Goal: Information Seeking & Learning: Find specific fact

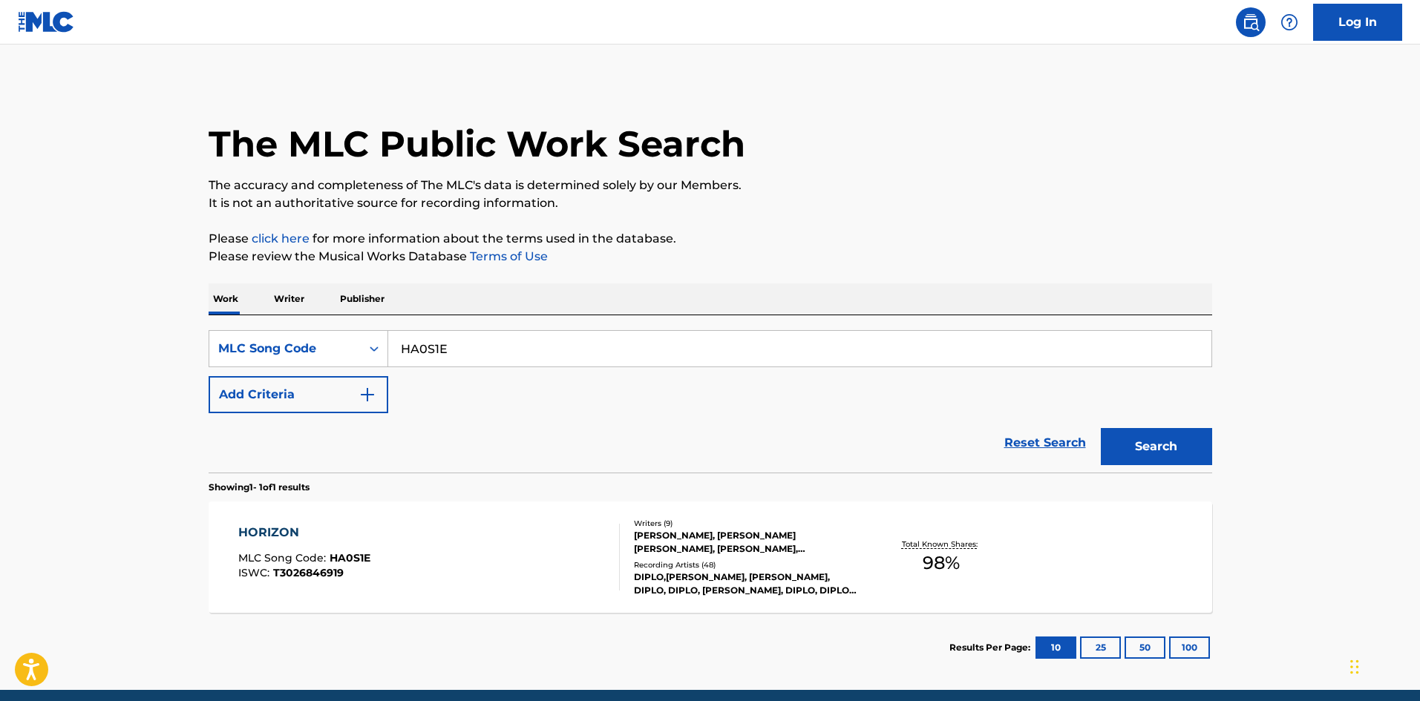
click at [722, 564] on div "Recording Artists ( 48 )" at bounding box center [746, 565] width 224 height 11
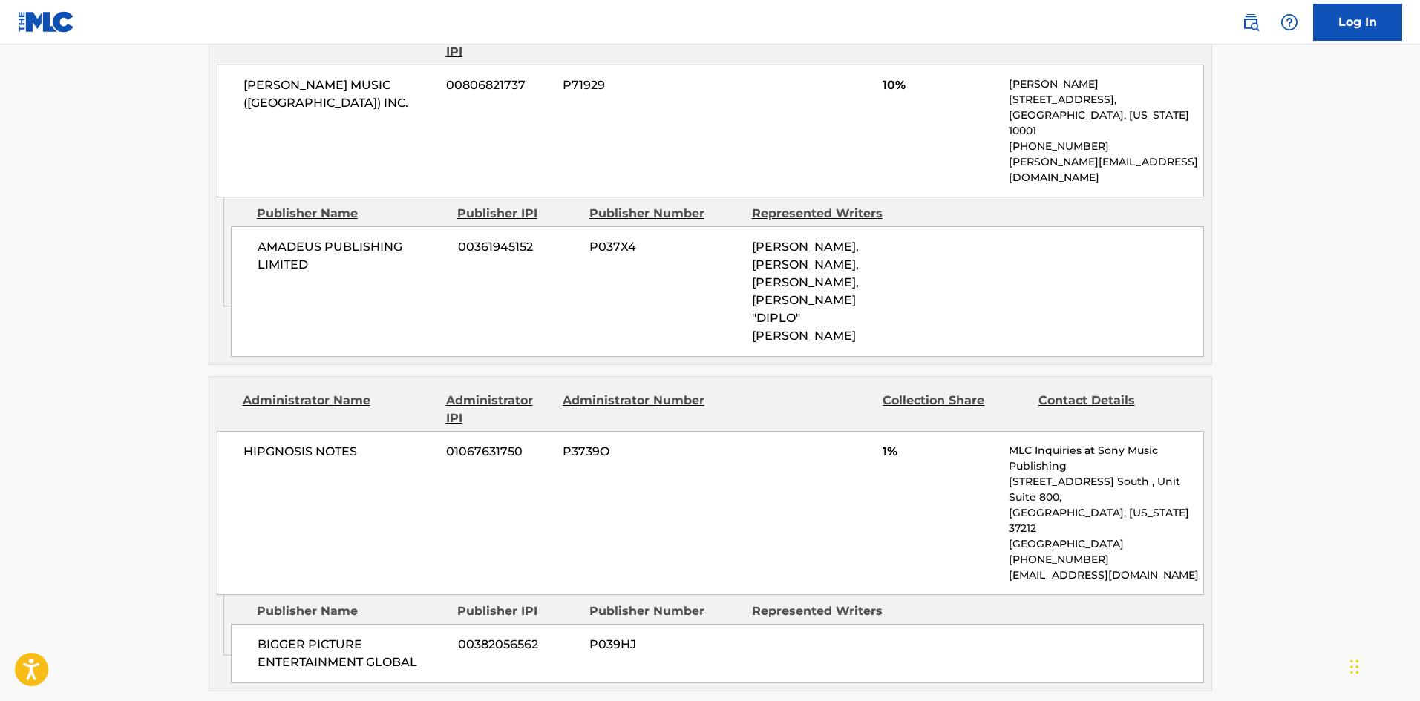
scroll to position [3958, 0]
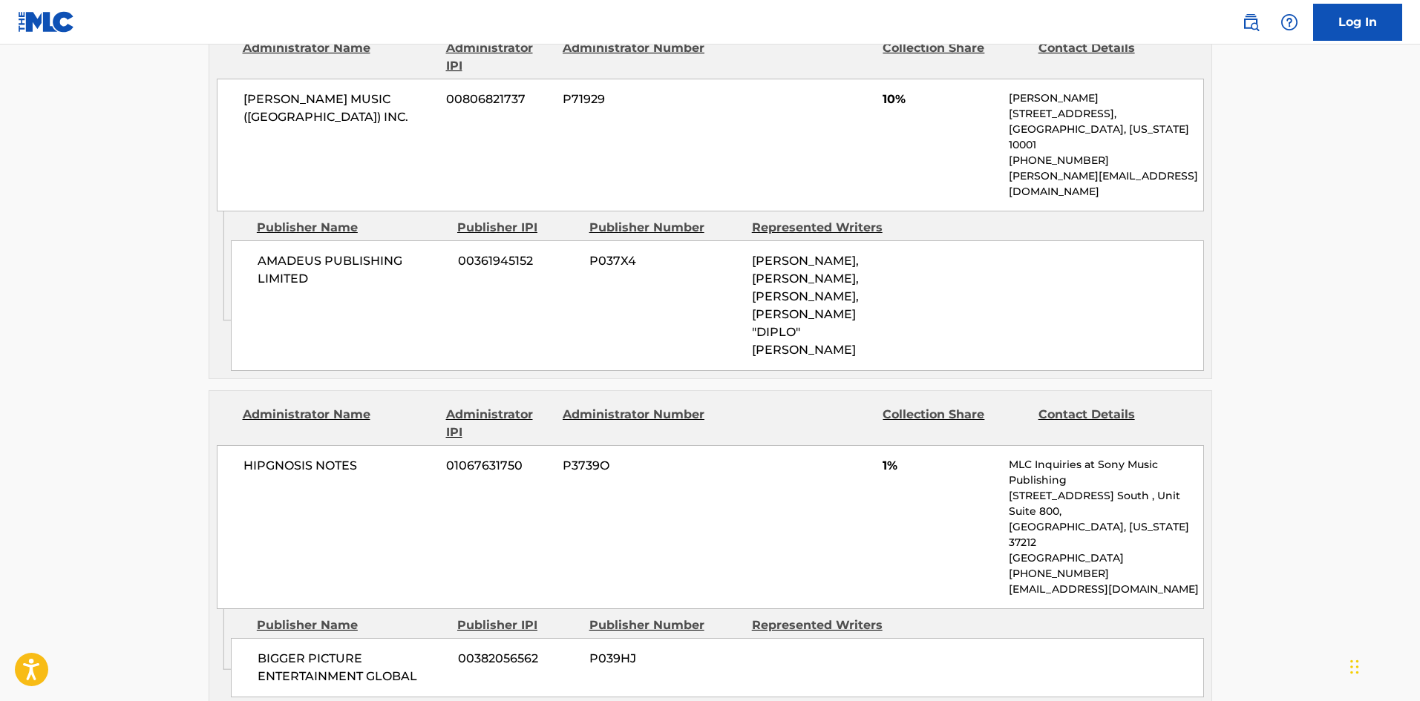
drag, startPoint x: 277, startPoint y: 473, endPoint x: 298, endPoint y: 471, distance: 21.6
copy span "NAJI PUBLISHING"
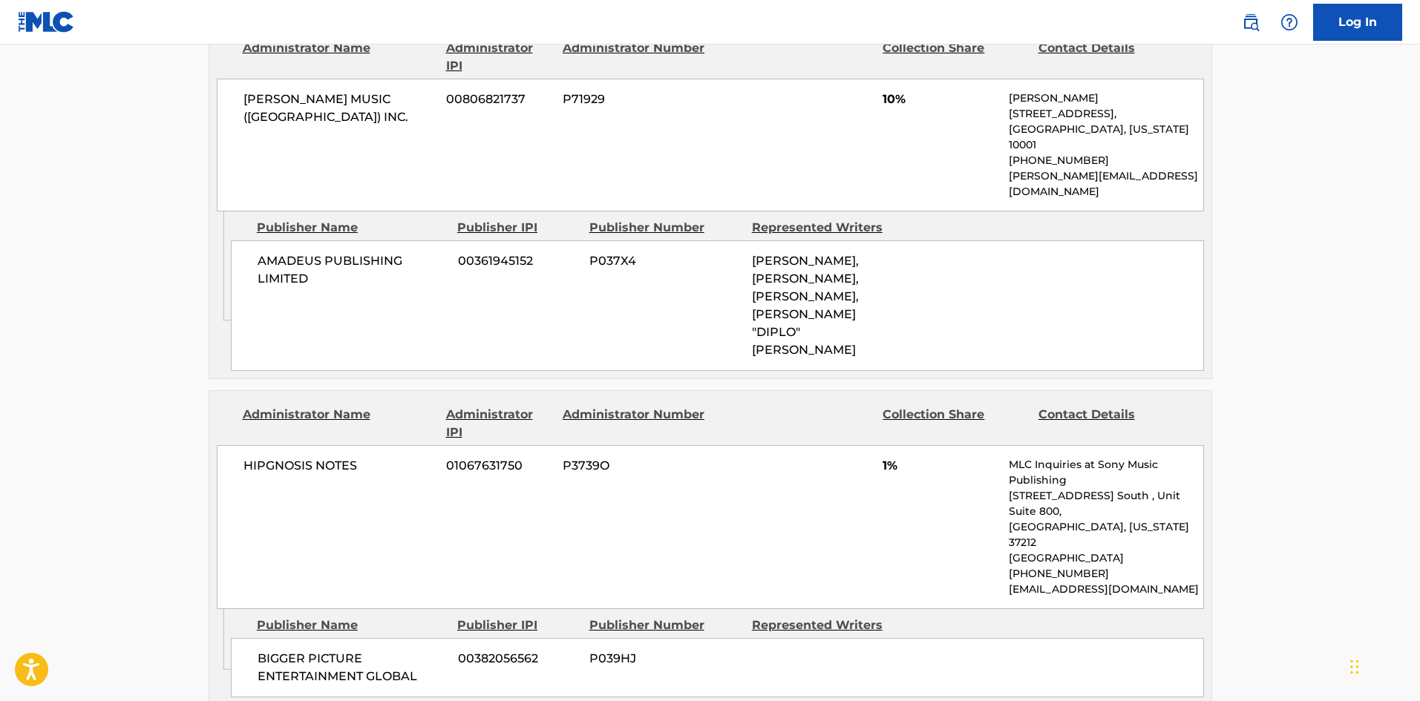
drag, startPoint x: 276, startPoint y: 476, endPoint x: 289, endPoint y: 476, distance: 13.4
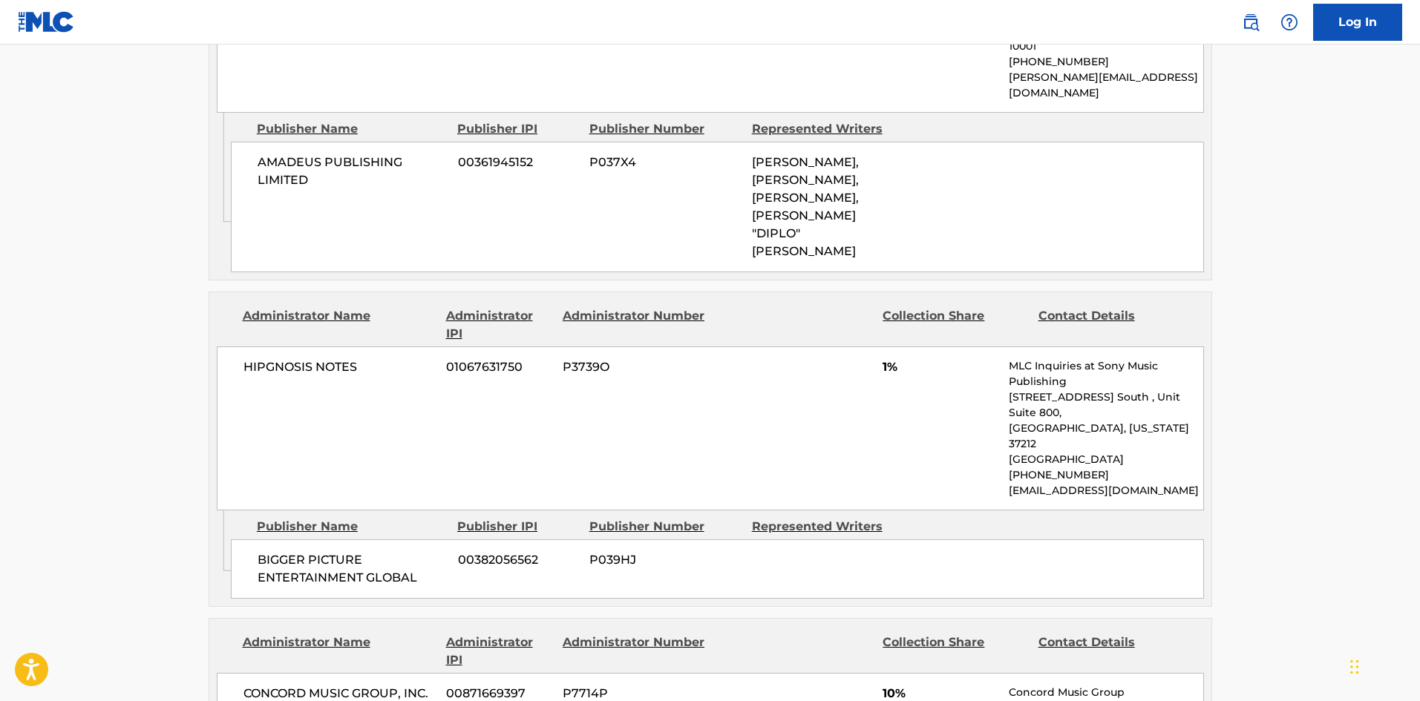
scroll to position [4057, 0]
click at [298, 684] on span "CONCORD MUSIC GROUP, INC. DBA CONCORD COPYRIGHTS" at bounding box center [339, 702] width 192 height 36
drag, startPoint x: 298, startPoint y: 266, endPoint x: 347, endPoint y: 267, distance: 48.3
click at [347, 684] on span "CONCORD MUSIC GROUP, INC. DBA CONCORD COPYRIGHTS" at bounding box center [339, 702] width 192 height 36
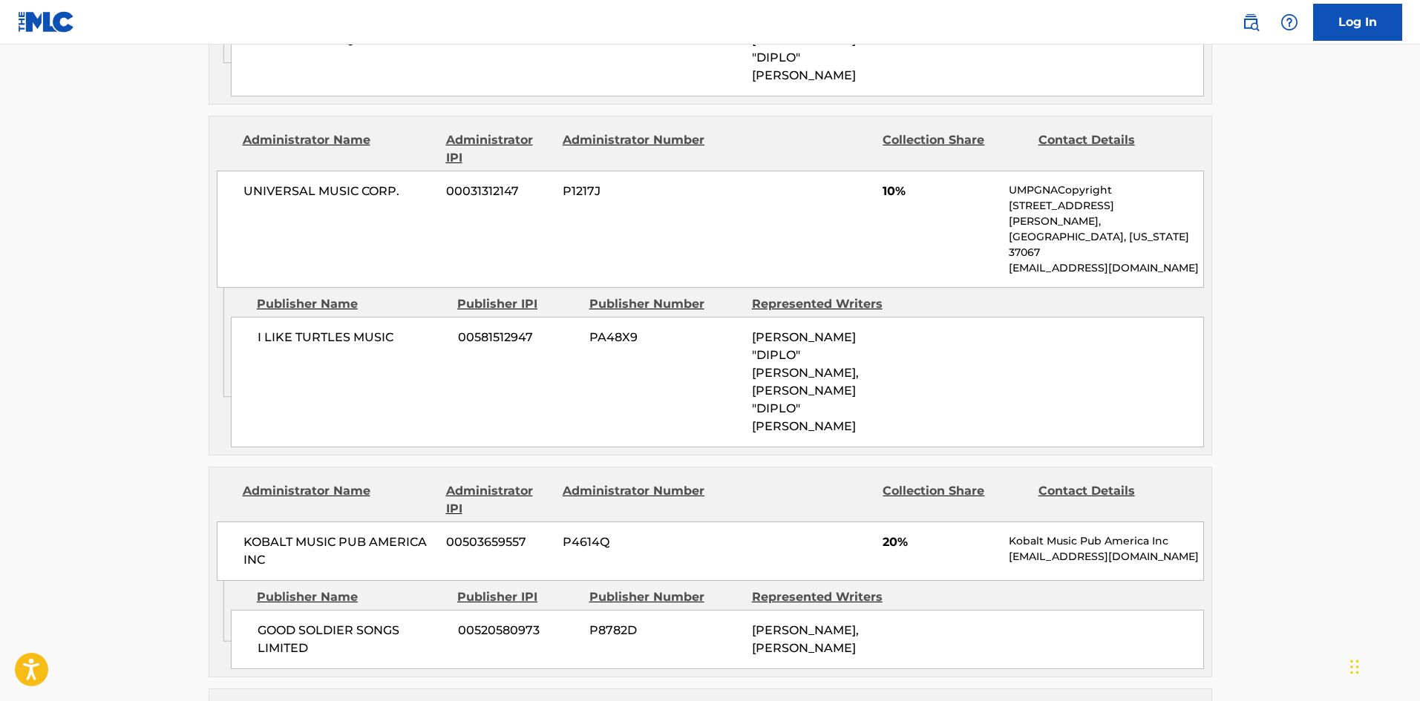
scroll to position [1781, 0]
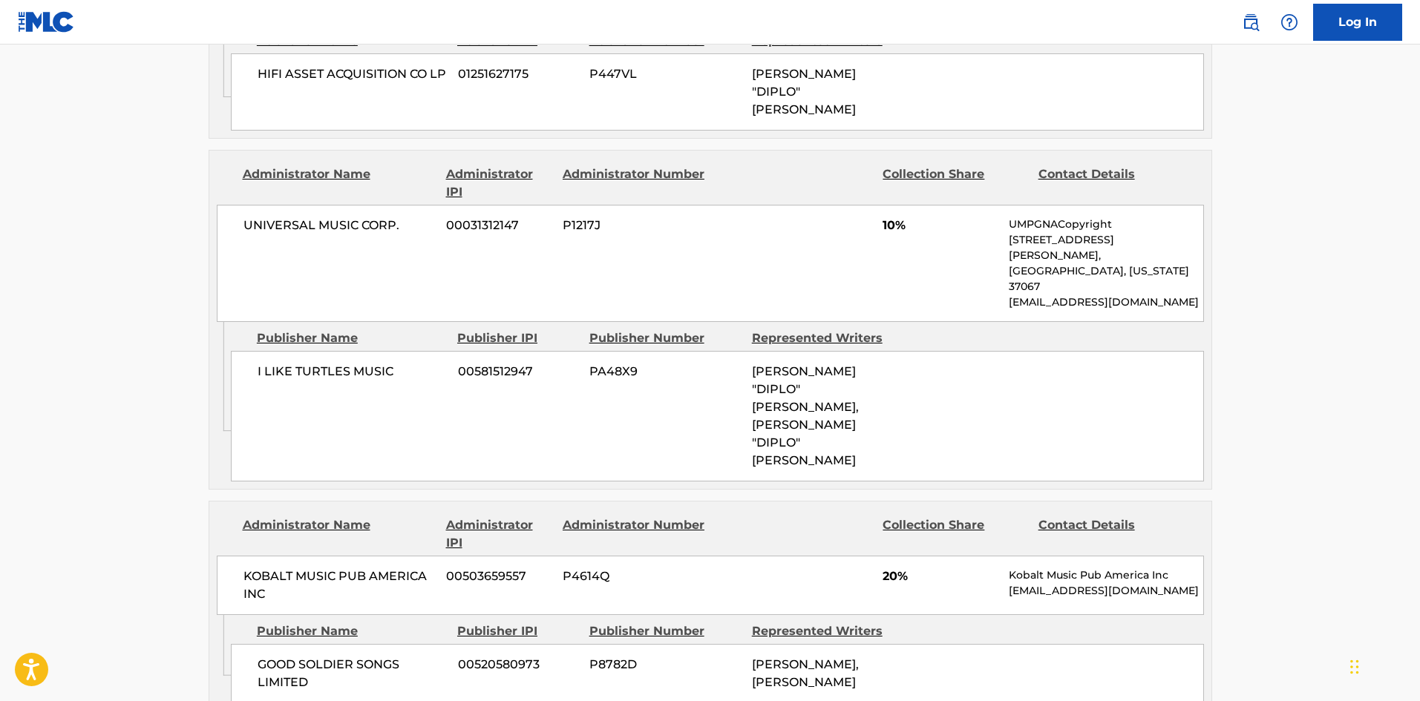
click at [278, 656] on span "GOOD SOLDIER SONGS LIMITED" at bounding box center [352, 674] width 189 height 36
drag, startPoint x: 278, startPoint y: 455, endPoint x: 330, endPoint y: 471, distance: 54.2
click at [330, 656] on span "GOOD SOLDIER SONGS LIMITED" at bounding box center [352, 674] width 189 height 36
click at [319, 568] on span "KOBALT MUSIC PUB AMERICA INC" at bounding box center [339, 586] width 192 height 36
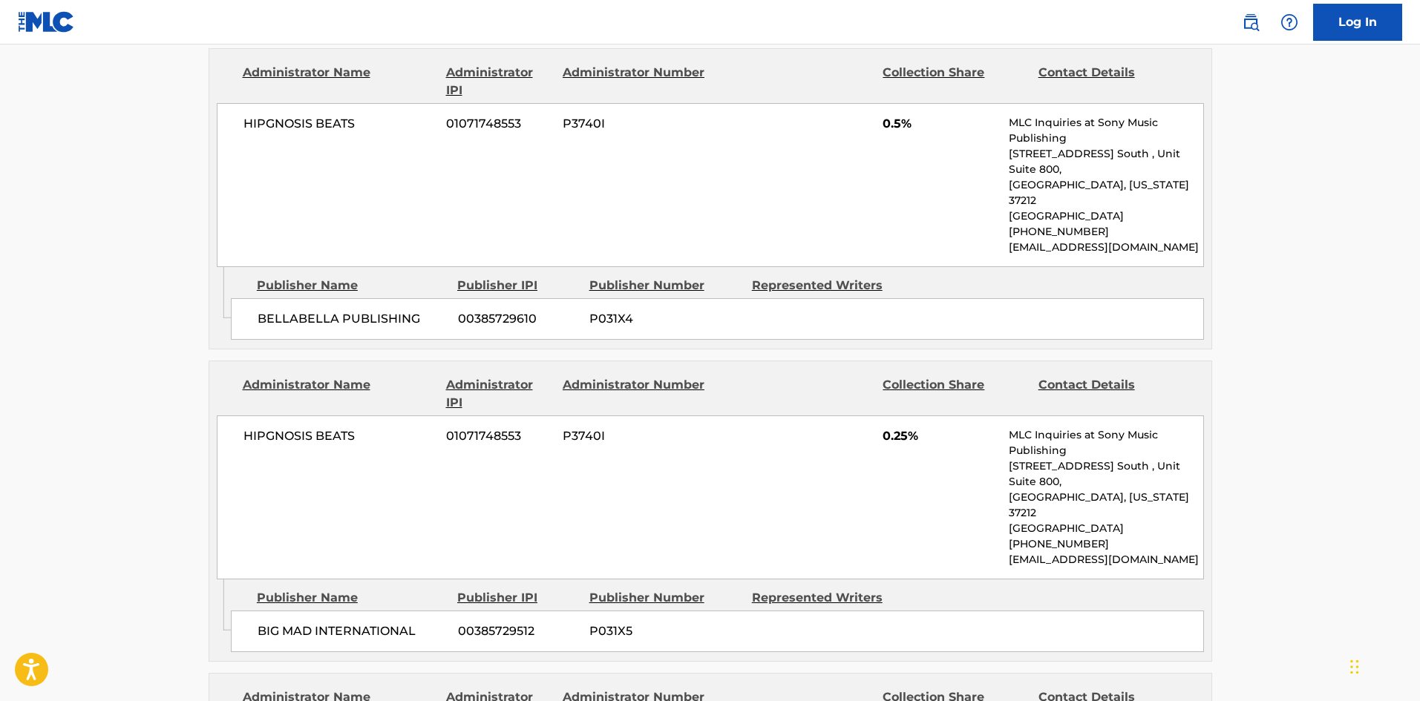
scroll to position [3067, 0]
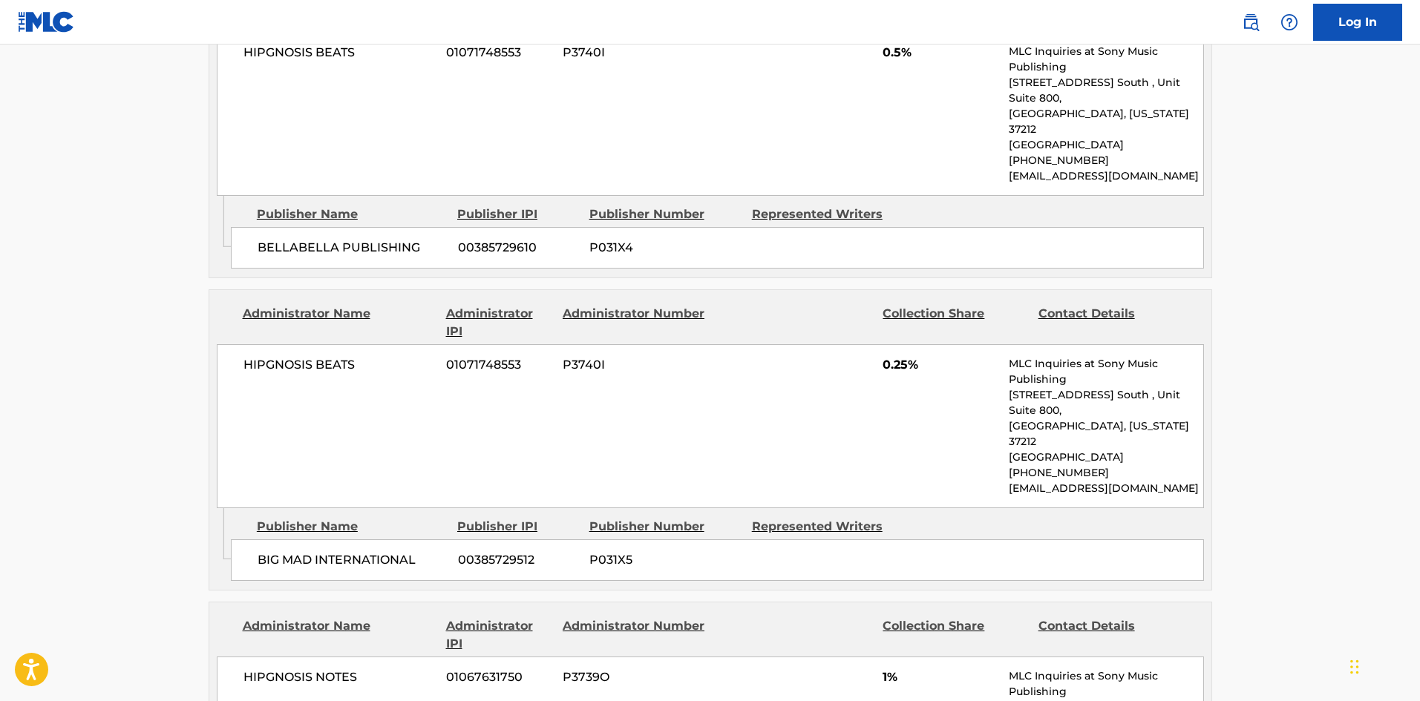
drag, startPoint x: 269, startPoint y: 505, endPoint x: 292, endPoint y: 509, distance: 24.2
drag, startPoint x: 301, startPoint y: 504, endPoint x: 283, endPoint y: 505, distance: 17.9
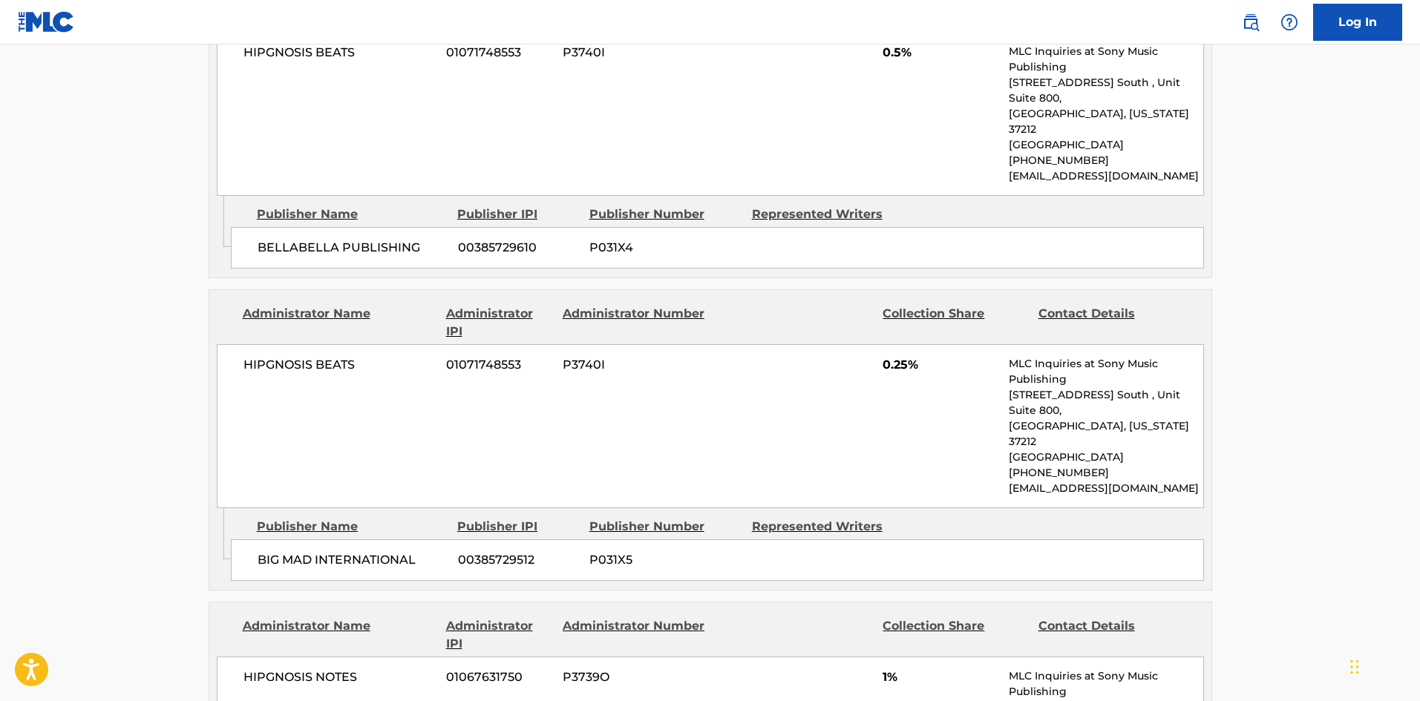
copy span "[PERSON_NAME]"
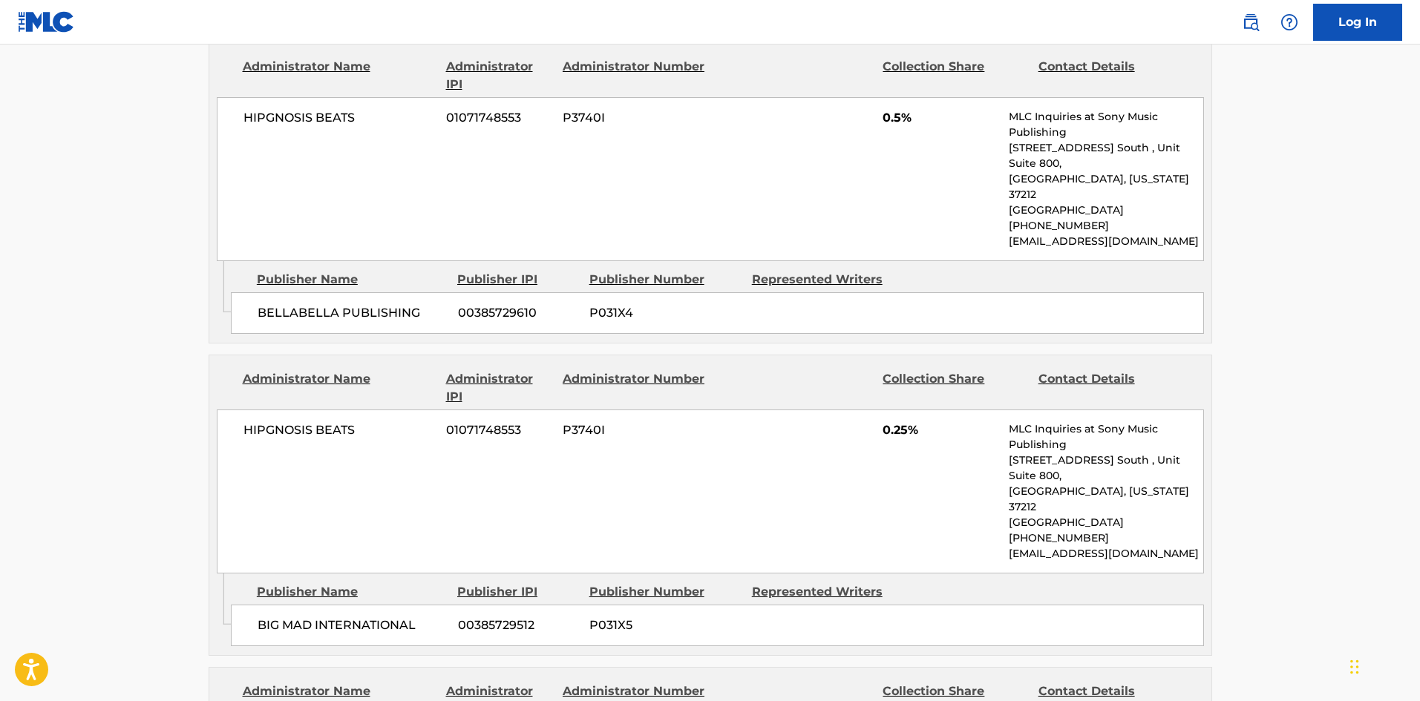
scroll to position [2968, 0]
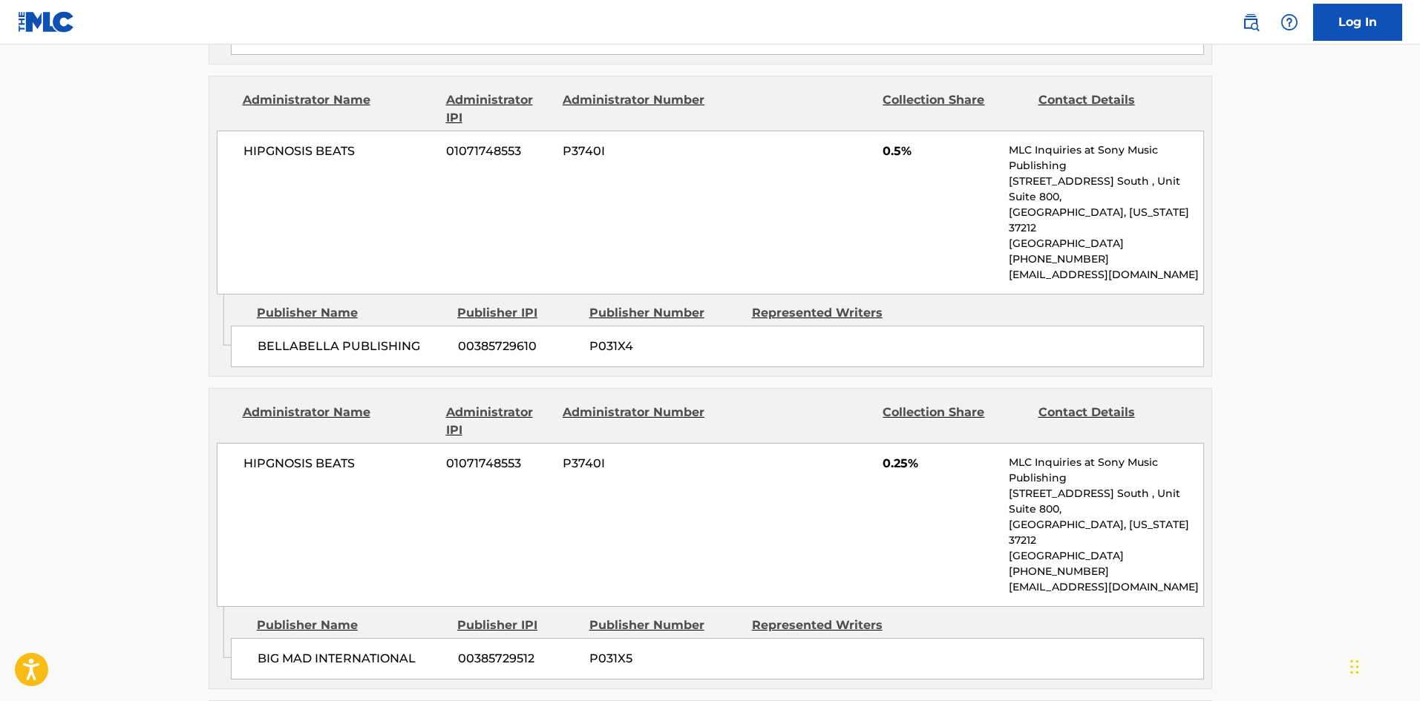
click at [270, 650] on span "BIG MAD INTERNATIONAL" at bounding box center [352, 659] width 189 height 18
drag, startPoint x: 270, startPoint y: 324, endPoint x: 295, endPoint y: 344, distance: 32.2
click at [284, 650] on span "BIG MAD INTERNATIONAL" at bounding box center [352, 659] width 189 height 18
copy span "BIG MAD"
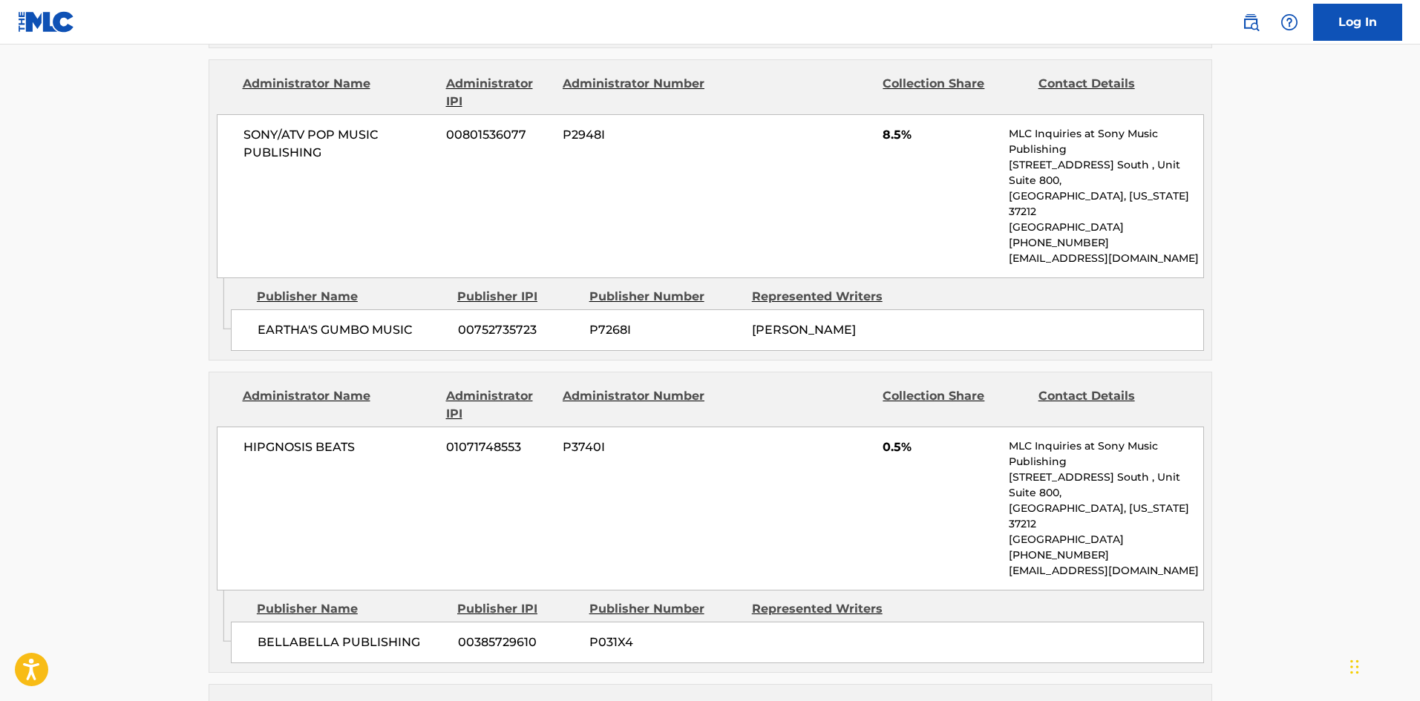
scroll to position [2672, 0]
click at [287, 635] on span "BELLABELLA PUBLISHING" at bounding box center [352, 644] width 189 height 18
copy span "BELLABELLA"
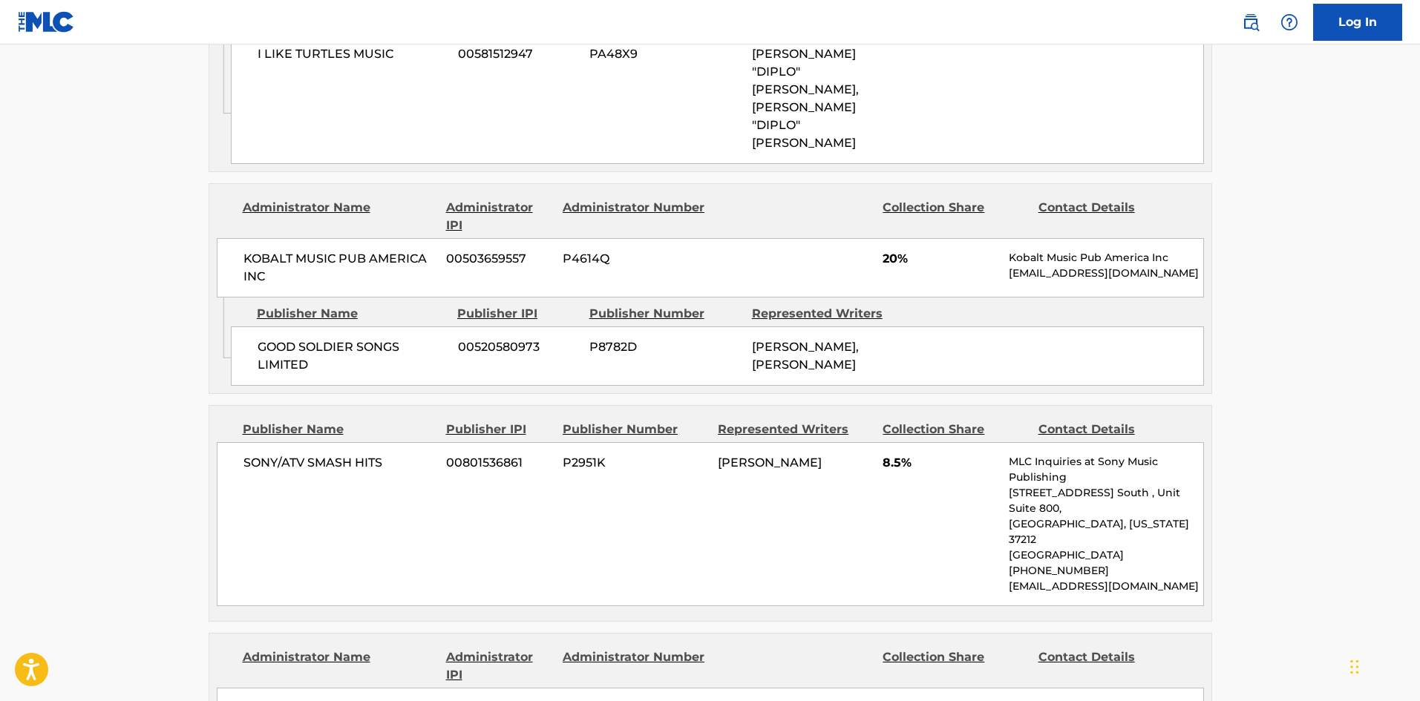
scroll to position [2078, 0]
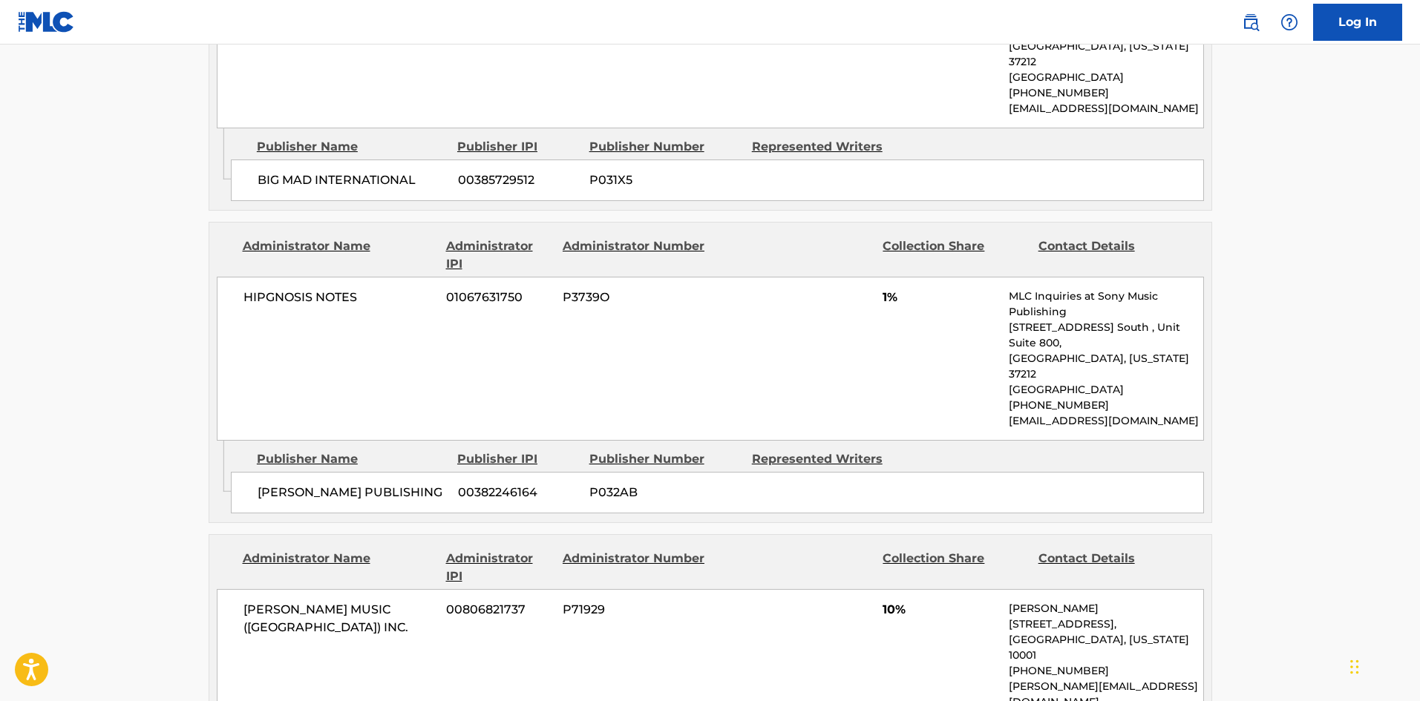
scroll to position [3463, 0]
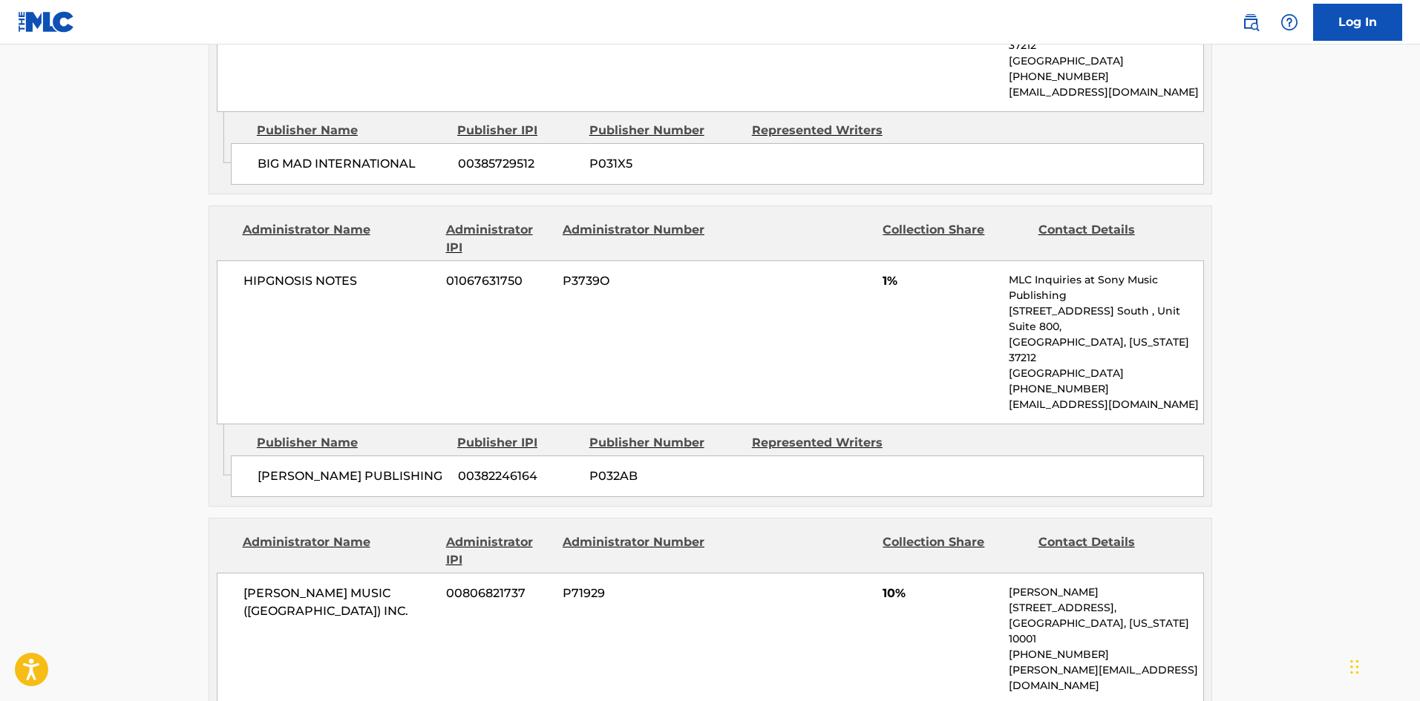
drag, startPoint x: 302, startPoint y: 353, endPoint x: 329, endPoint y: 358, distance: 27.1
copy span "AMADEUS PUBLISHING"
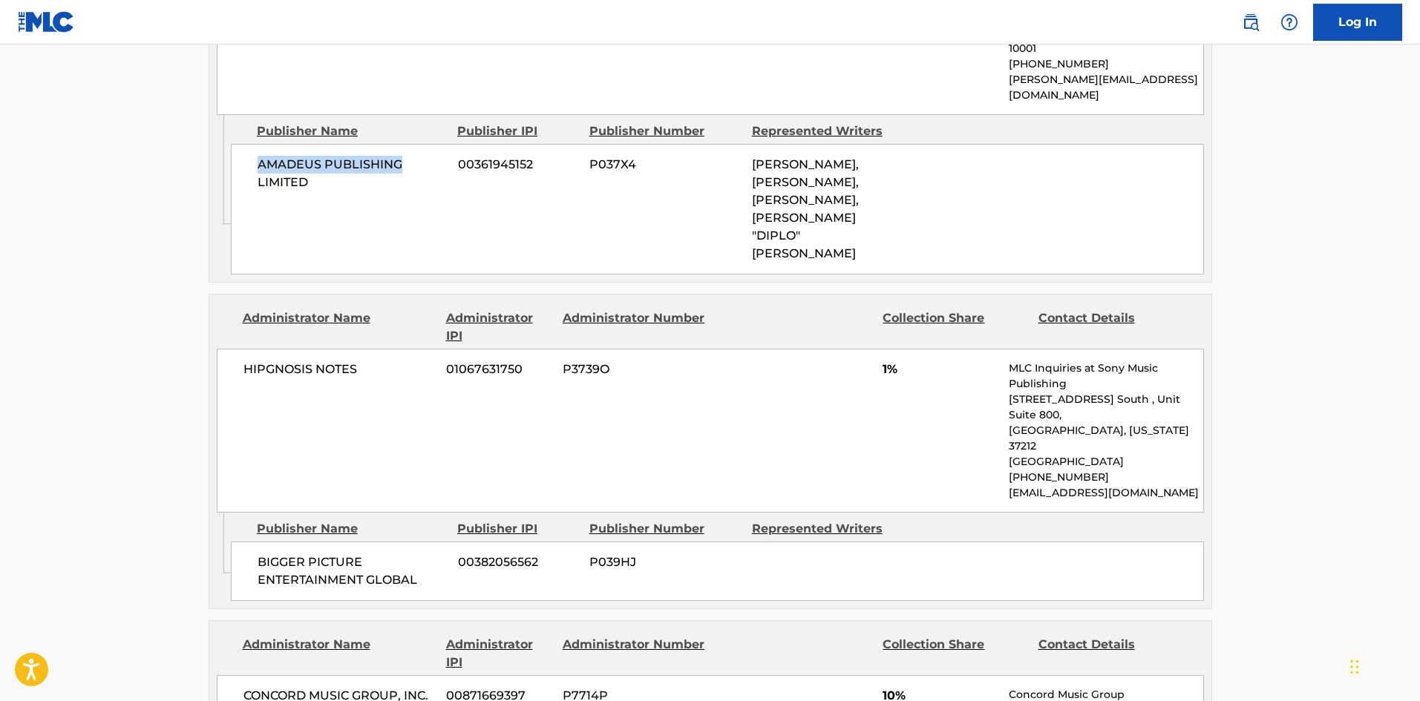
scroll to position [4057, 0]
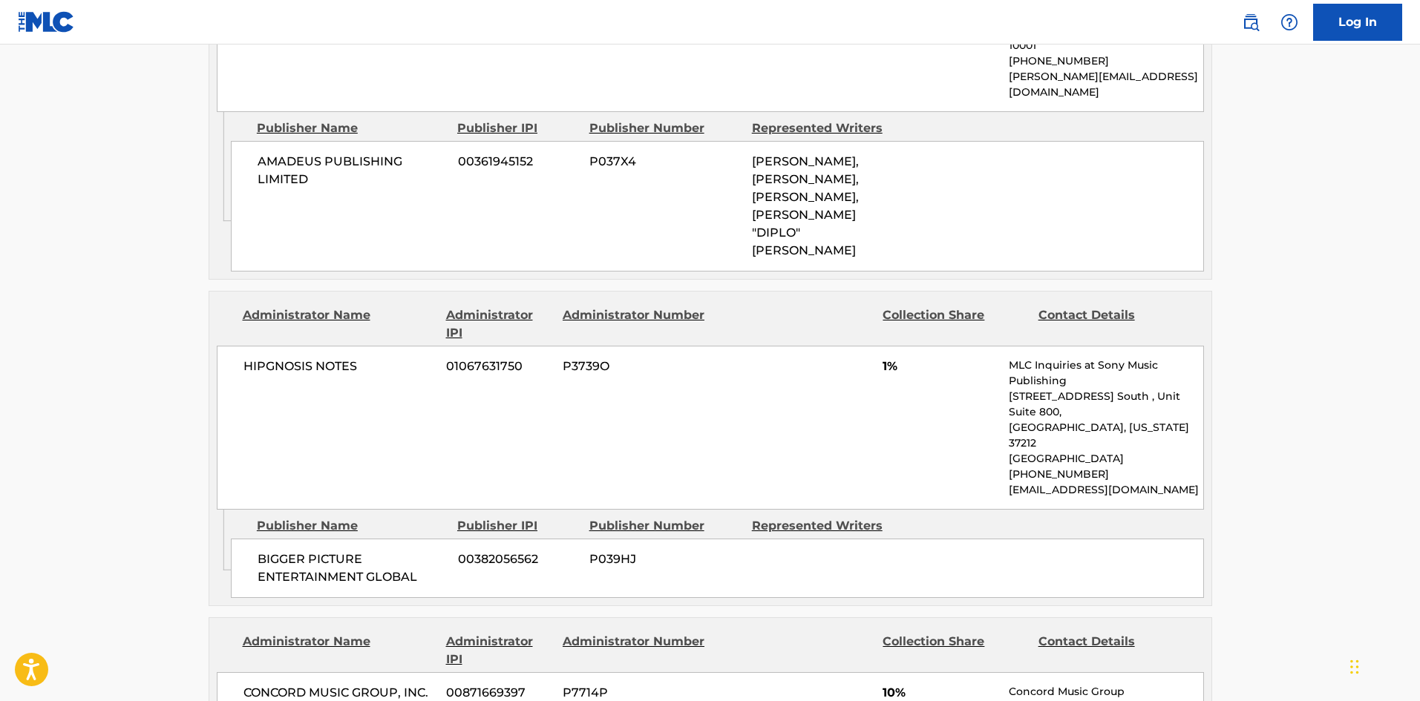
copy span "WONDERFULWORLD"
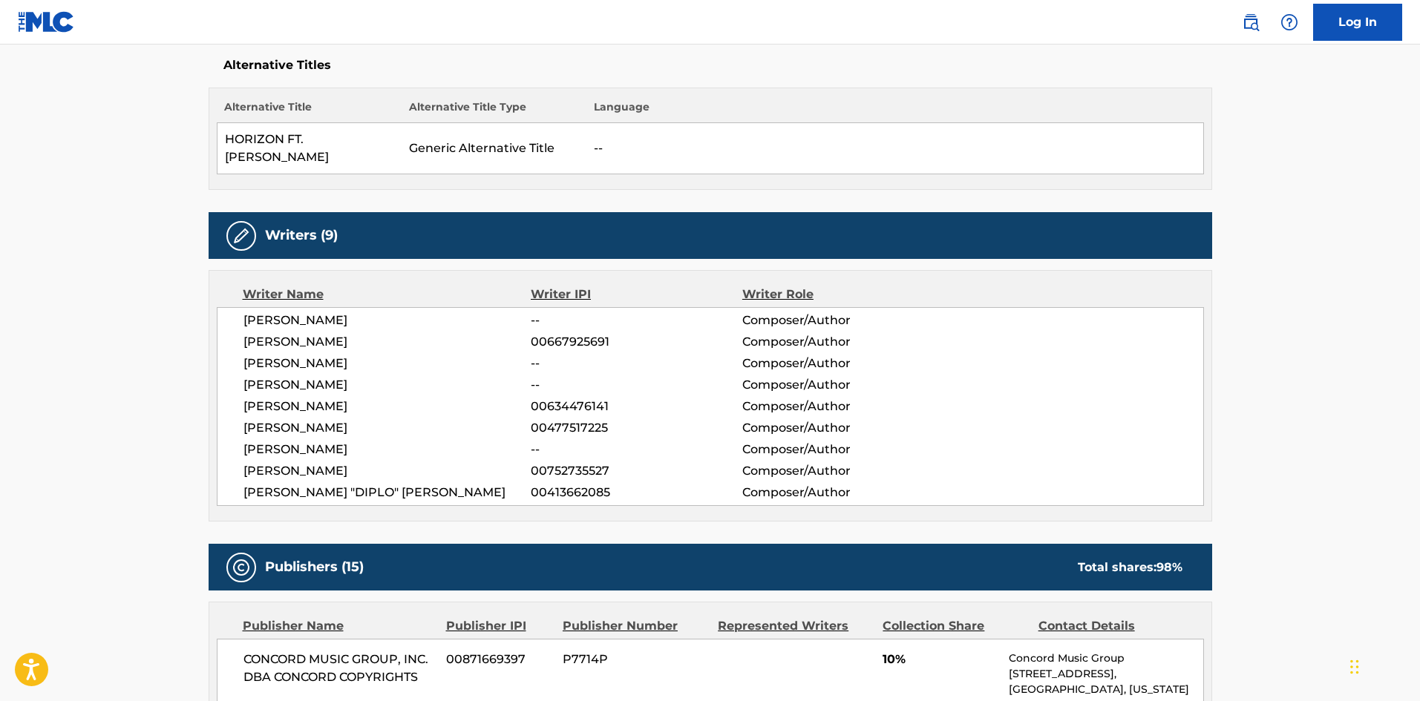
scroll to position [396, 0]
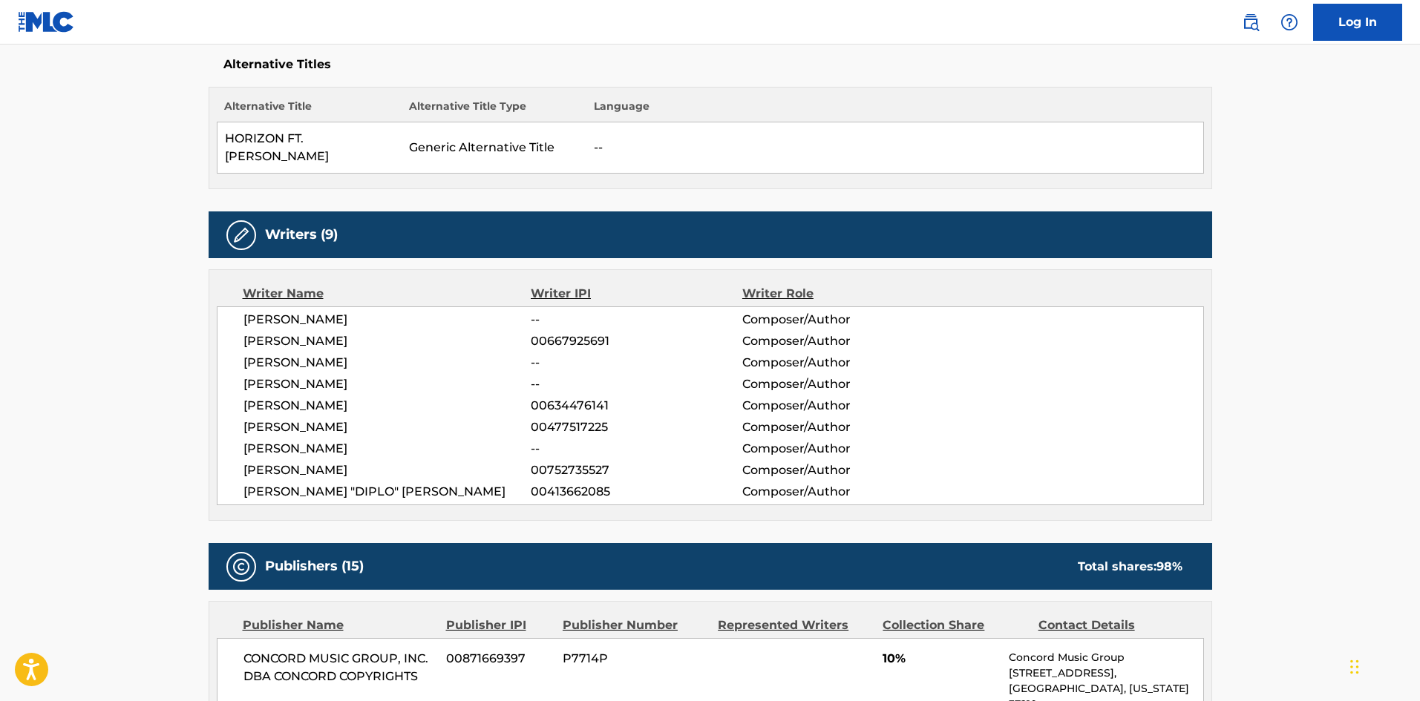
click at [438, 483] on span "[PERSON_NAME] "DIPLO" [PERSON_NAME]" at bounding box center [387, 492] width 288 height 18
copy span "[PERSON_NAME]"
click at [437, 483] on span "[PERSON_NAME] "DIPLO" [PERSON_NAME]" at bounding box center [387, 492] width 288 height 18
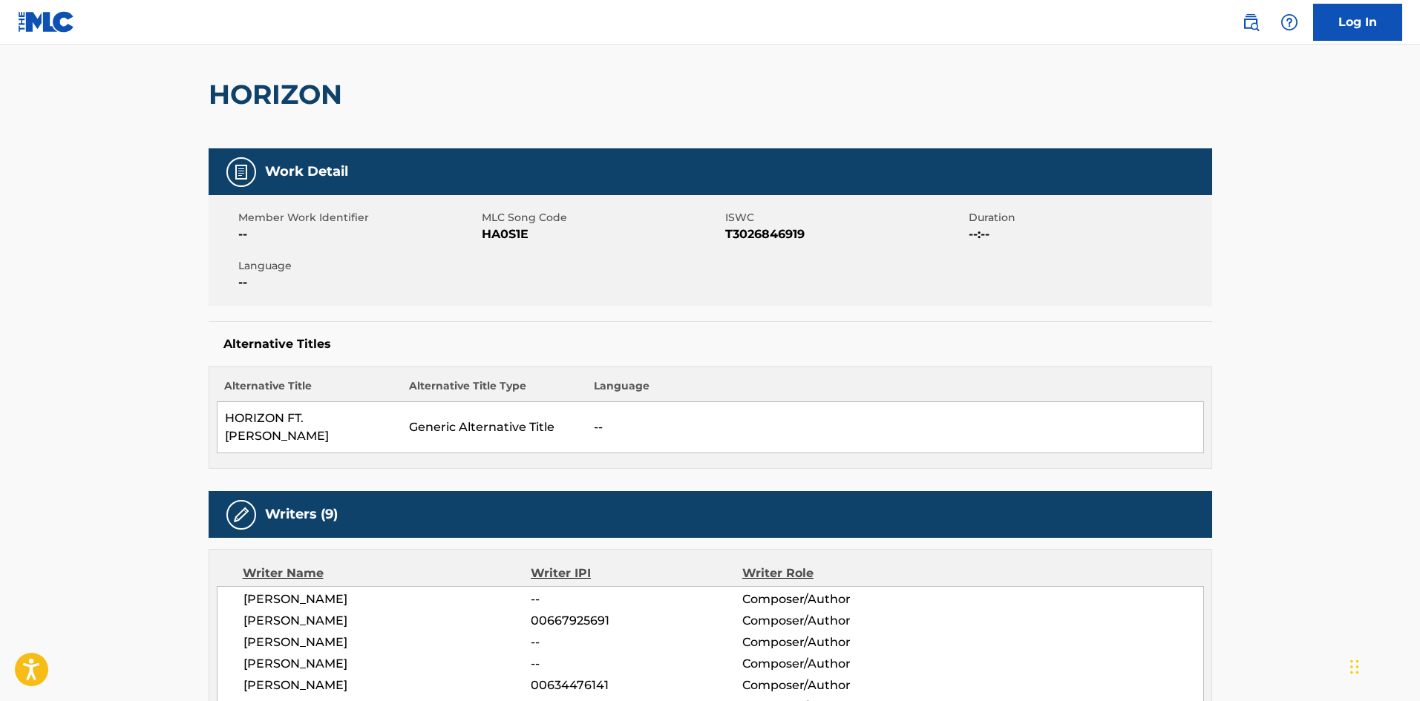
scroll to position [0, 0]
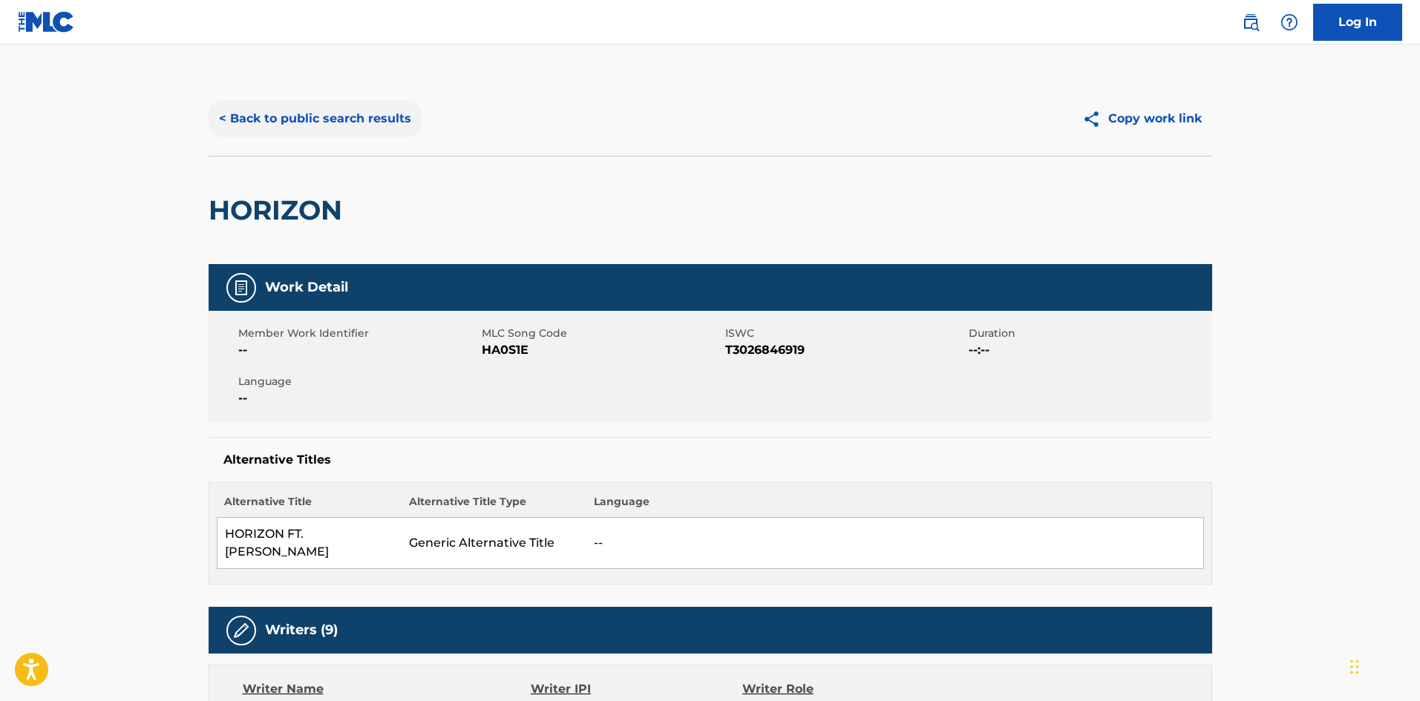
click at [322, 114] on button "< Back to public search results" at bounding box center [315, 118] width 213 height 37
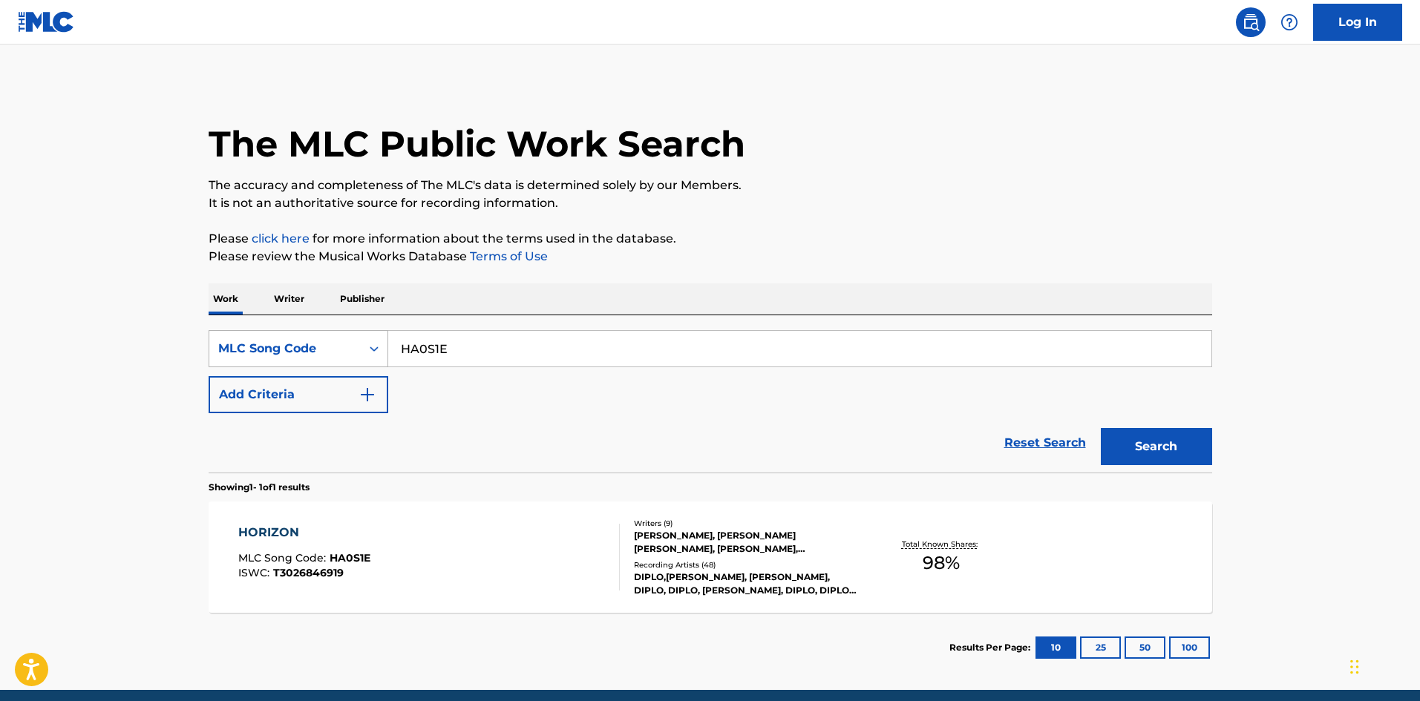
drag, startPoint x: 497, startPoint y: 358, endPoint x: 286, endPoint y: 353, distance: 211.6
click at [286, 353] on div "SearchWithCriteria934adcc0-7ddc-4ab2-87c0-5b1a2b77f070 MLC Song Code HA0S1E" at bounding box center [710, 348] width 1003 height 37
paste input "WVBX7"
type input "WVBX7E"
click at [1137, 433] on button "Search" at bounding box center [1156, 446] width 111 height 37
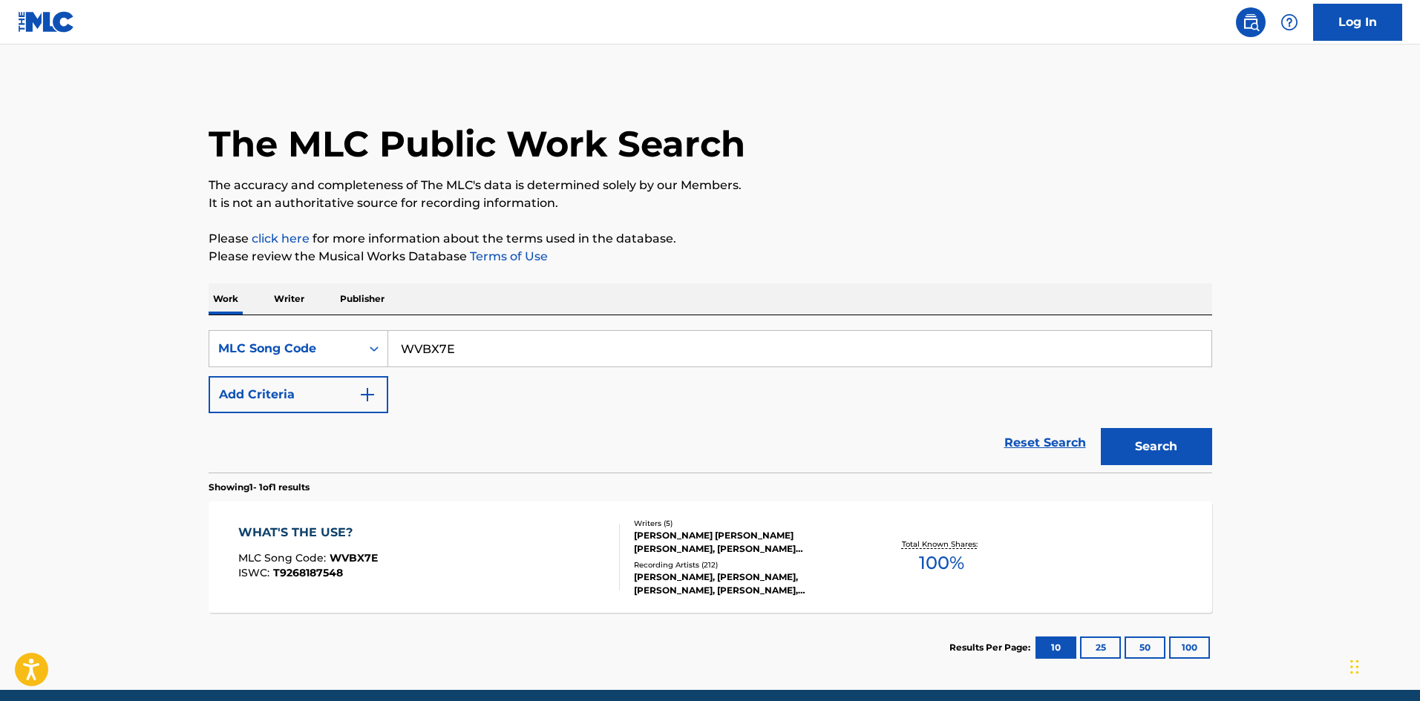
click at [707, 579] on div "[PERSON_NAME], [PERSON_NAME], [PERSON_NAME], [PERSON_NAME], [PERSON_NAME]" at bounding box center [746, 584] width 224 height 27
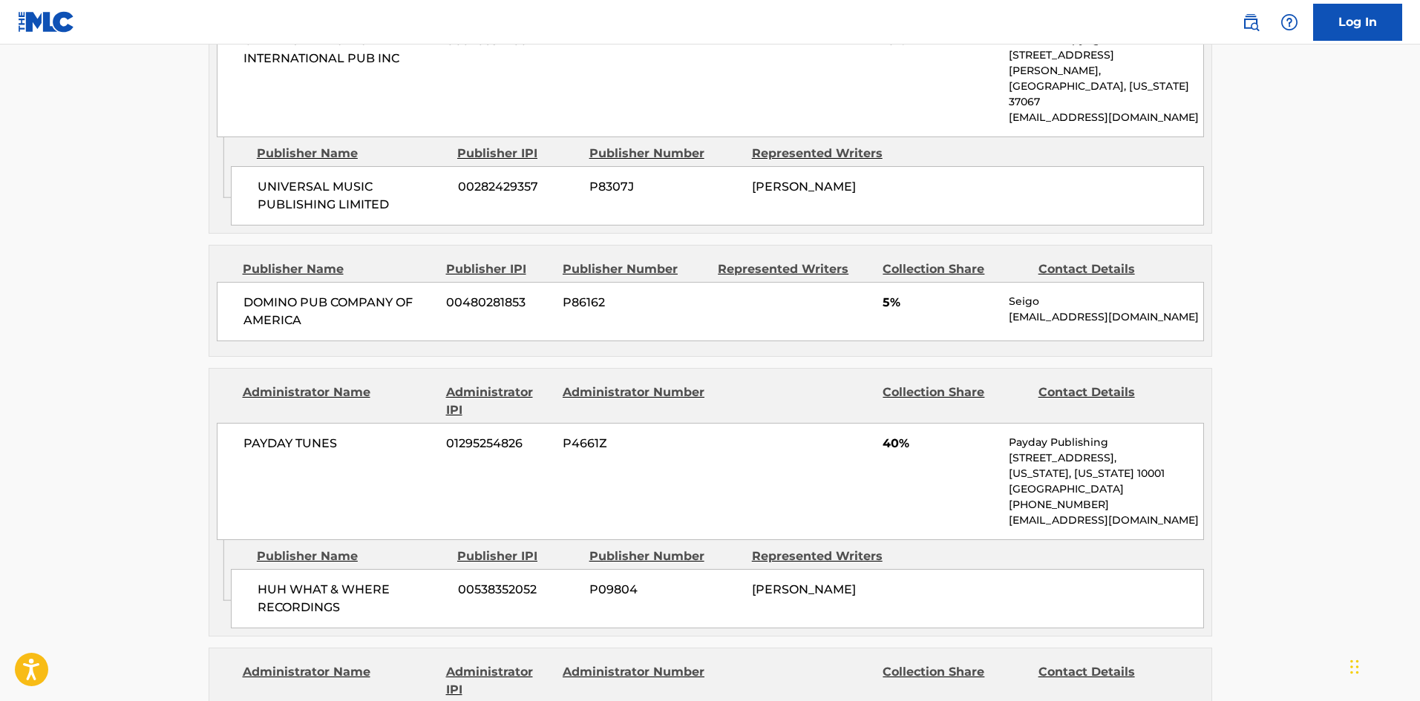
scroll to position [1187, 0]
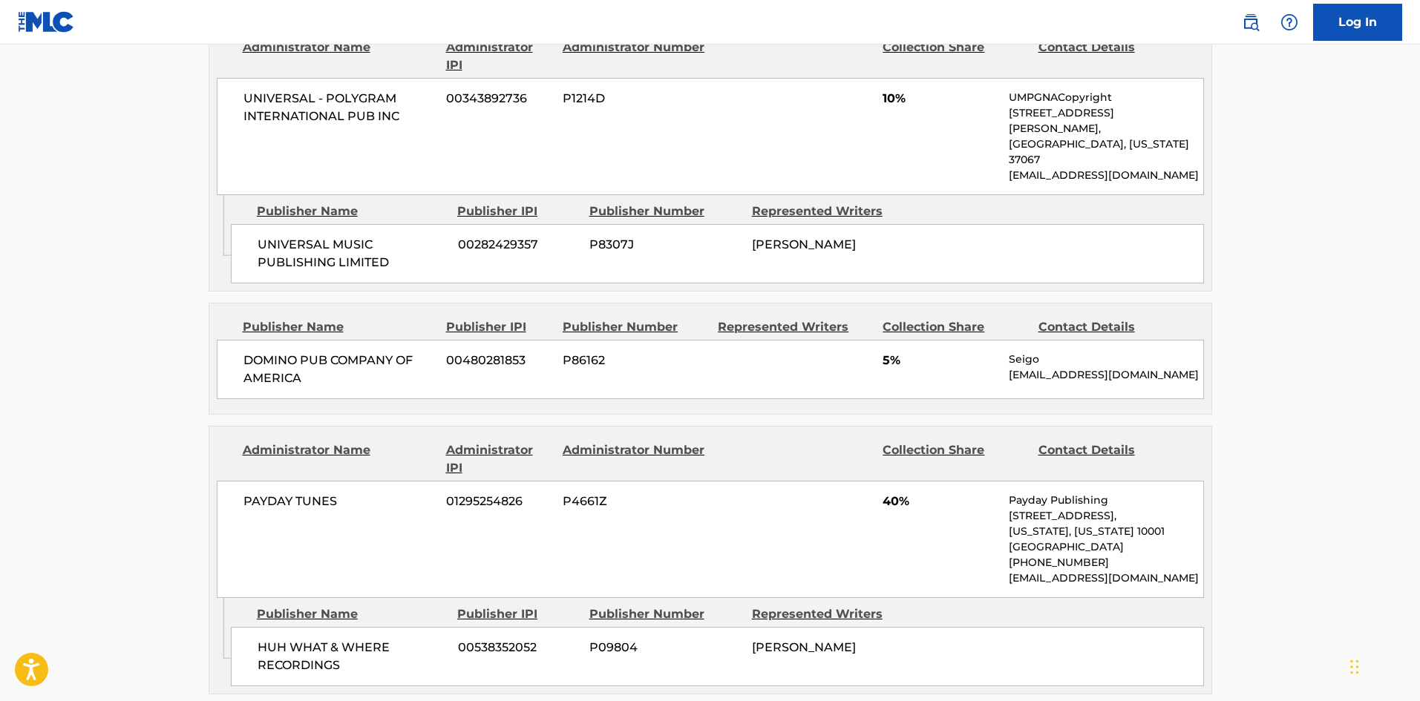
click at [270, 639] on span "HUH WHAT & WHERE RECORDINGS" at bounding box center [352, 657] width 189 height 36
copy span "HUH"
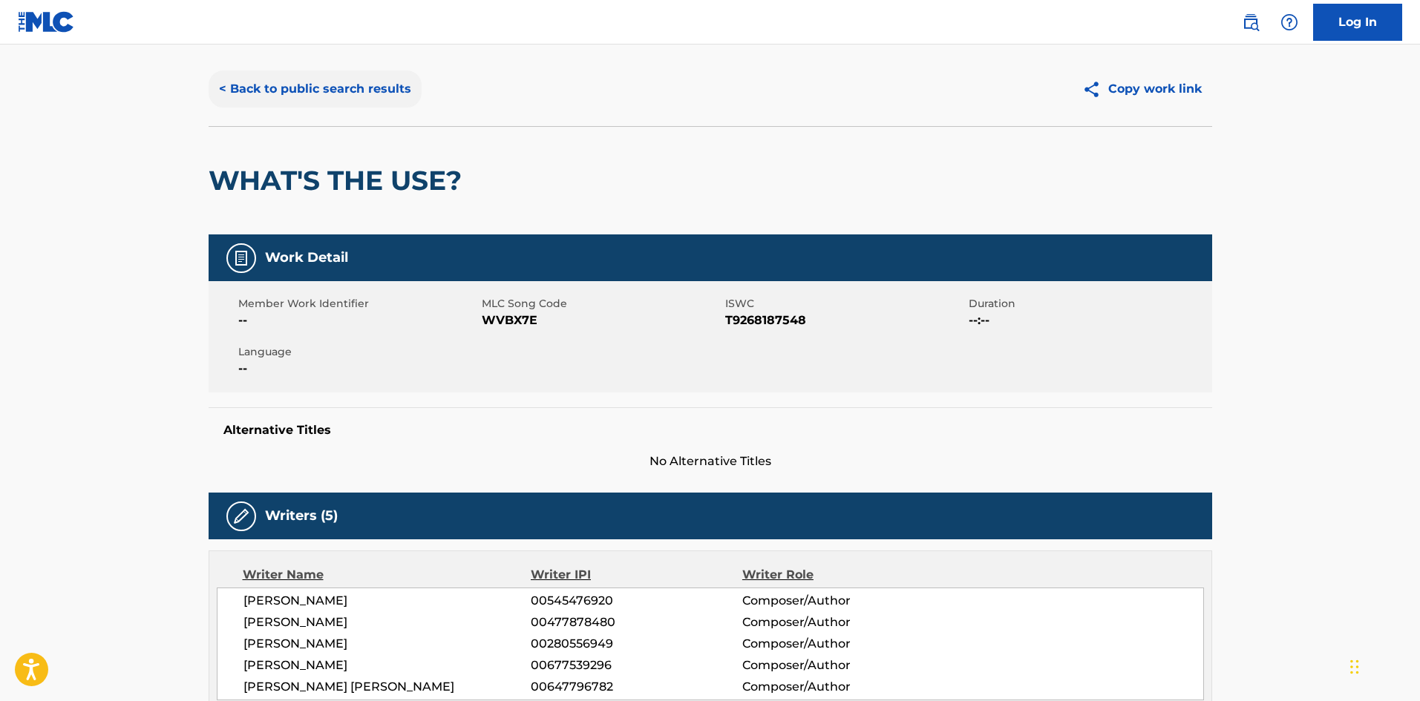
scroll to position [0, 0]
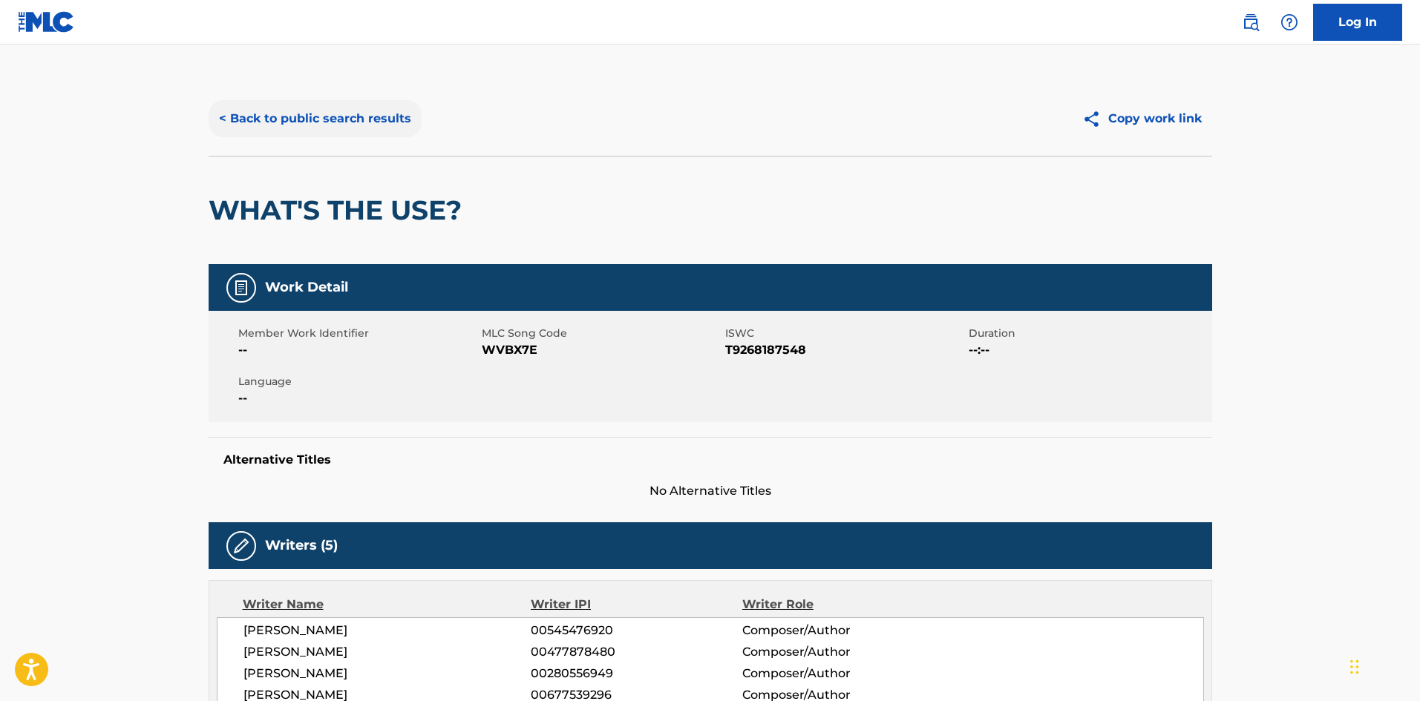
click at [297, 121] on button "< Back to public search results" at bounding box center [315, 118] width 213 height 37
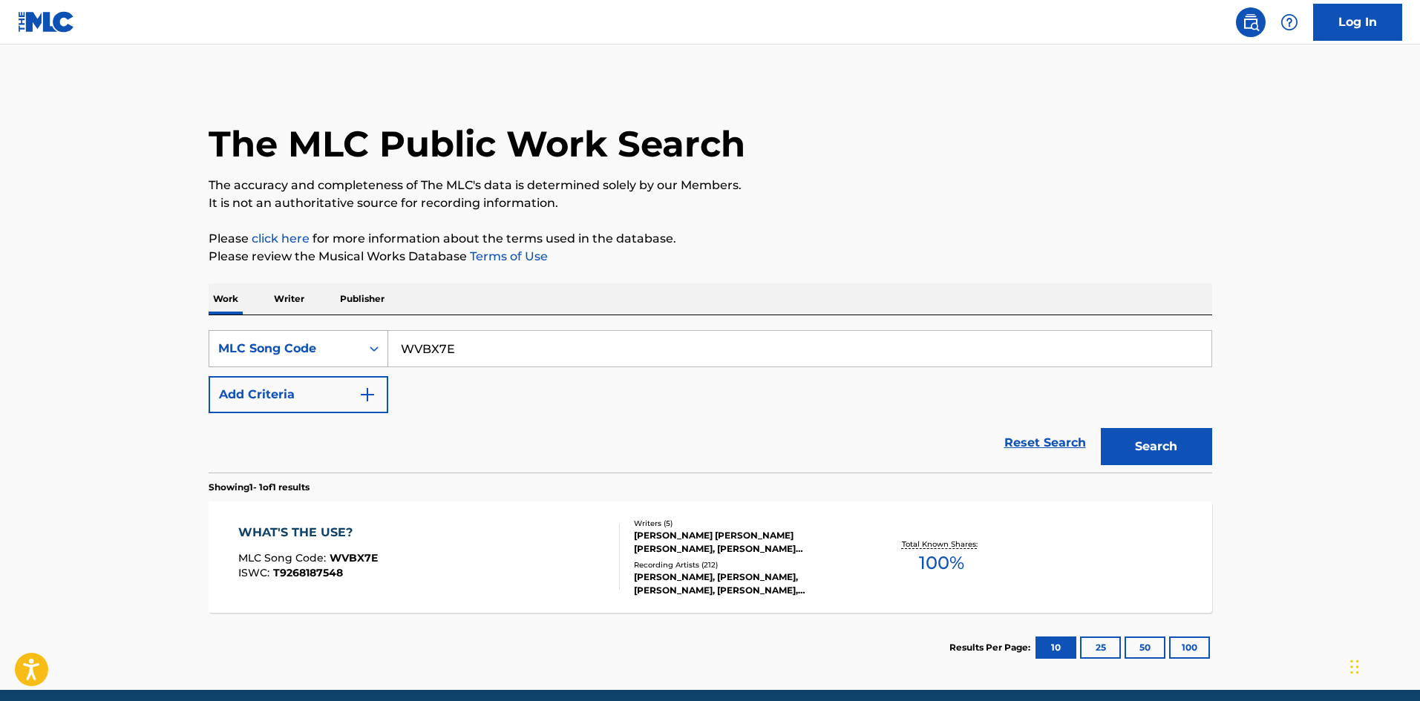
drag, startPoint x: 456, startPoint y: 347, endPoint x: 272, endPoint y: 356, distance: 184.3
click at [272, 356] on div "SearchWithCriteria934adcc0-7ddc-4ab2-87c0-5b1a2b77f070 MLC Song Code WVBX7E" at bounding box center [710, 348] width 1003 height 37
paste input "B9D7J"
type input "WB9D7J"
click at [1133, 441] on button "Search" at bounding box center [1156, 446] width 111 height 37
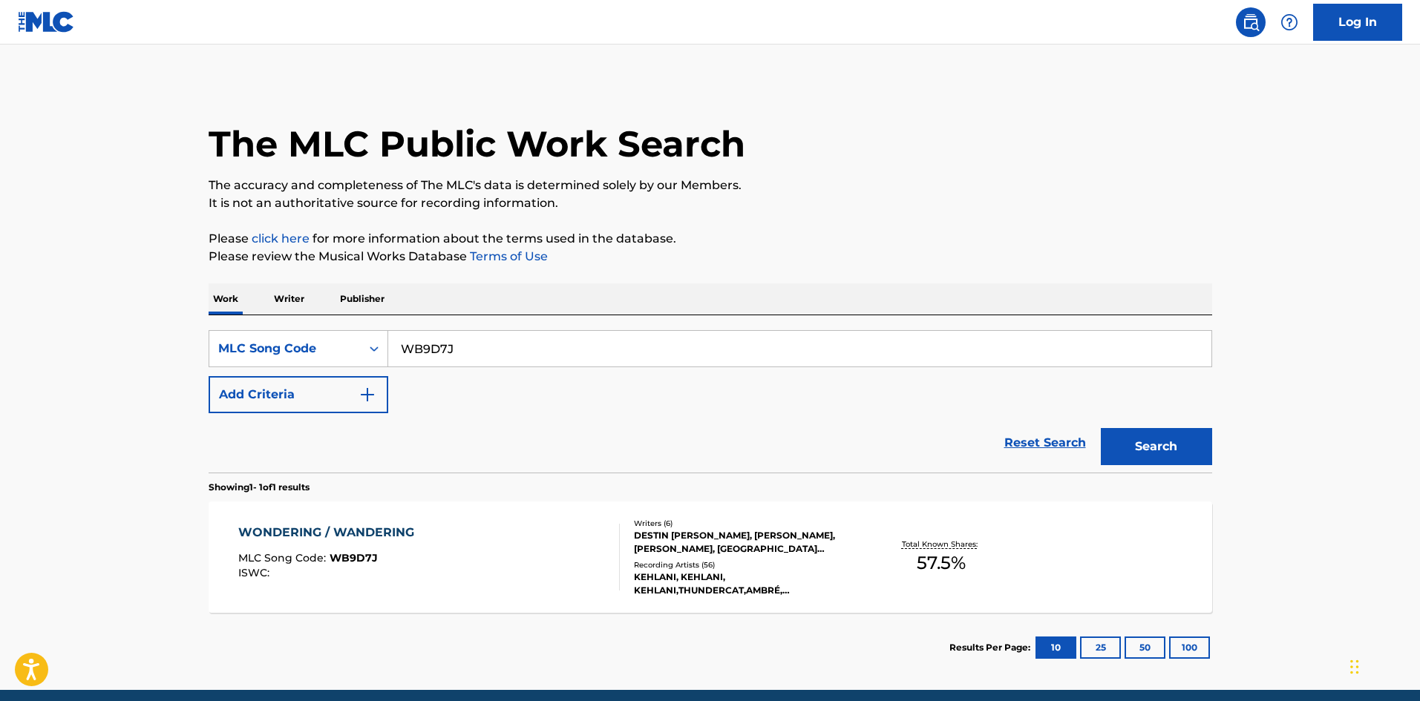
click at [764, 566] on div "Recording Artists ( 56 )" at bounding box center [746, 565] width 224 height 11
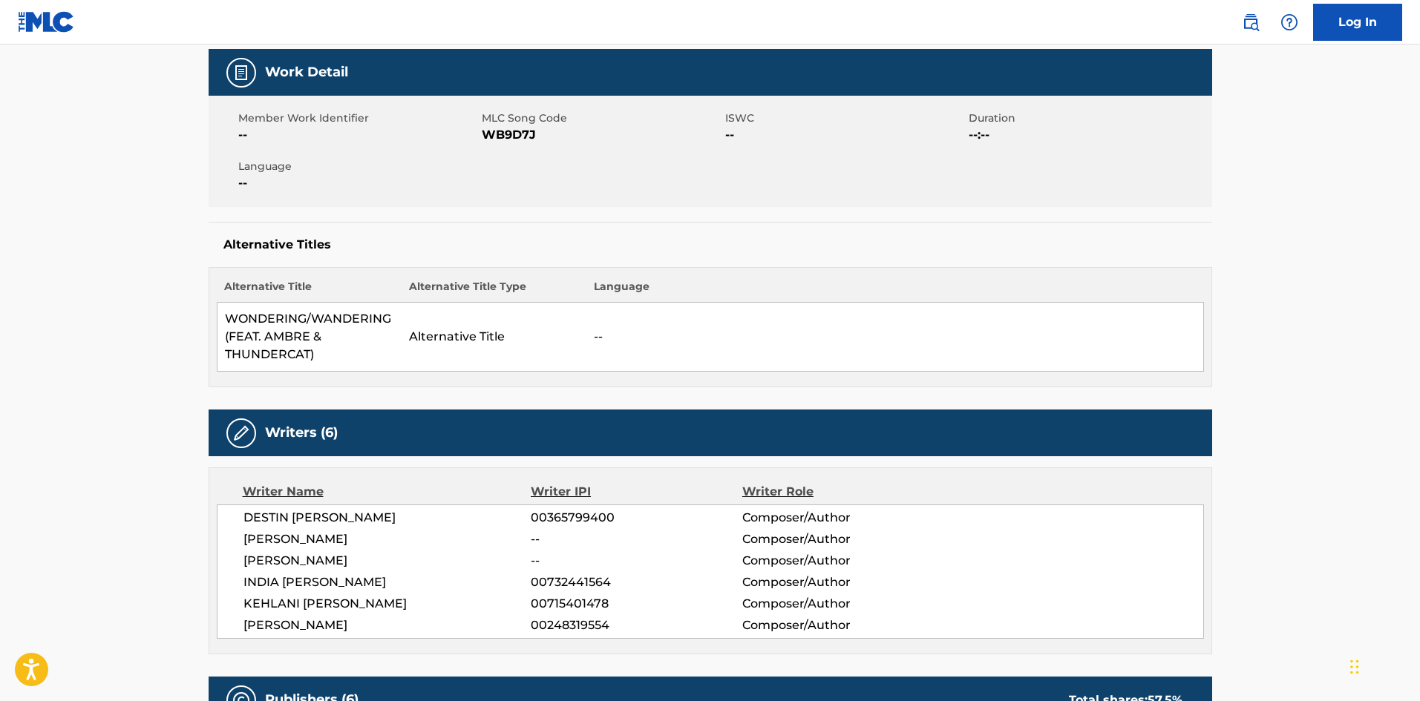
scroll to position [99, 0]
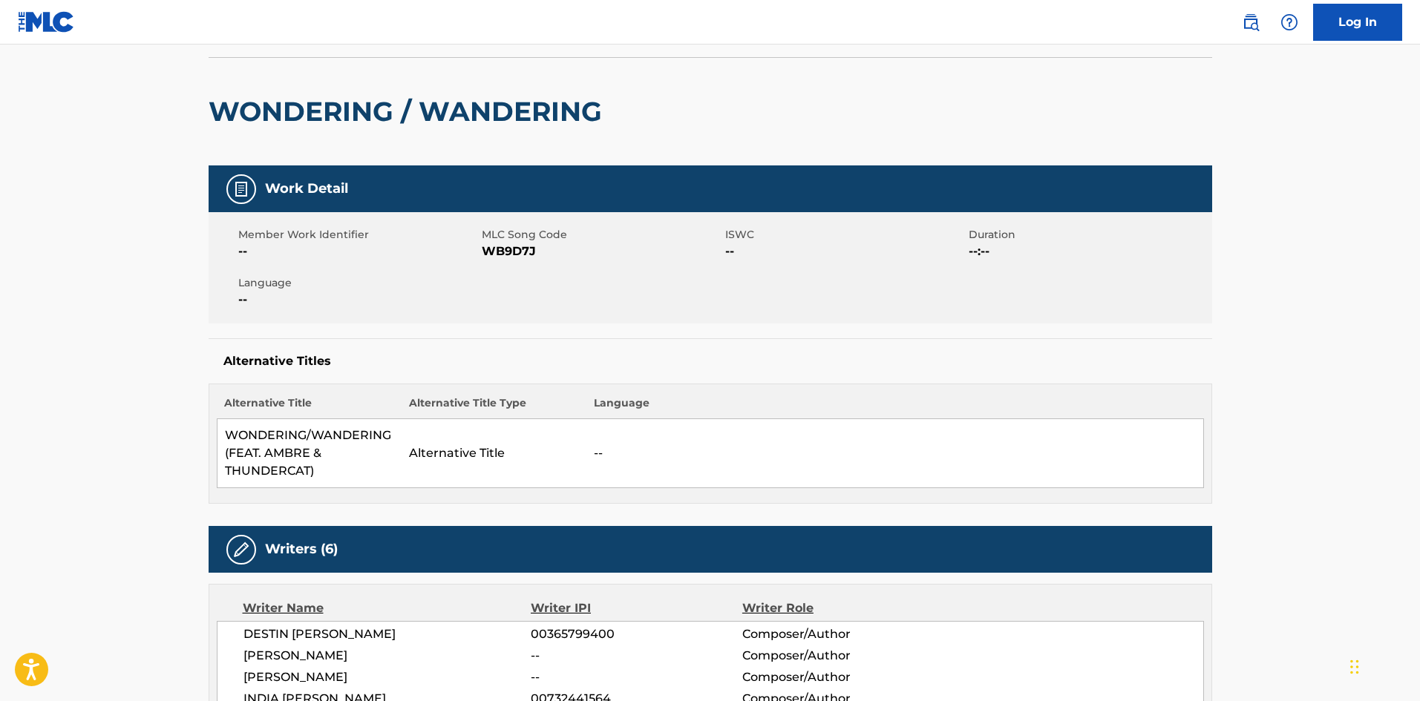
click at [325, 105] on h2 "WONDERING / WANDERING" at bounding box center [409, 111] width 401 height 33
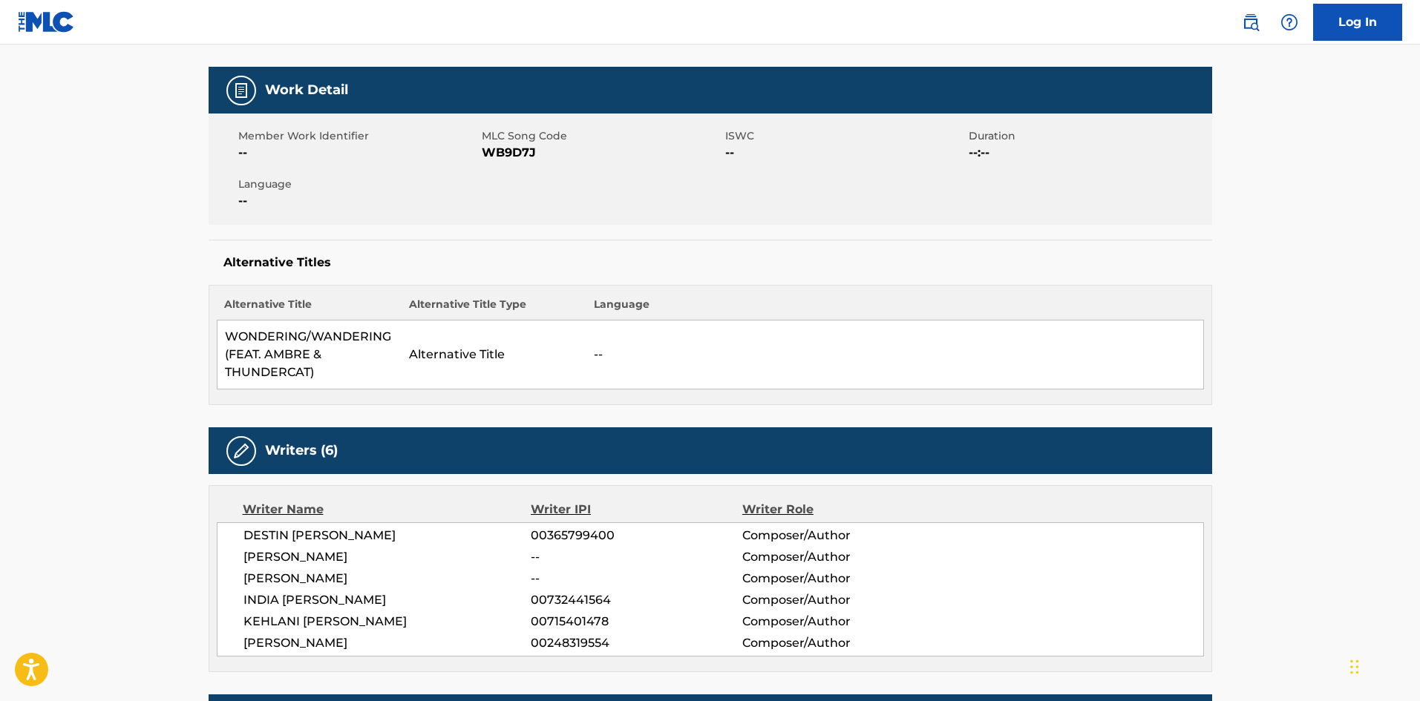
scroll to position [198, 0]
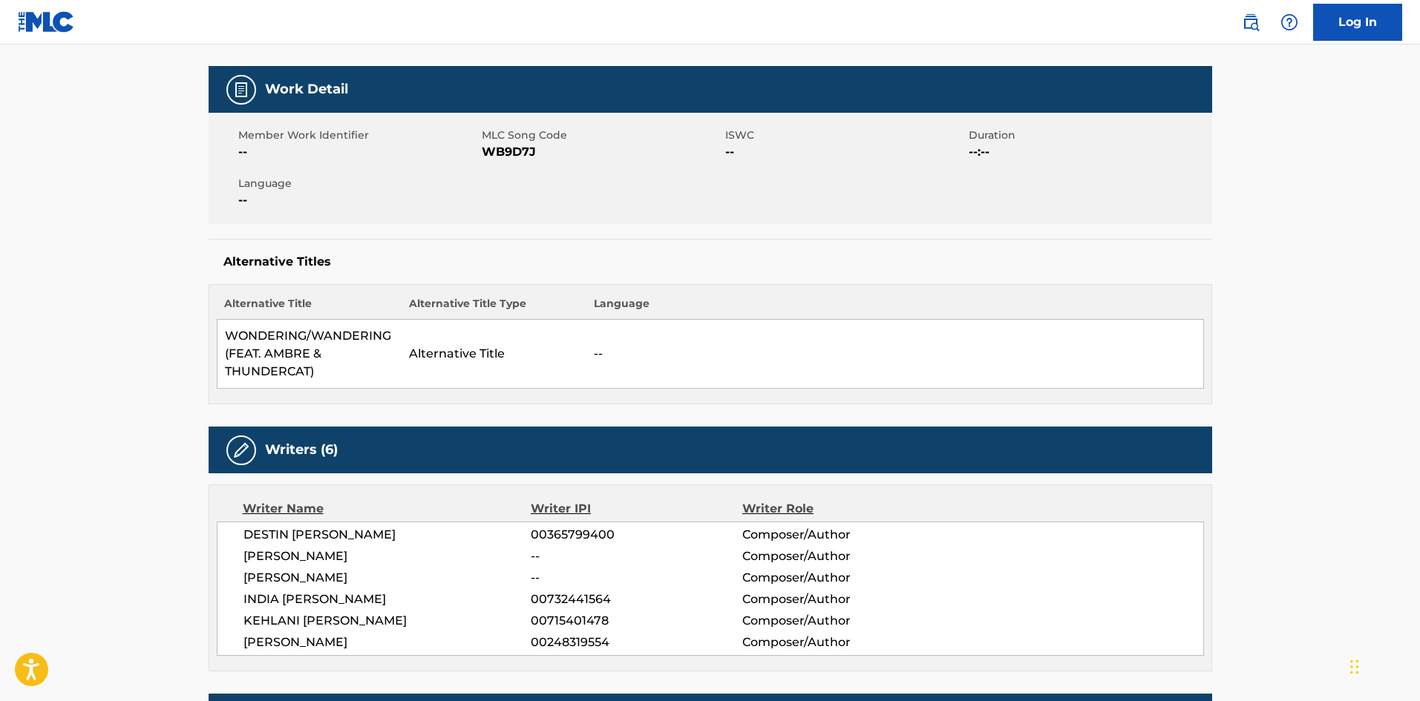
copy h2 "WONDERING"
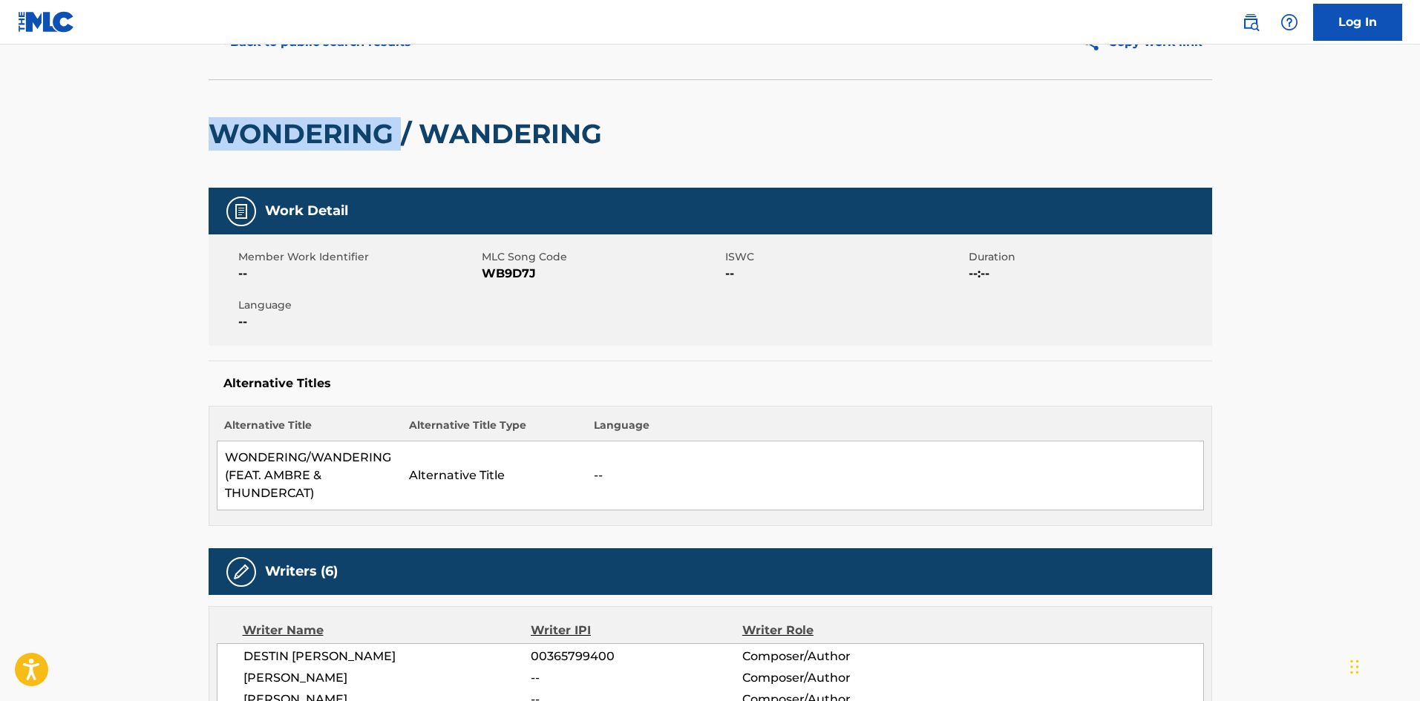
scroll to position [0, 0]
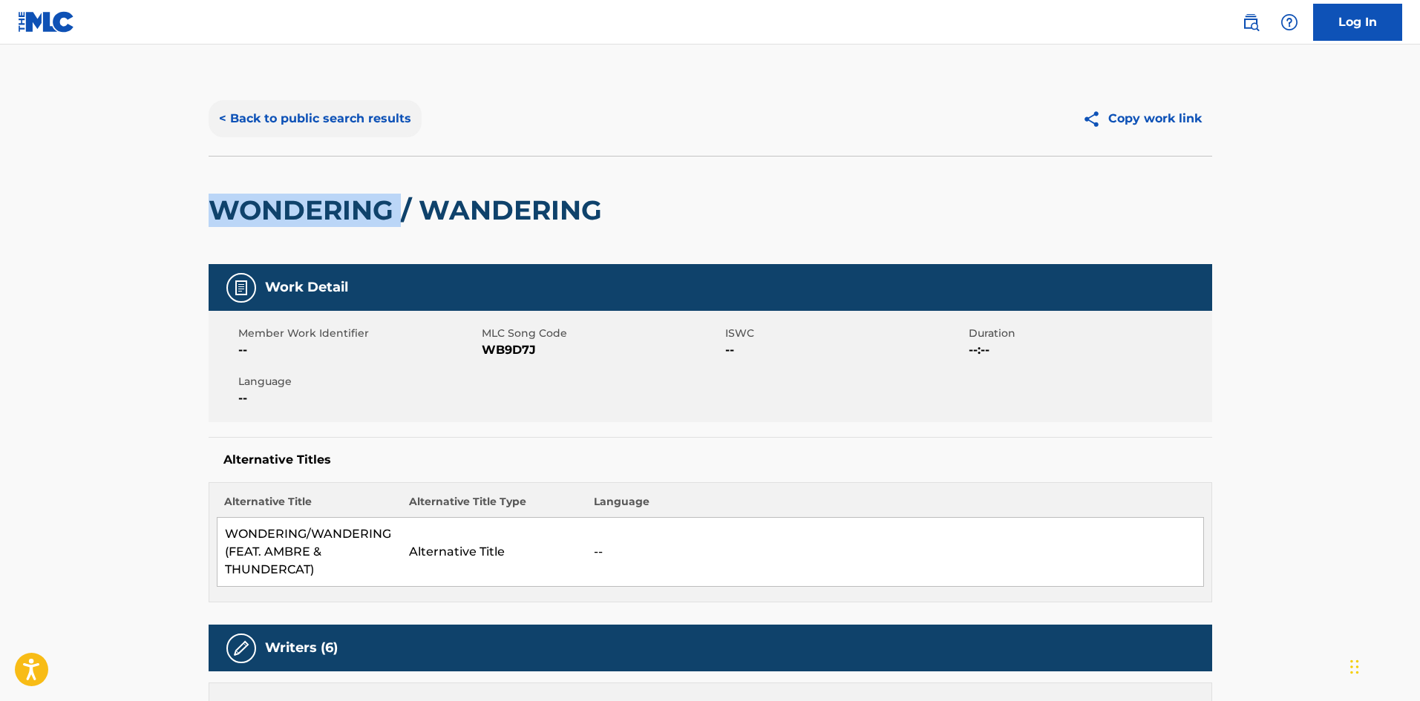
click at [298, 122] on button "< Back to public search results" at bounding box center [315, 118] width 213 height 37
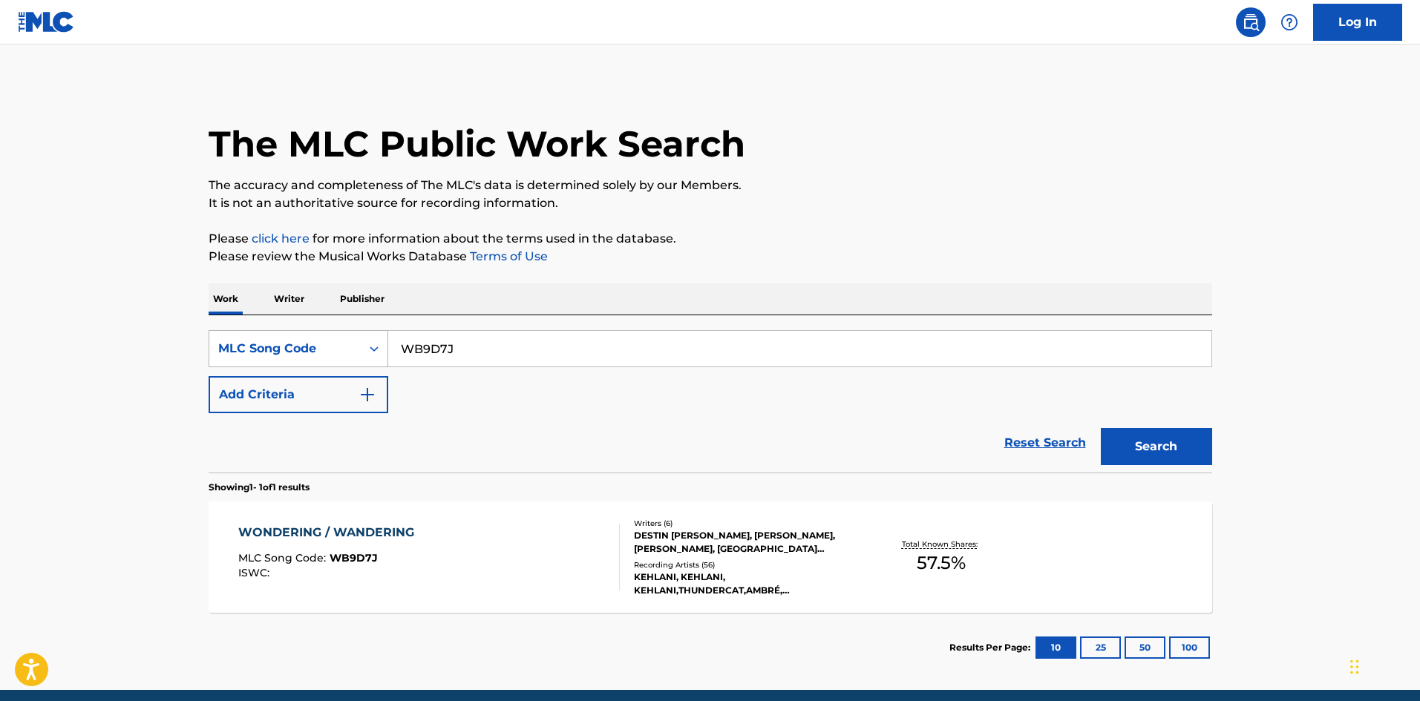
drag, startPoint x: 470, startPoint y: 341, endPoint x: 335, endPoint y: 350, distance: 134.6
click at [335, 350] on div "SearchWithCriteria934adcc0-7ddc-4ab2-87c0-5b1a2b77f070 MLC Song Code WB9D7J" at bounding box center [710, 348] width 1003 height 37
paste input "6QH0"
type input "WB6QH0"
click at [1195, 455] on button "Search" at bounding box center [1156, 446] width 111 height 37
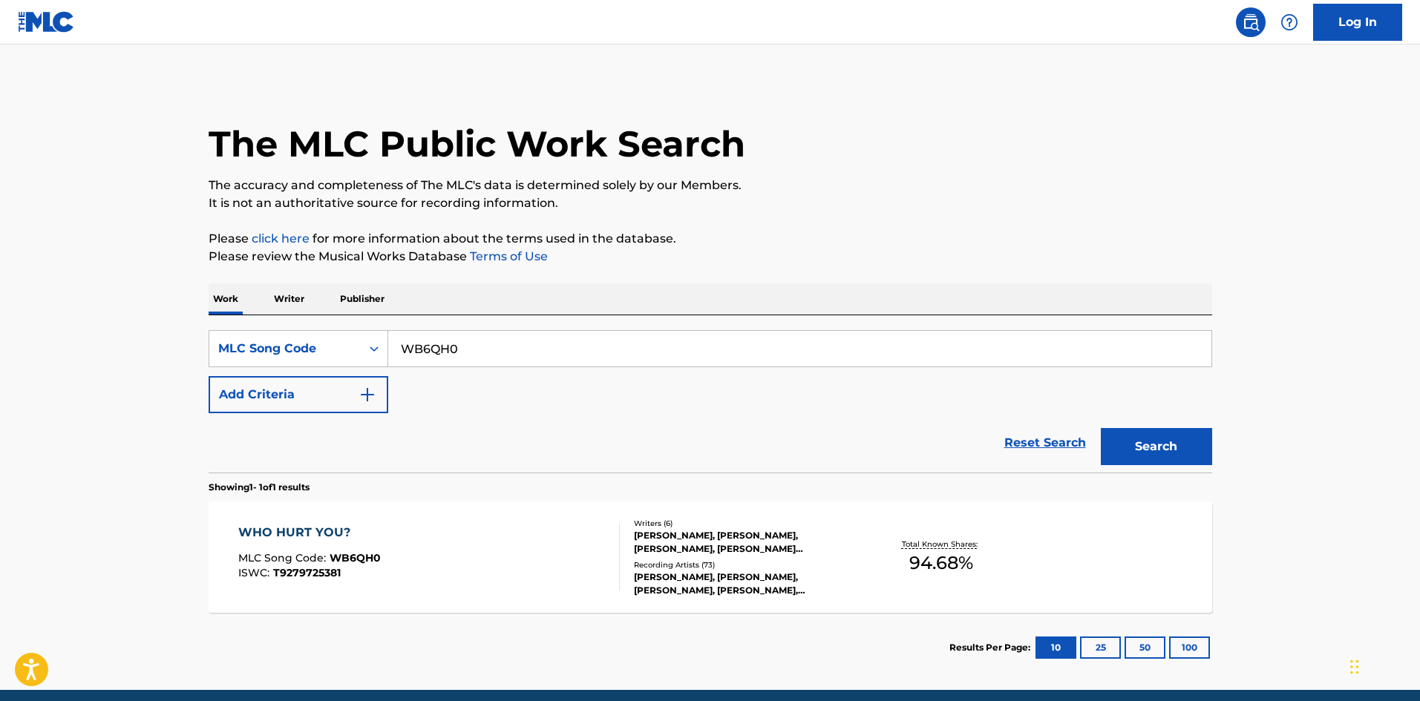
click at [738, 572] on div "[PERSON_NAME], [PERSON_NAME], [PERSON_NAME], [PERSON_NAME], [PERSON_NAME]" at bounding box center [746, 584] width 224 height 27
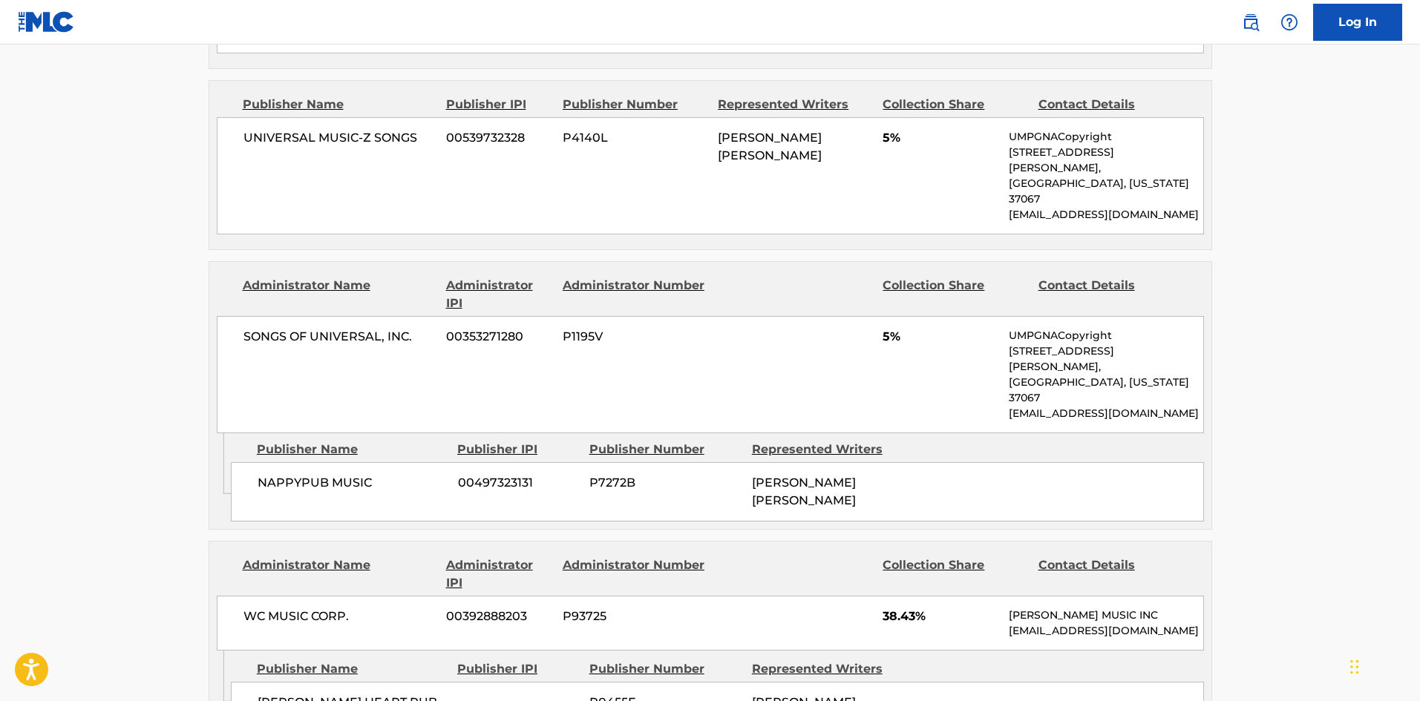
scroll to position [792, 0]
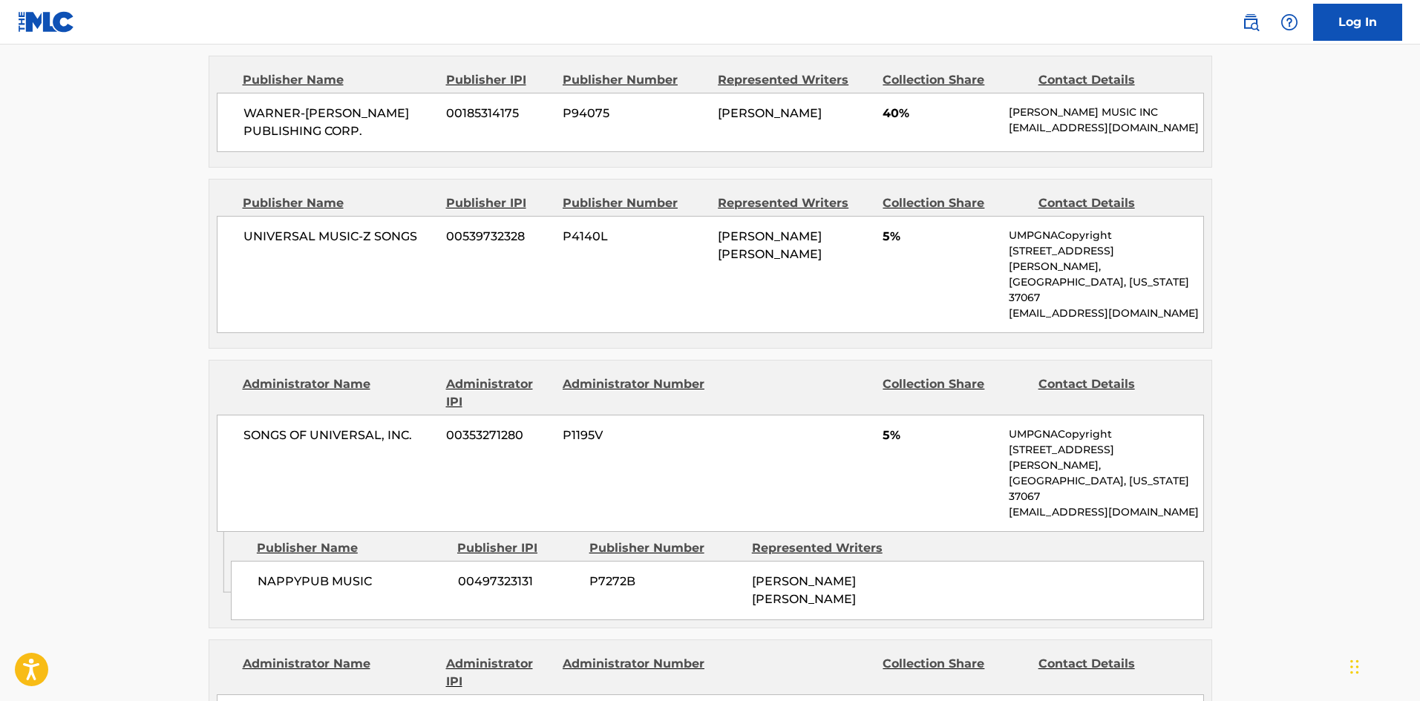
drag, startPoint x: 353, startPoint y: 561, endPoint x: 252, endPoint y: 540, distance: 102.3
click at [252, 561] on div "NAPPYPUB MUSIC 00497323131 P7272B [PERSON_NAME] [PERSON_NAME]" at bounding box center [717, 590] width 973 height 59
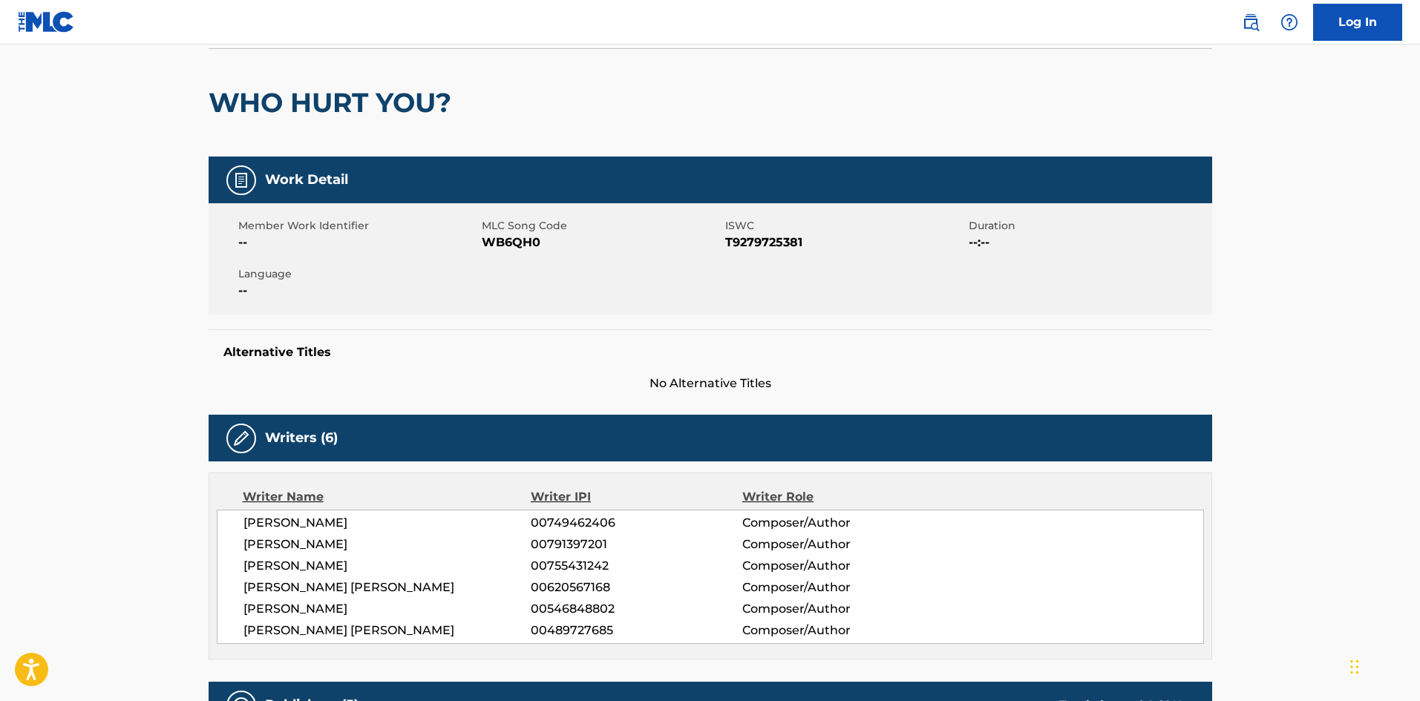
scroll to position [0, 0]
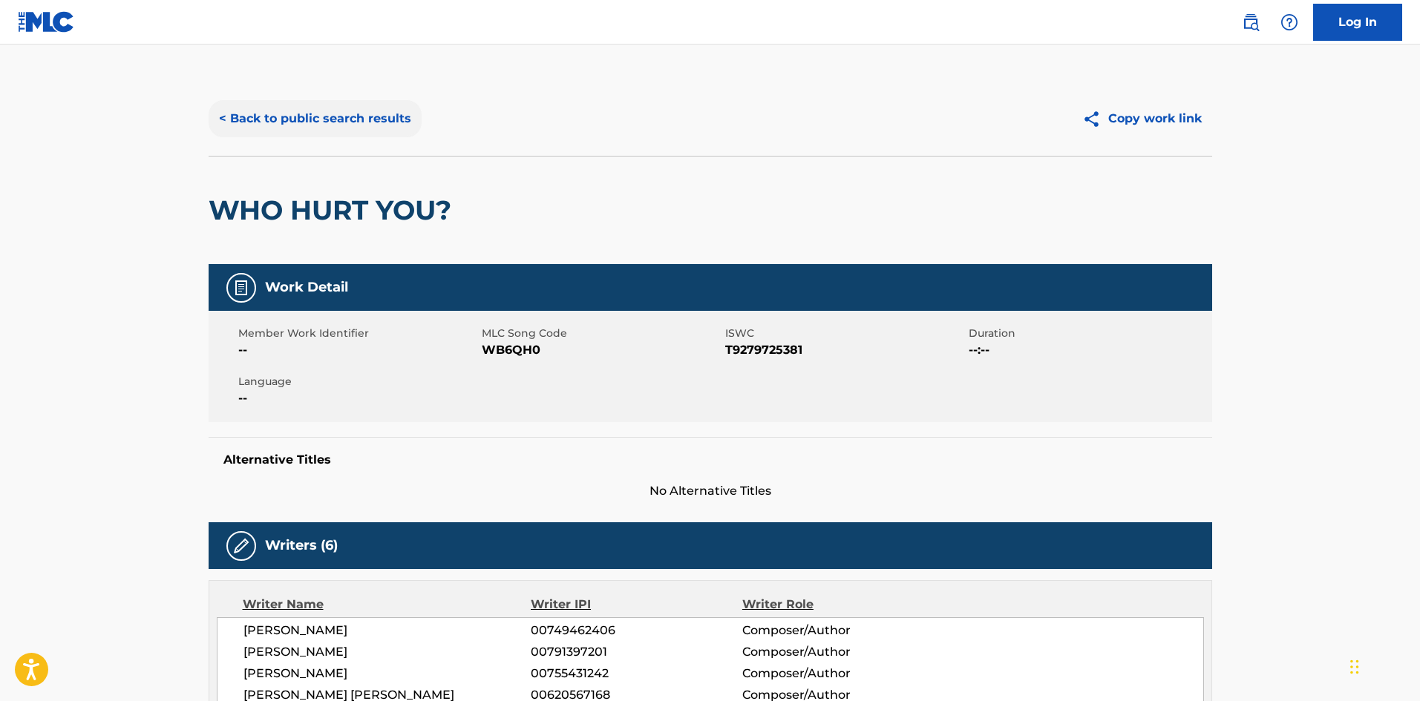
click at [338, 135] on button "< Back to public search results" at bounding box center [315, 118] width 213 height 37
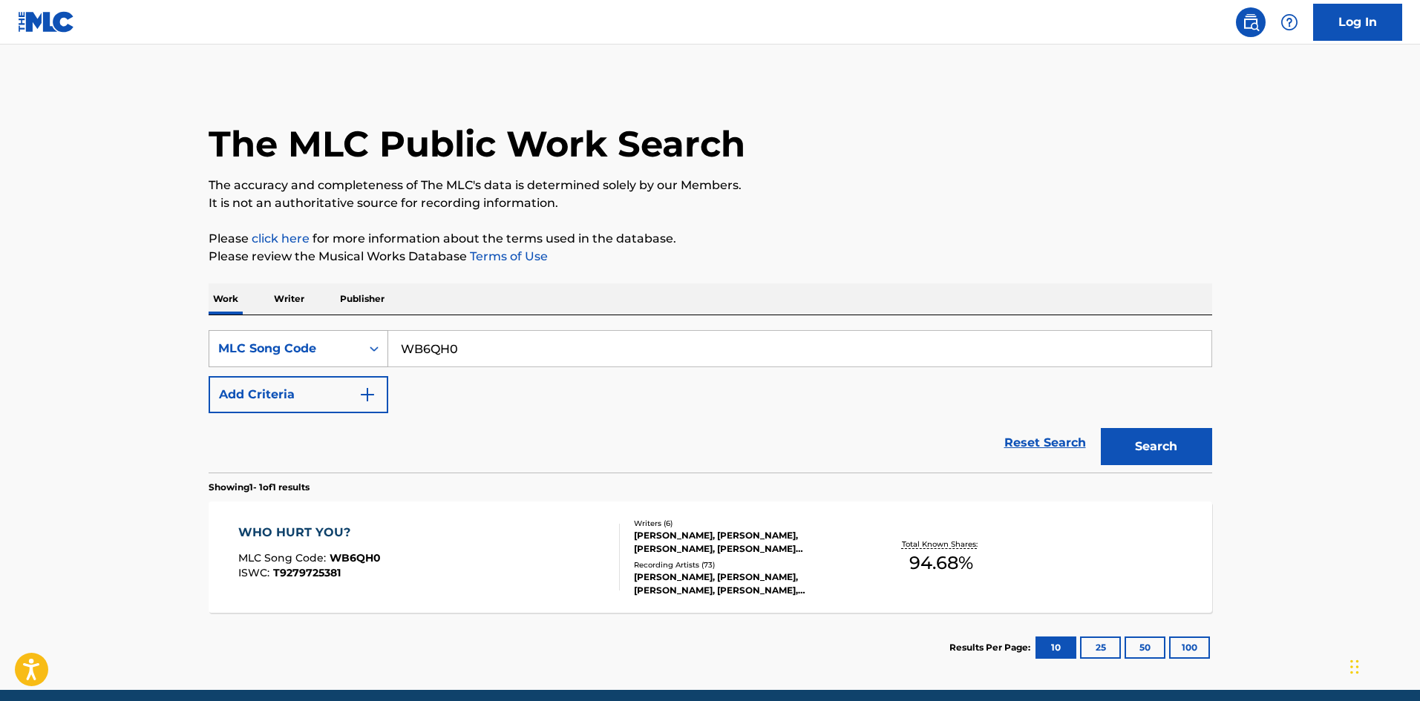
drag, startPoint x: 473, startPoint y: 336, endPoint x: 371, endPoint y: 348, distance: 103.1
click at [371, 348] on div "SearchWithCriteria934adcc0-7ddc-4ab2-87c0-5b1a2b77f070 MLC Song Code WB6QH0" at bounding box center [710, 348] width 1003 height 37
paste input "PVBAGM"
type input "PVBAGM"
click at [1112, 439] on button "Search" at bounding box center [1156, 446] width 111 height 37
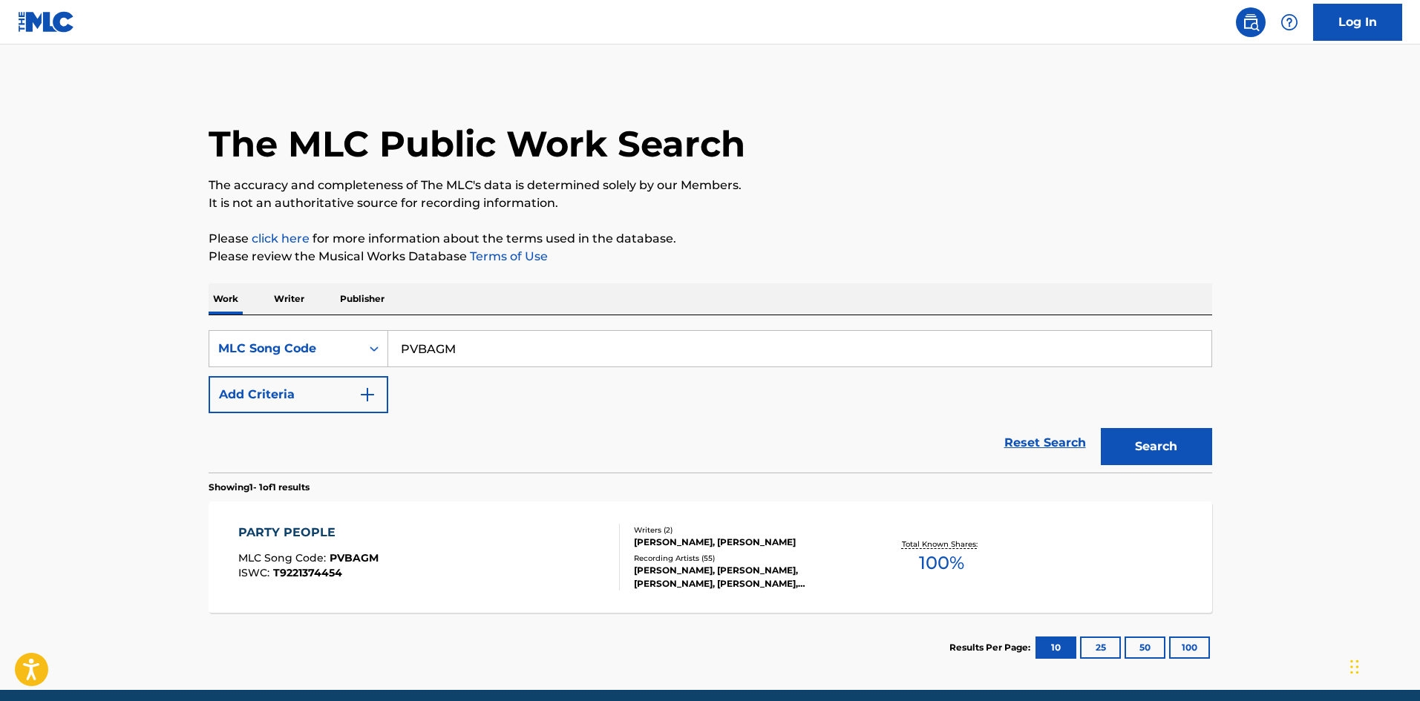
click at [699, 564] on div "[PERSON_NAME], [PERSON_NAME], [PERSON_NAME], [PERSON_NAME], [PERSON_NAME]" at bounding box center [746, 577] width 224 height 27
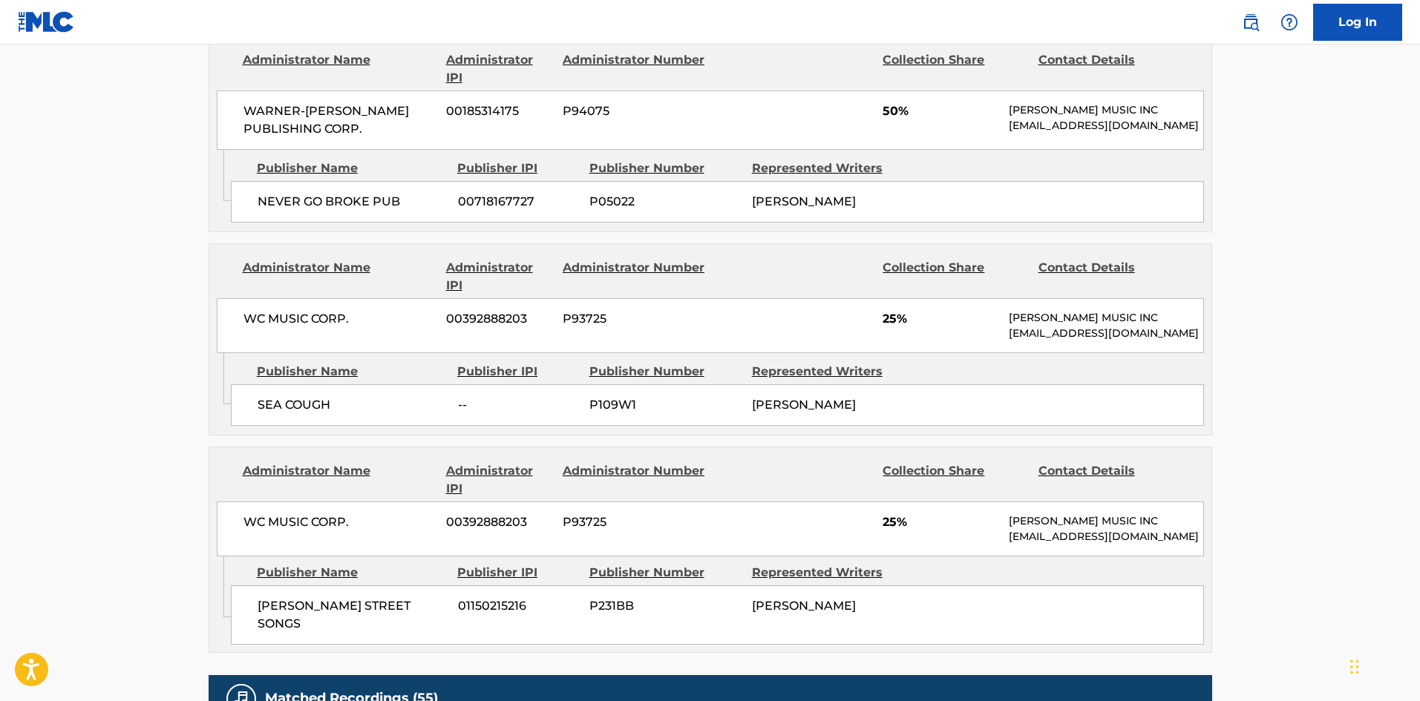
scroll to position [692, 0]
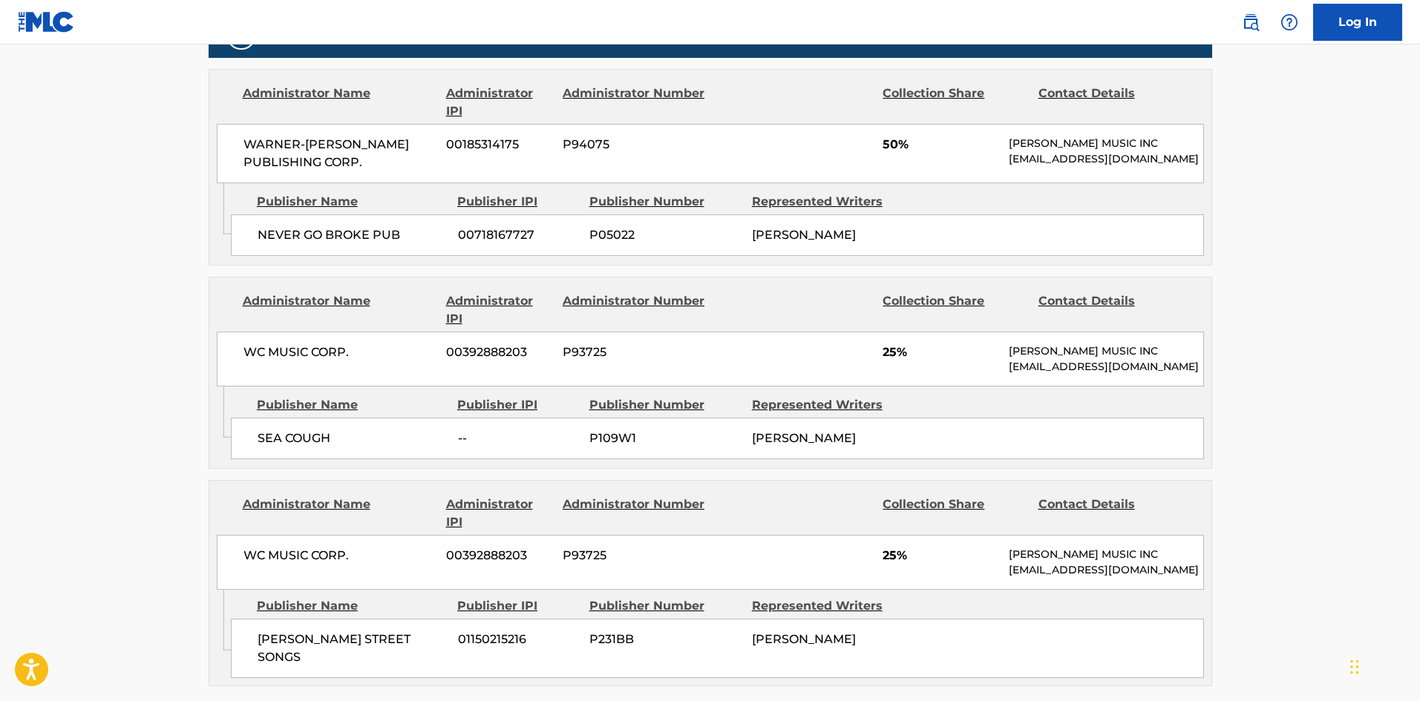
click at [269, 448] on span "SEA COUGH" at bounding box center [352, 439] width 189 height 18
drag, startPoint x: 269, startPoint y: 462, endPoint x: 290, endPoint y: 462, distance: 21.5
click at [290, 448] on span "SEA COUGH" at bounding box center [352, 439] width 189 height 18
copy span "SEA COUGH"
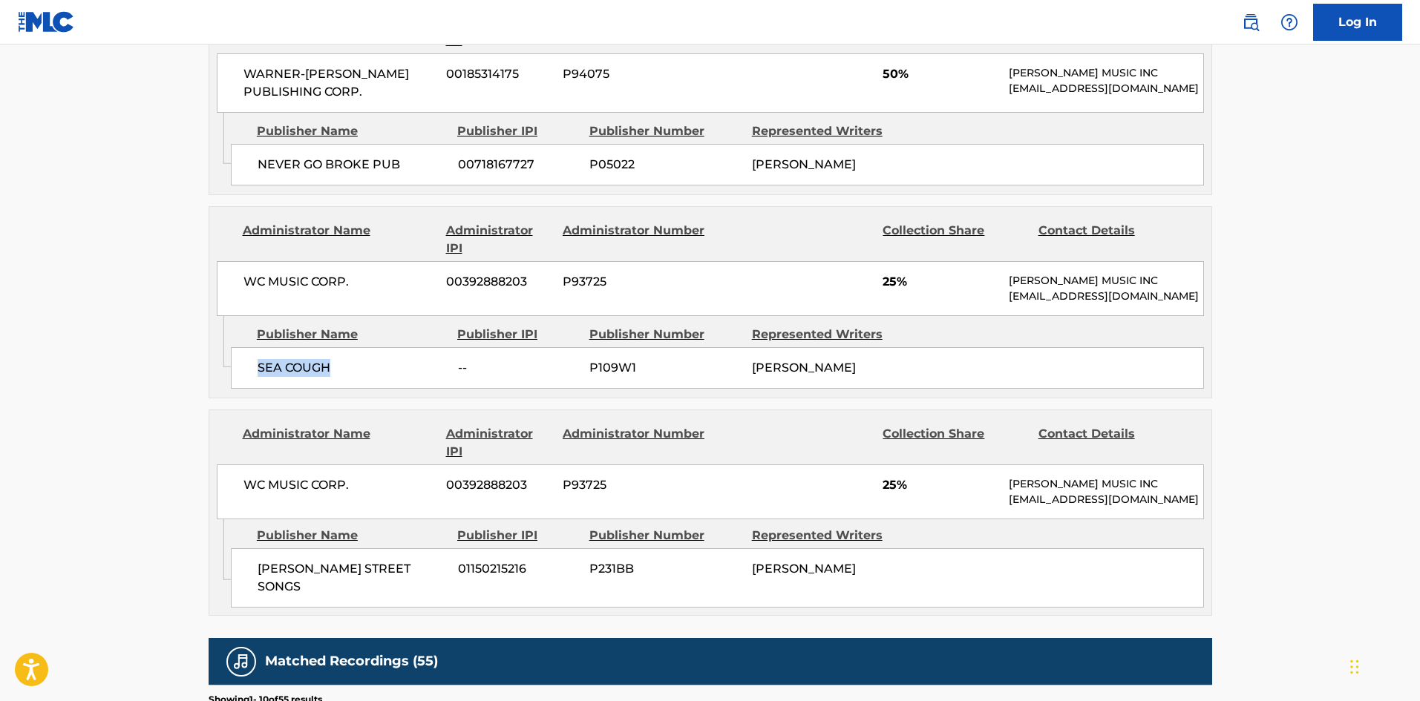
scroll to position [792, 0]
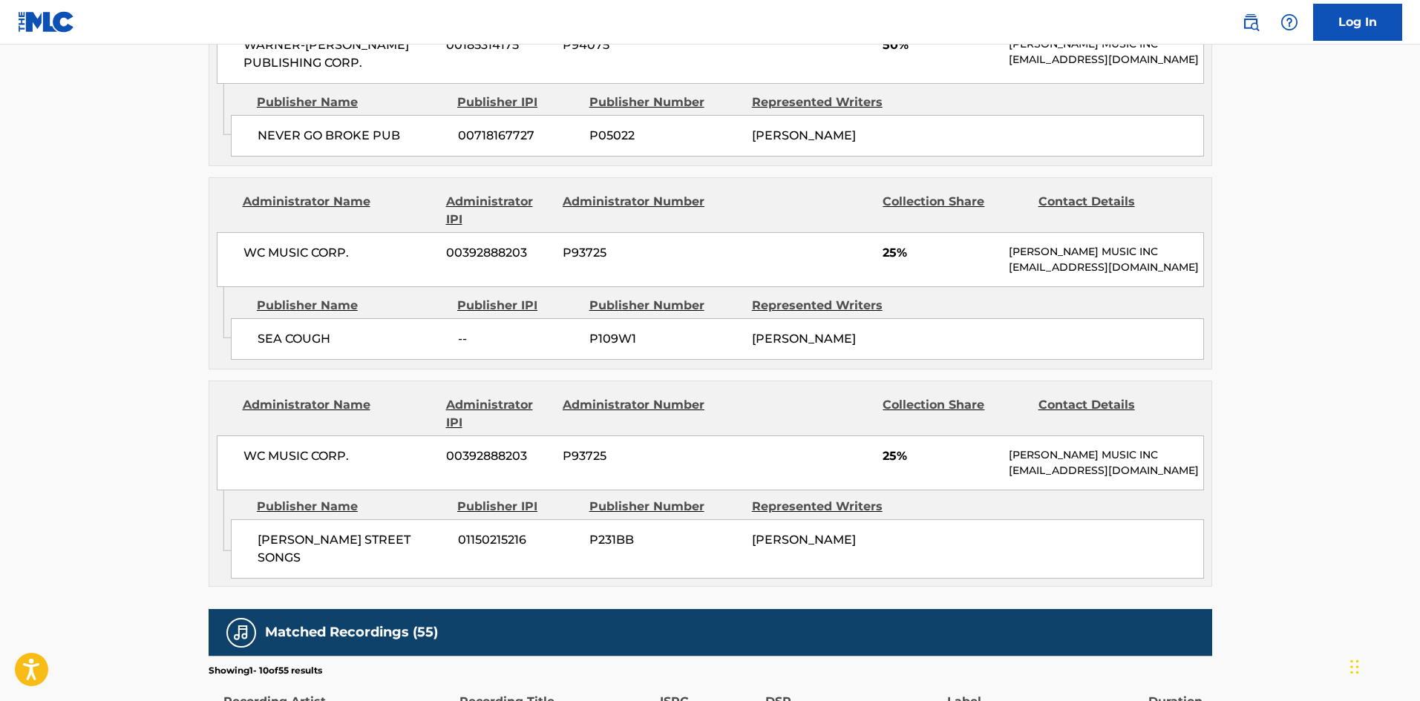
click at [292, 567] on span "[PERSON_NAME] STREET SONGS" at bounding box center [352, 549] width 189 height 36
click at [289, 567] on span "[PERSON_NAME] STREET SONGS" at bounding box center [352, 549] width 189 height 36
drag, startPoint x: 289, startPoint y: 595, endPoint x: 315, endPoint y: 594, distance: 26.0
click at [315, 567] on span "[PERSON_NAME] STREET SONGS" at bounding box center [352, 549] width 189 height 36
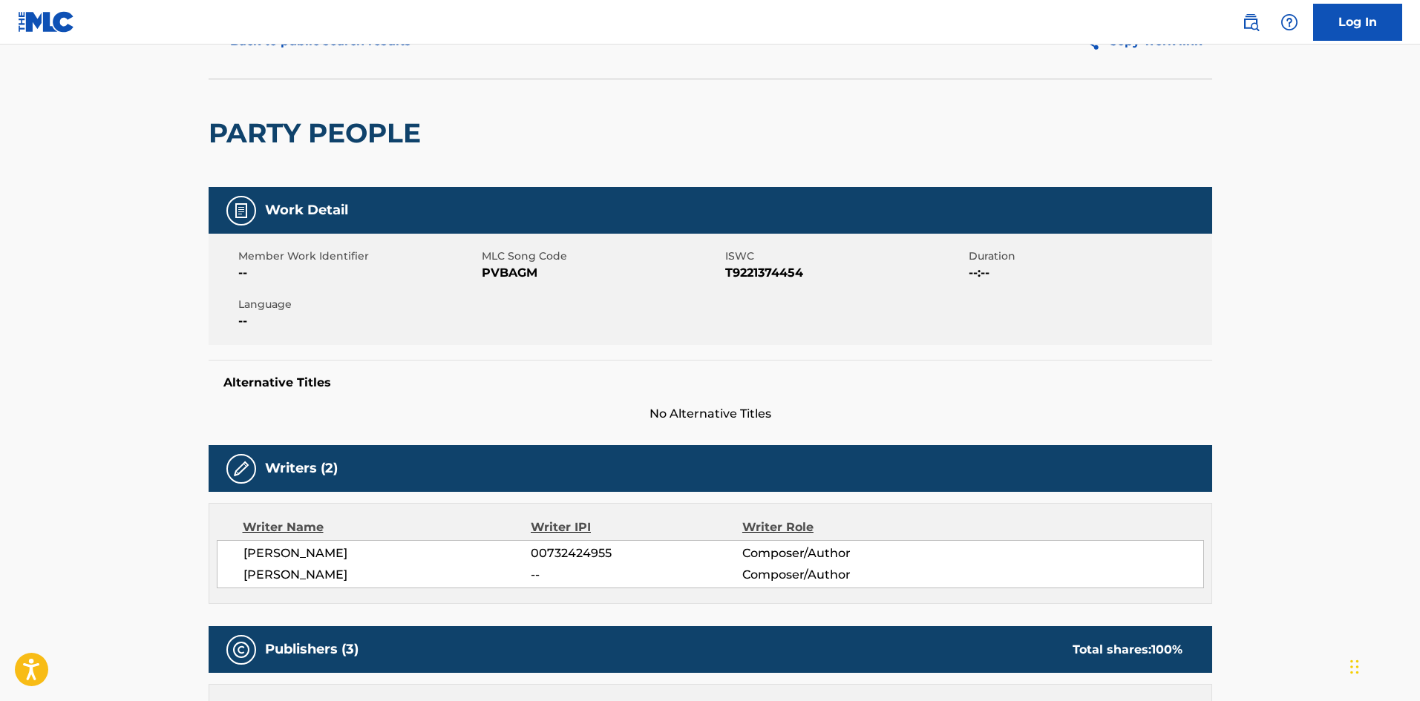
scroll to position [0, 0]
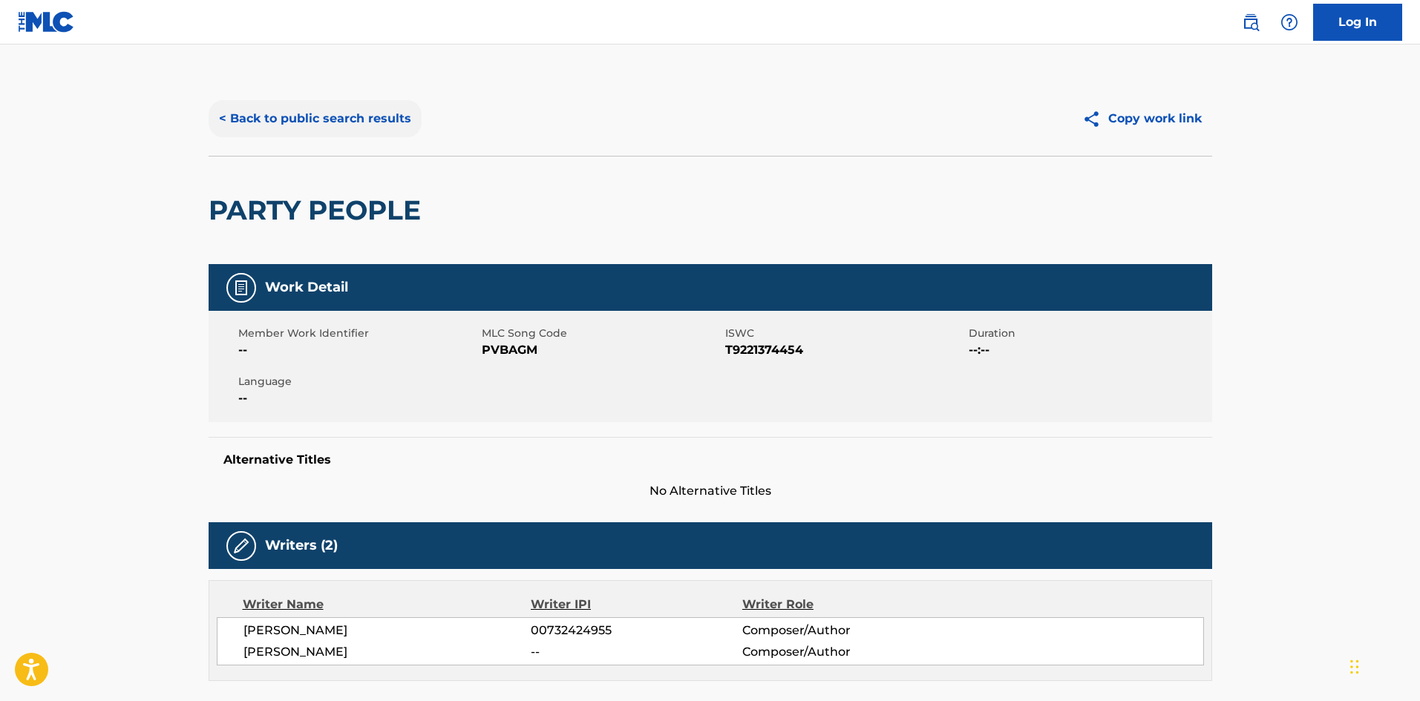
click at [313, 130] on button "< Back to public search results" at bounding box center [315, 118] width 213 height 37
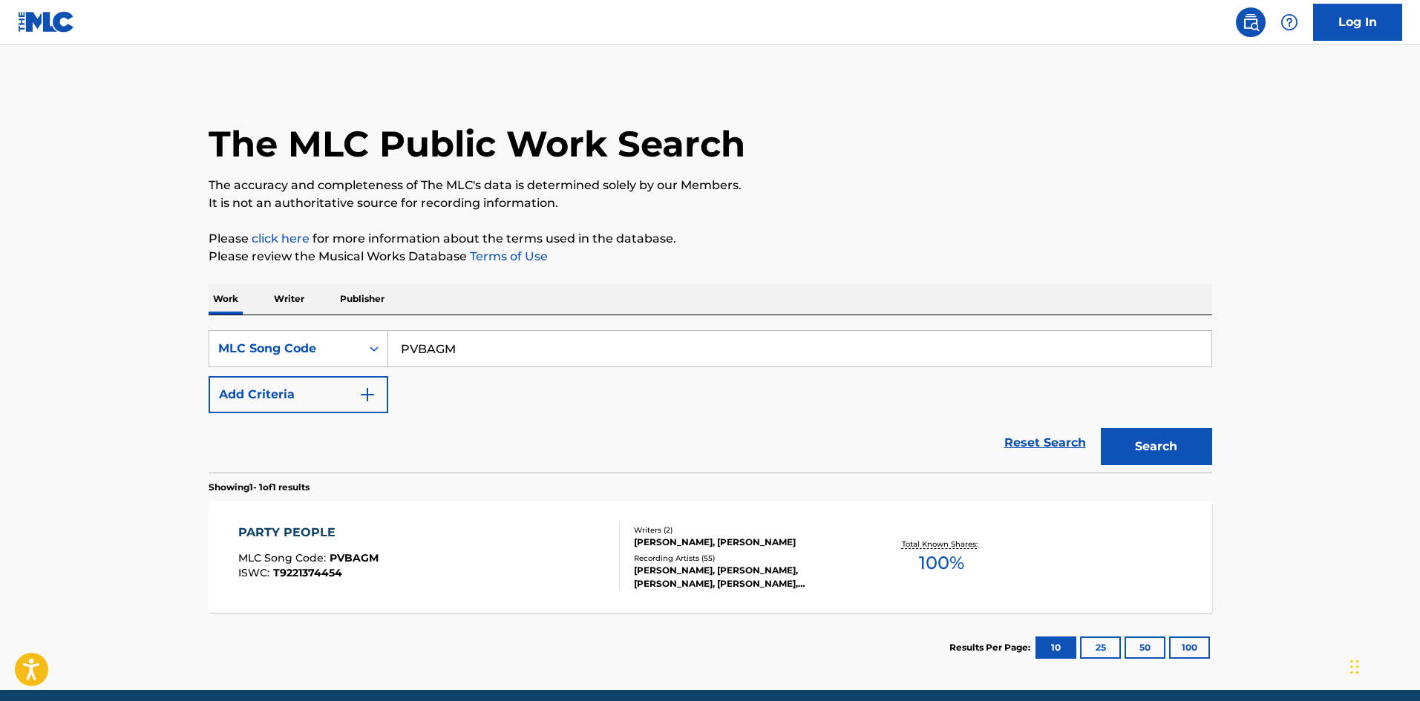
drag, startPoint x: 483, startPoint y: 350, endPoint x: 389, endPoint y: 346, distance: 94.3
click at [359, 351] on div "SearchWithCriteria934adcc0-7ddc-4ab2-87c0-5b1a2b77f070 MLC Song Code PVBAGM" at bounding box center [710, 348] width 1003 height 37
paste input "IG8N3Z"
type input "IG8N3Z"
click at [1152, 444] on button "Search" at bounding box center [1156, 446] width 111 height 37
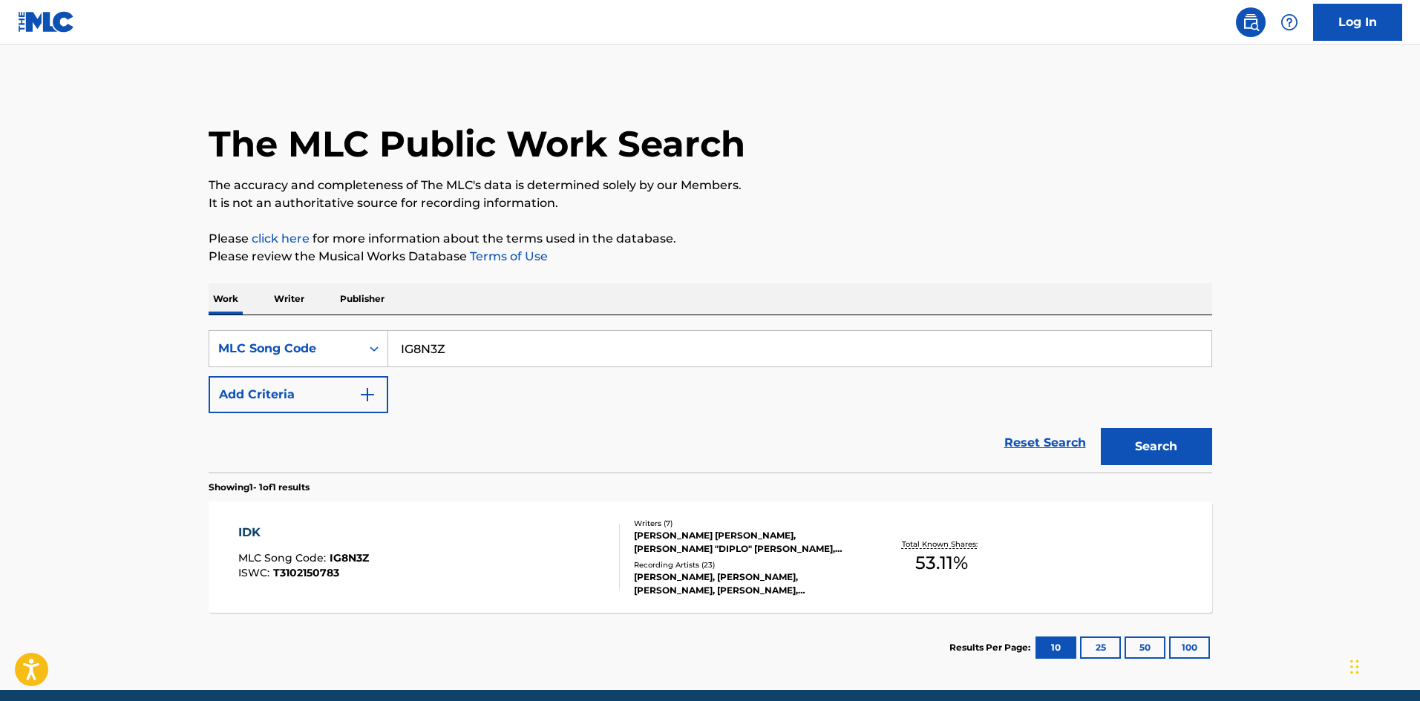
scroll to position [60, 0]
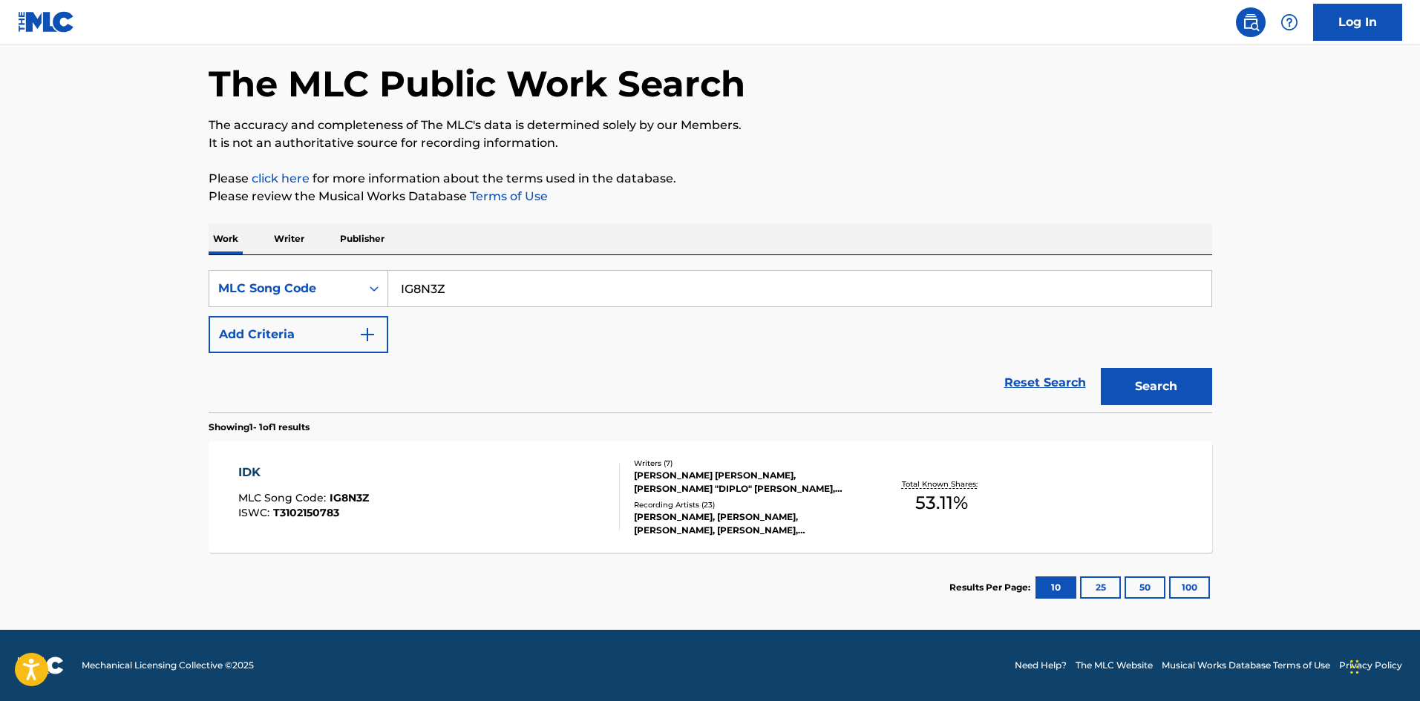
click at [715, 528] on div "[PERSON_NAME], [PERSON_NAME], [PERSON_NAME], [PERSON_NAME], [PERSON_NAME]" at bounding box center [746, 524] width 224 height 27
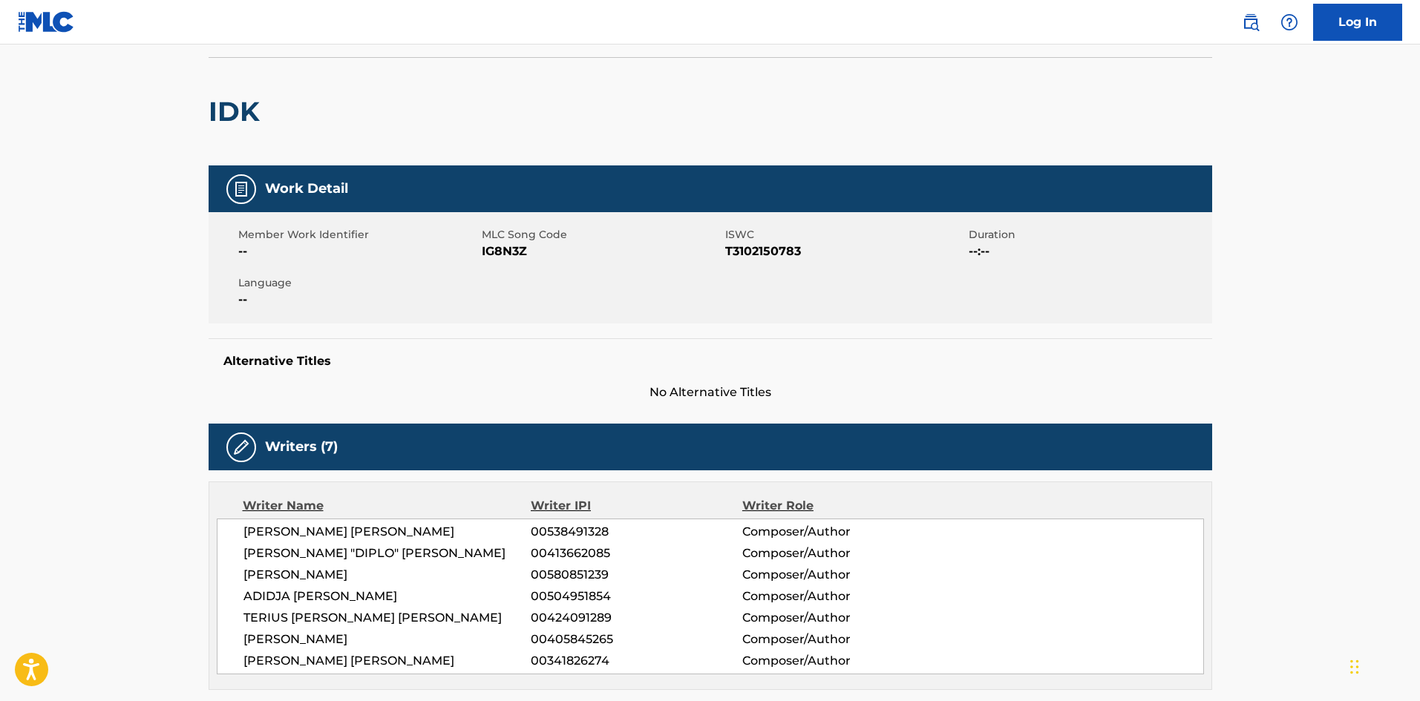
scroll to position [198, 0]
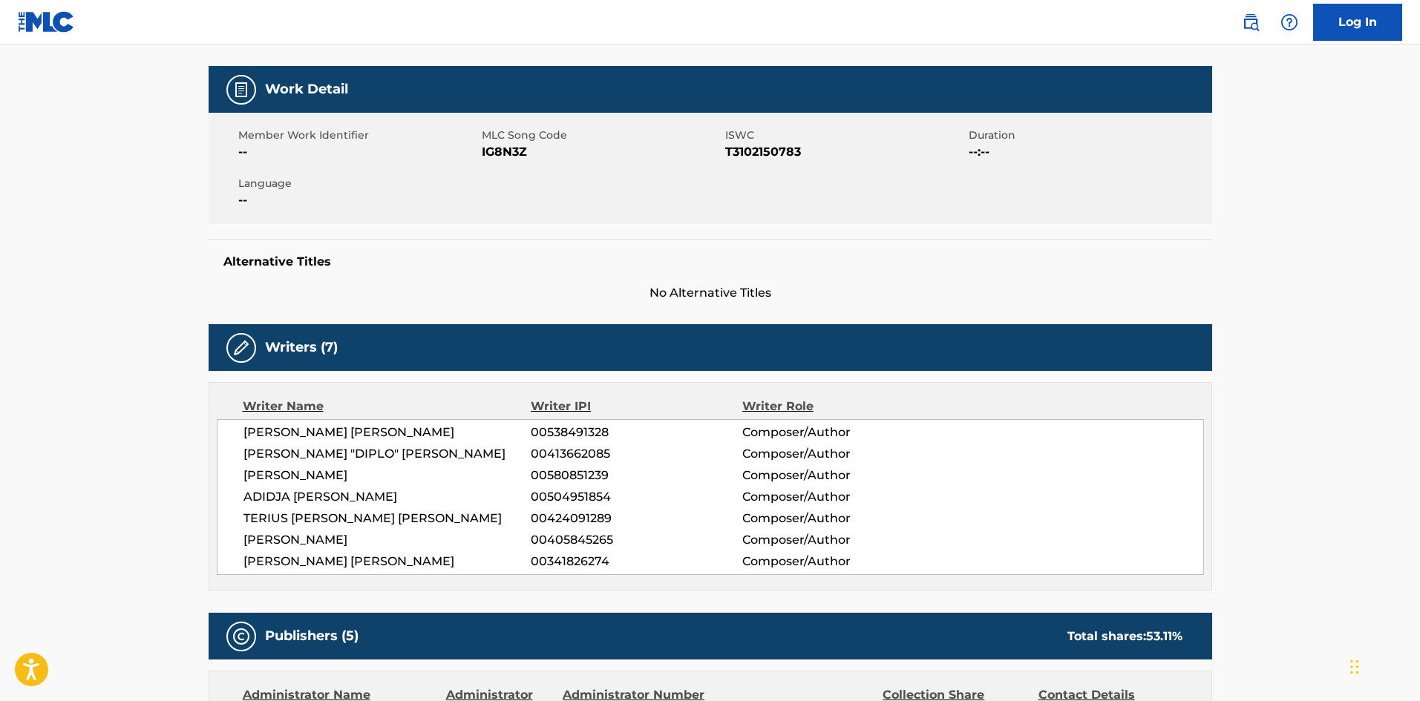
click at [425, 452] on span "[PERSON_NAME] "DIPLO" [PERSON_NAME]" at bounding box center [387, 454] width 288 height 18
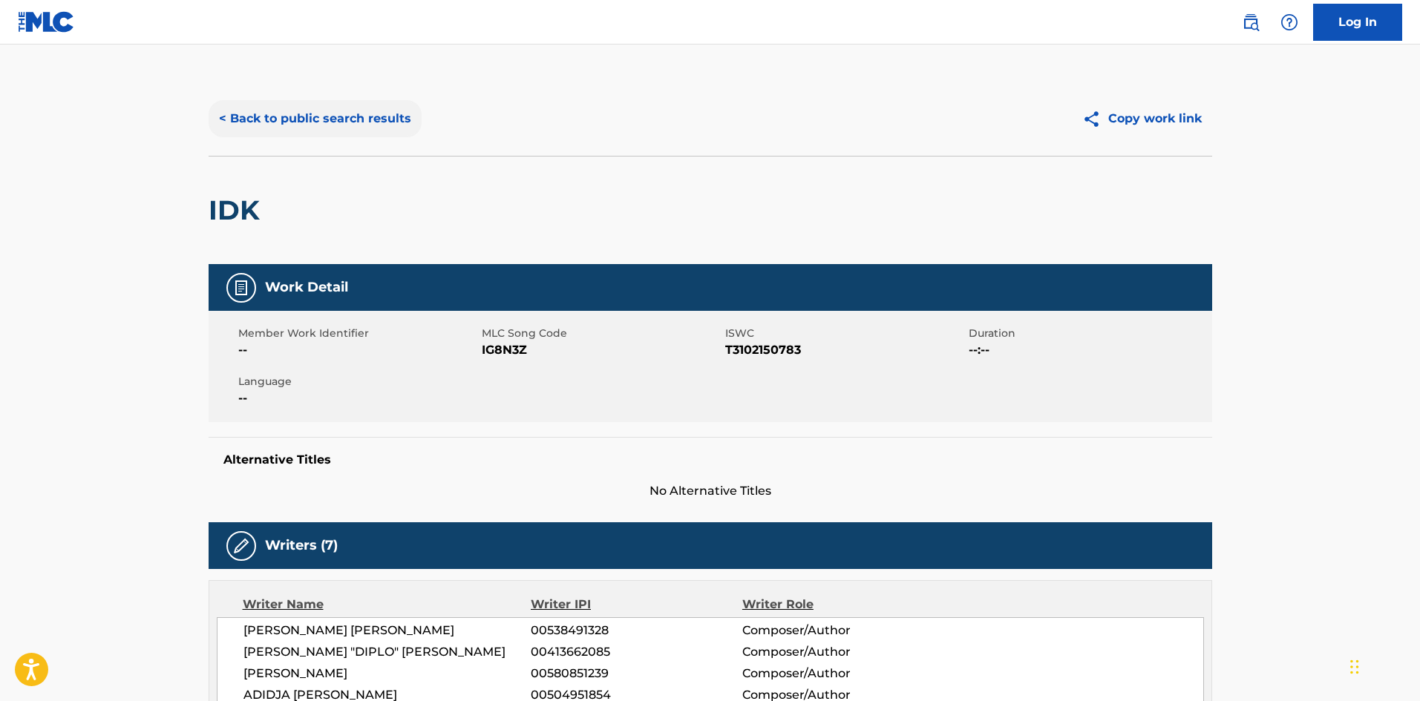
click at [296, 120] on button "< Back to public search results" at bounding box center [315, 118] width 213 height 37
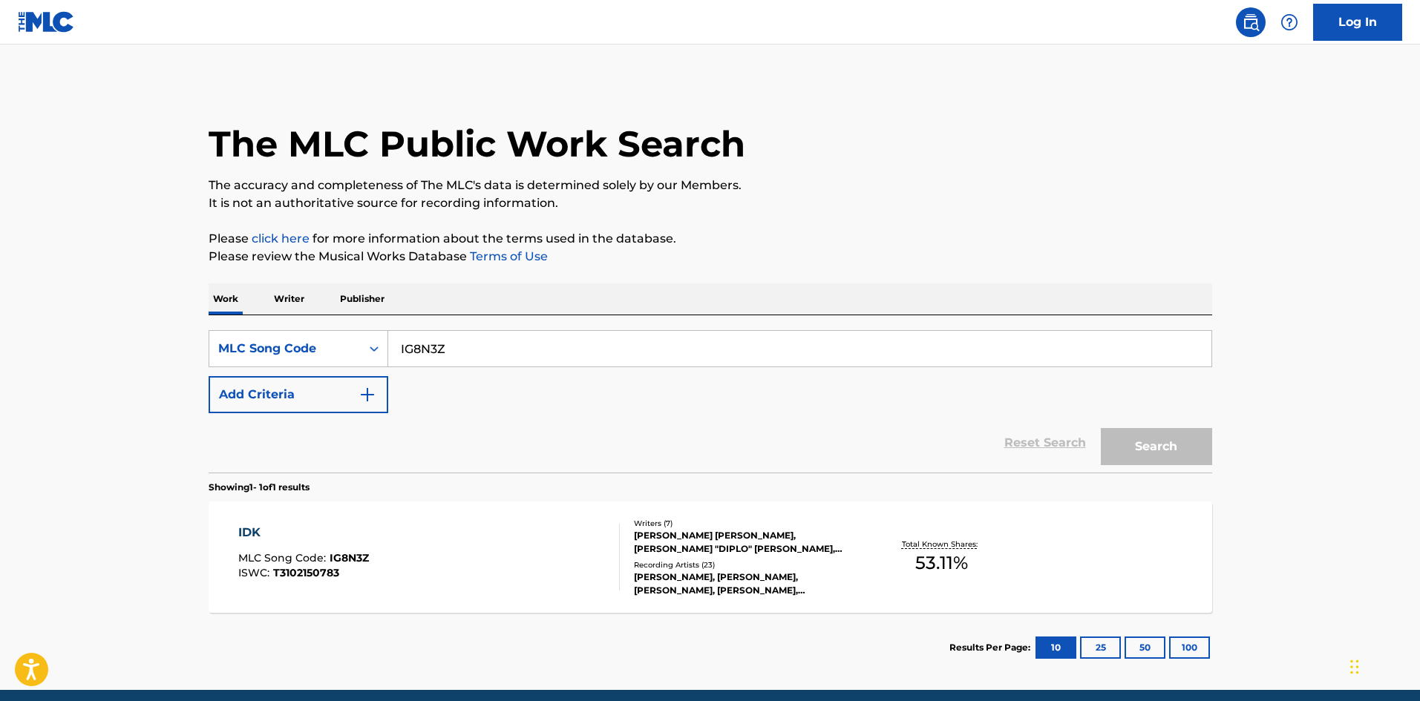
scroll to position [22, 0]
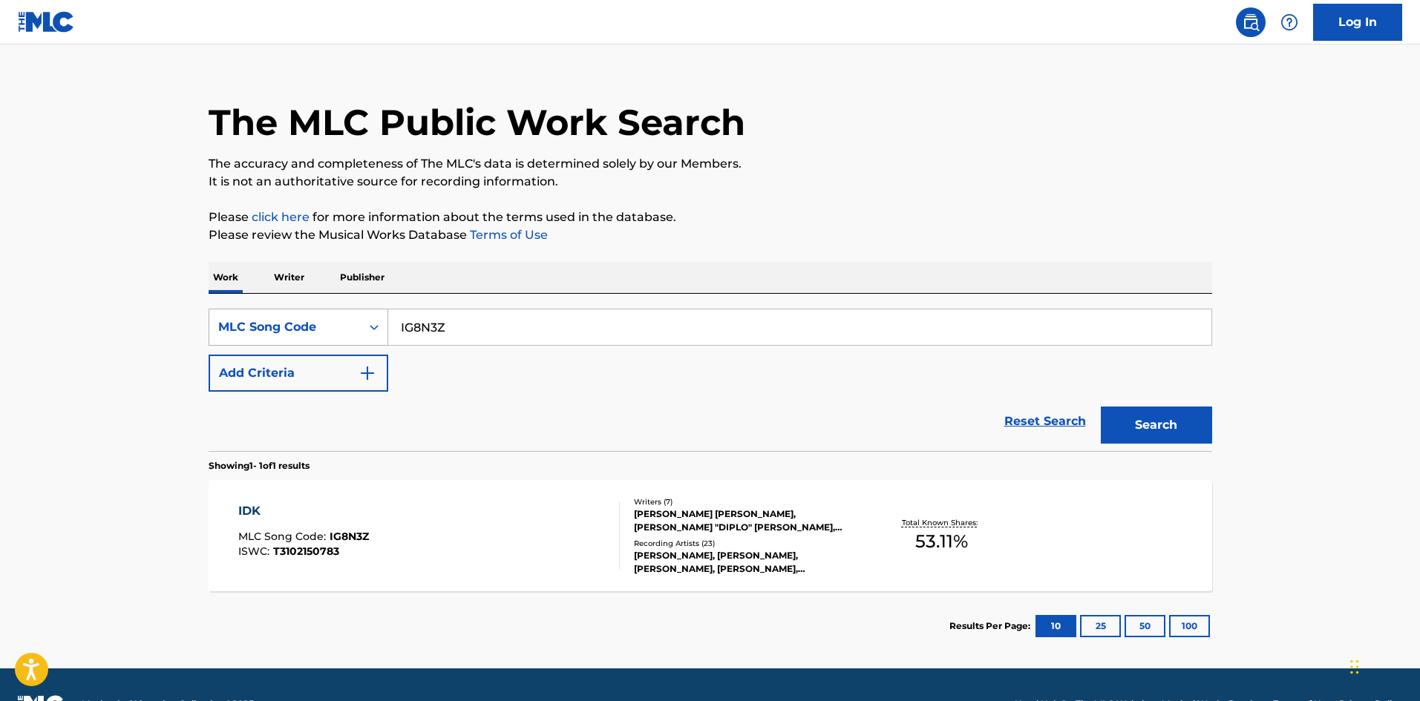
drag, startPoint x: 460, startPoint y: 324, endPoint x: 328, endPoint y: 337, distance: 132.7
click at [328, 337] on div "SearchWithCriteria934adcc0-7ddc-4ab2-87c0-5b1a2b77f070 MLC Song Code IG8N3Z" at bounding box center [710, 327] width 1003 height 37
paste input "HVA95"
type input "HVA95Z"
click at [1157, 416] on button "Search" at bounding box center [1156, 425] width 111 height 37
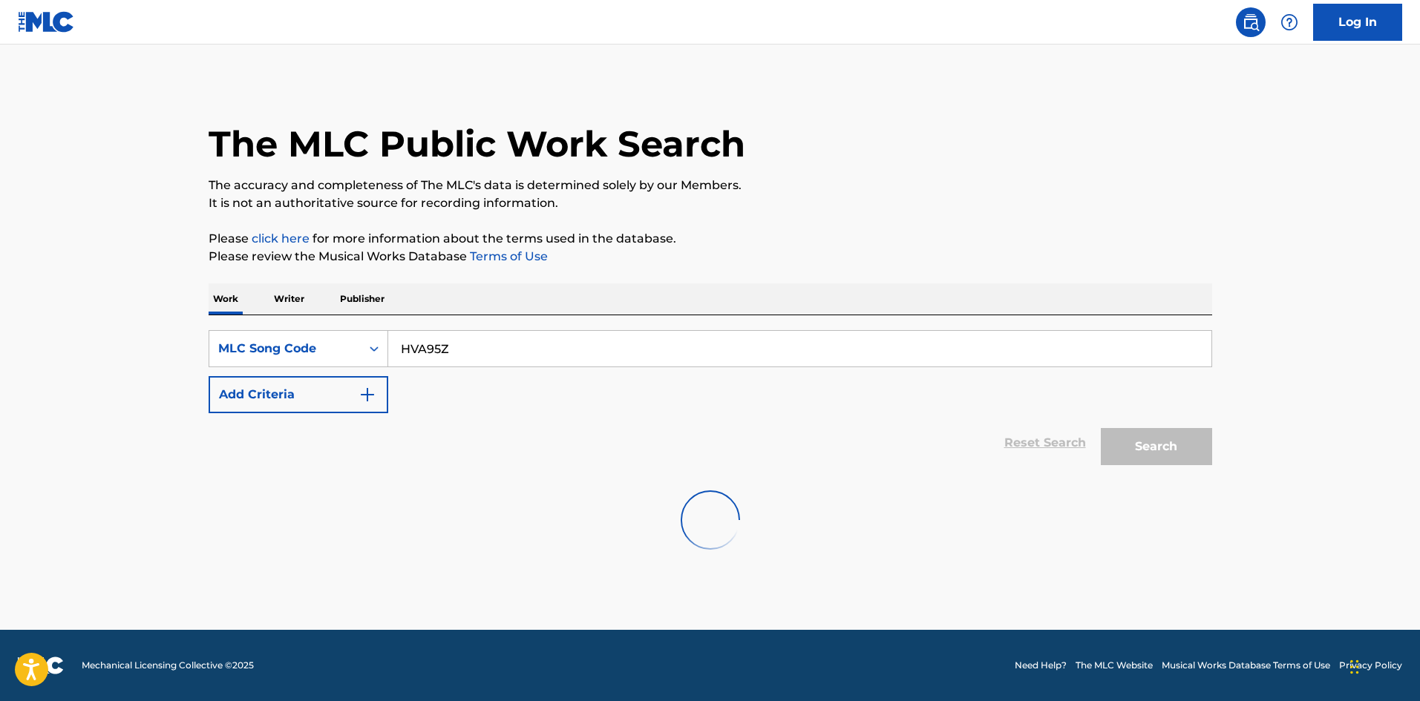
scroll to position [0, 0]
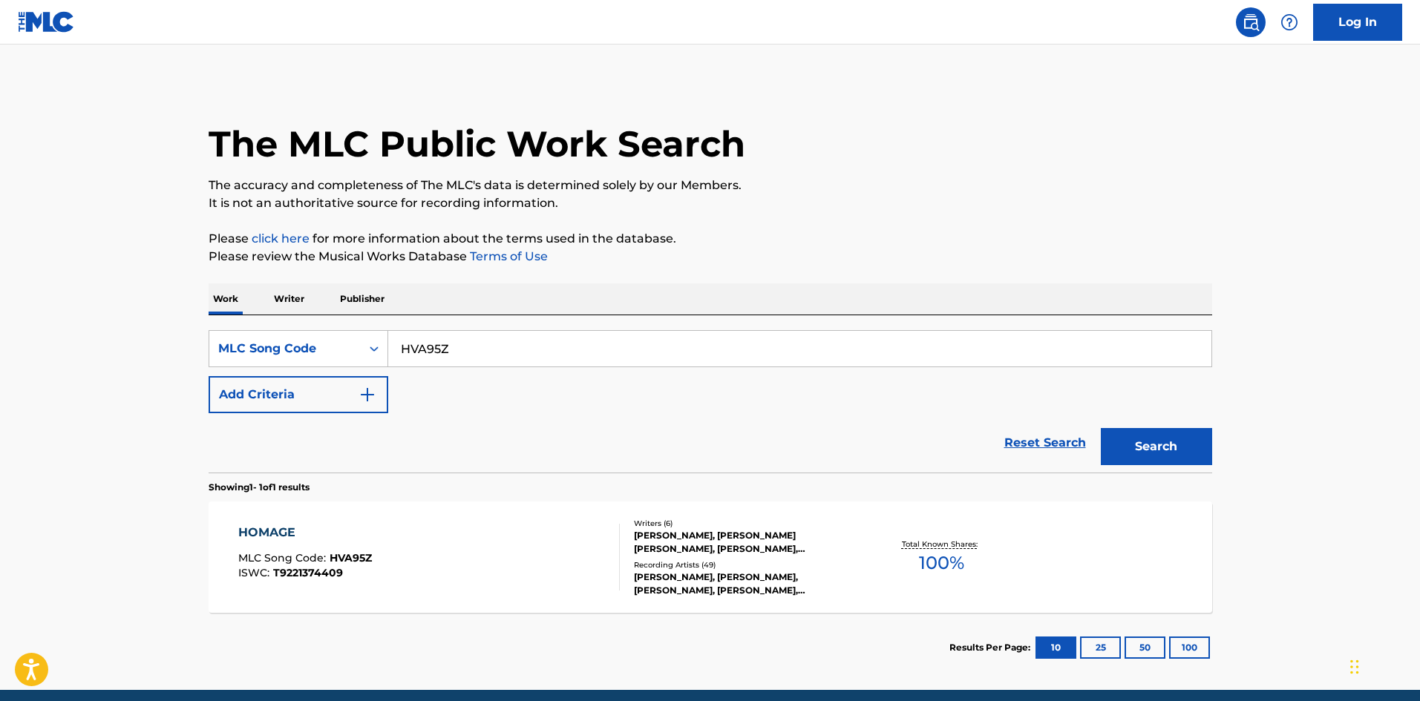
click at [742, 560] on div "Recording Artists ( 49 )" at bounding box center [746, 565] width 224 height 11
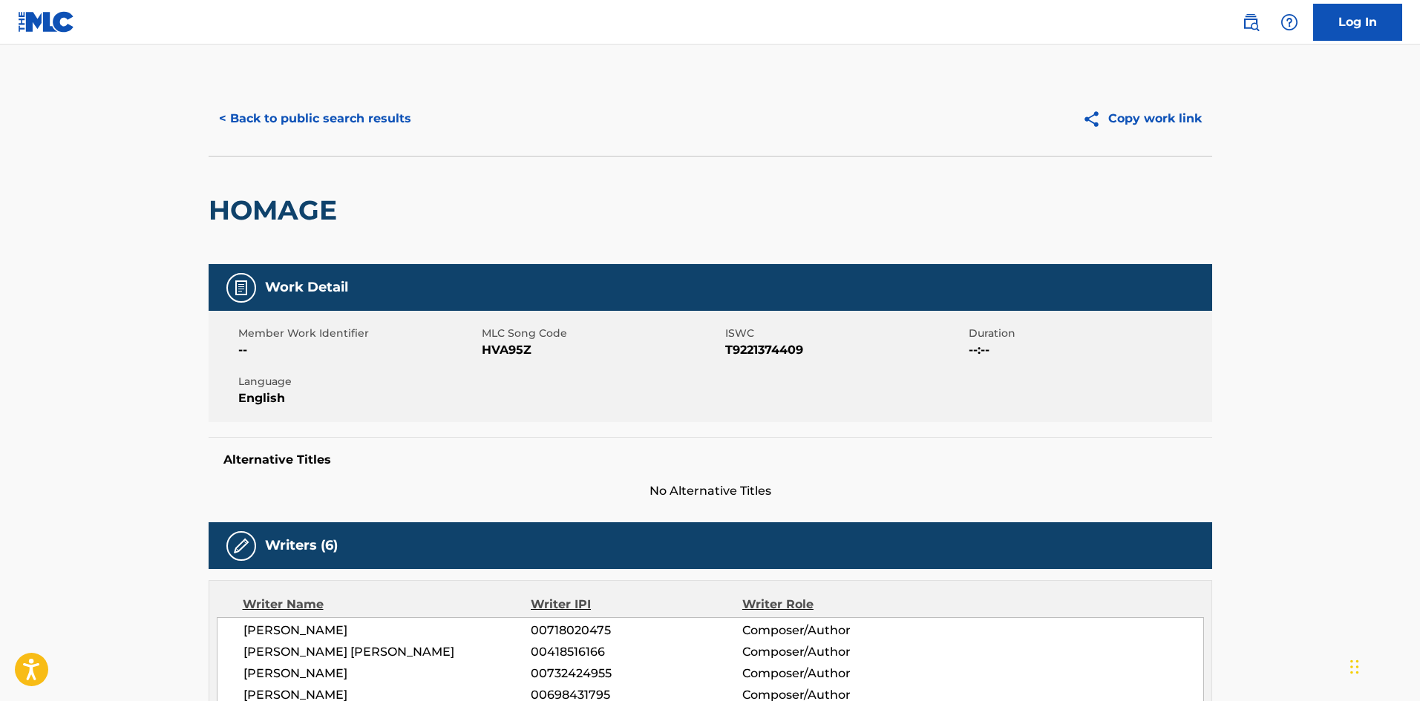
click at [345, 94] on div "< Back to public search results Copy work link" at bounding box center [710, 119] width 1003 height 74
click at [335, 119] on button "< Back to public search results" at bounding box center [315, 118] width 213 height 37
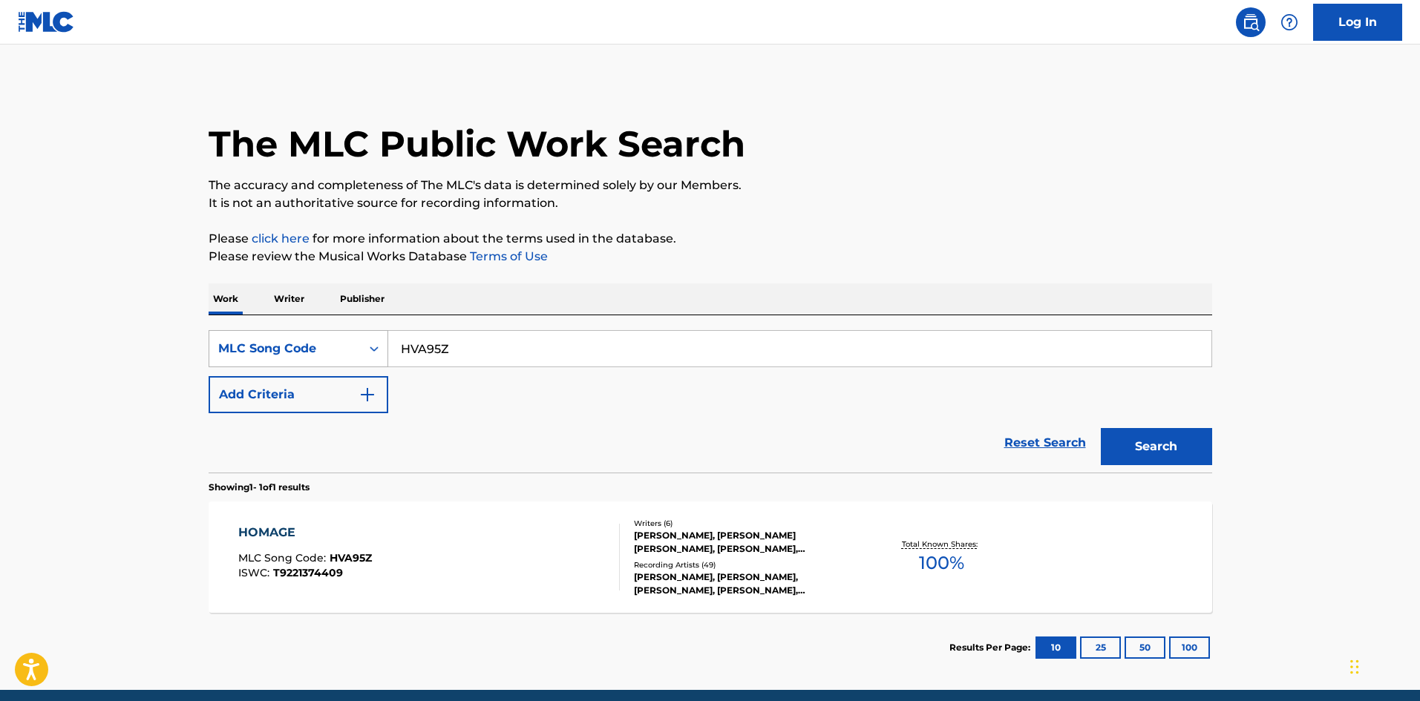
drag, startPoint x: 508, startPoint y: 342, endPoint x: 309, endPoint y: 346, distance: 199.7
click at [309, 346] on div "SearchWithCriteria934adcc0-7ddc-4ab2-87c0-5b1a2b77f070 MLC Song Code HVA95Z" at bounding box center [710, 348] width 1003 height 37
paste input "G4492H"
type input "G4492H"
click at [1192, 456] on button "Search" at bounding box center [1156, 446] width 111 height 37
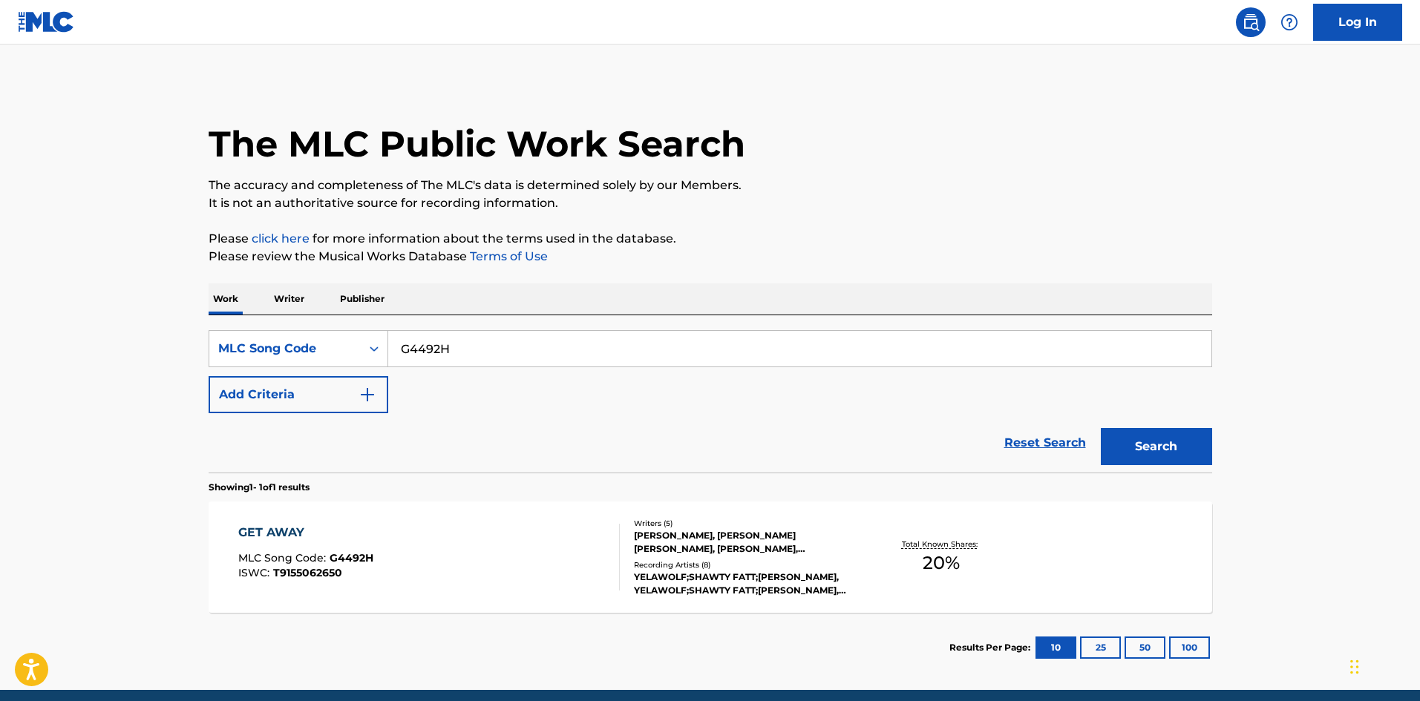
click at [741, 560] on div "Recording Artists ( 8 )" at bounding box center [746, 565] width 224 height 11
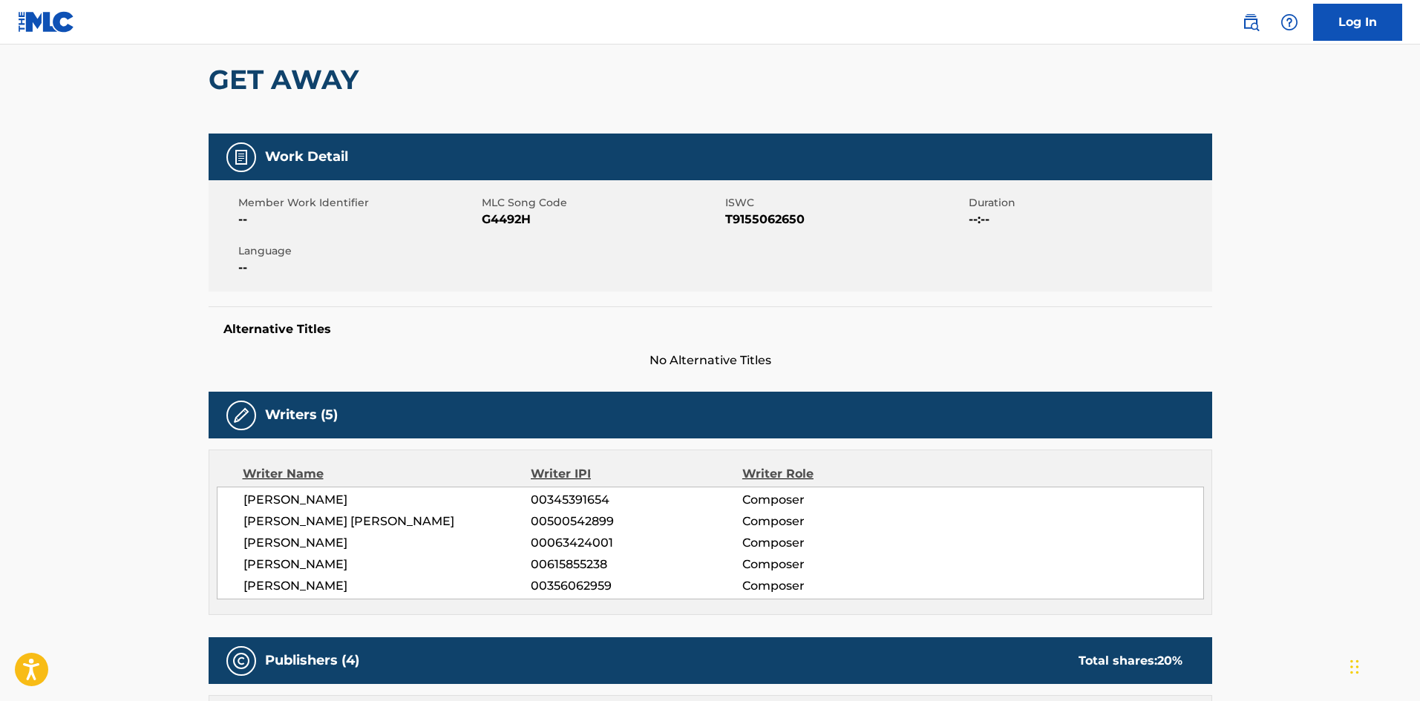
scroll to position [99, 0]
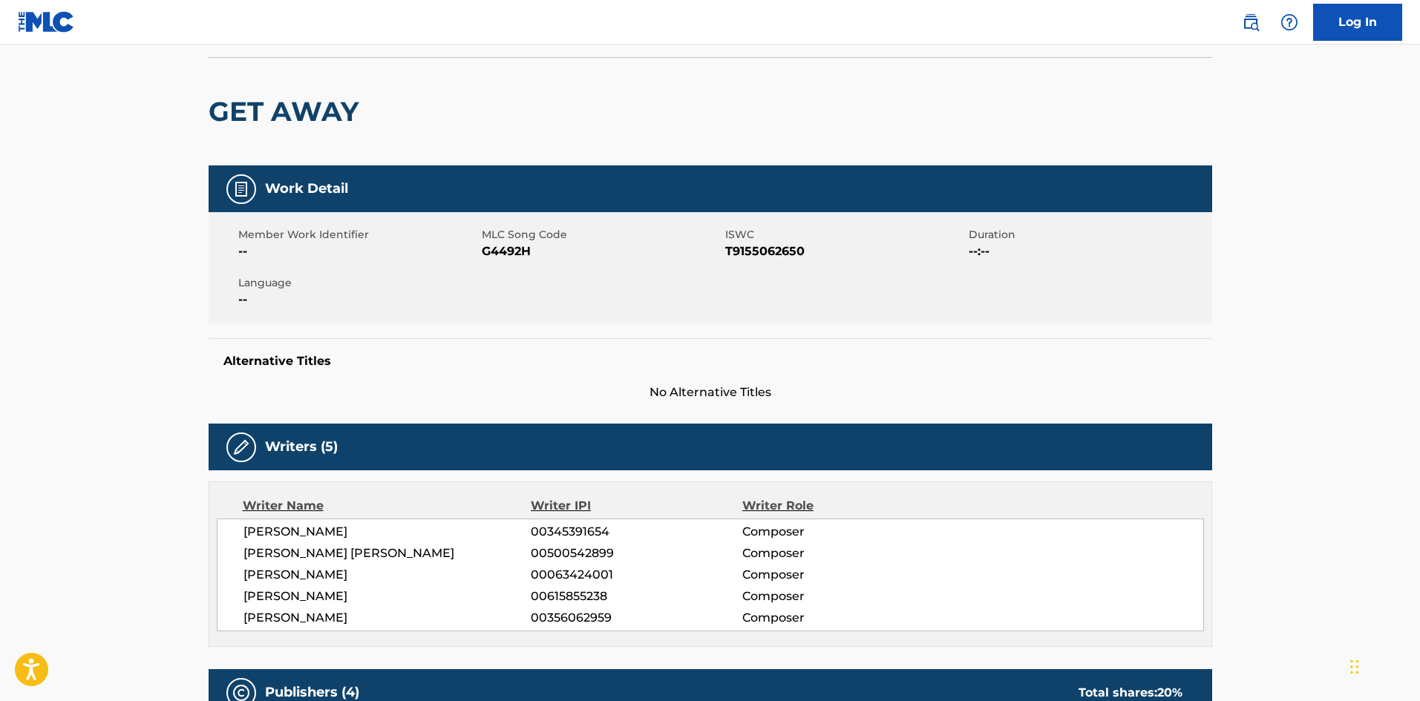
click at [376, 546] on span "[PERSON_NAME] [PERSON_NAME]" at bounding box center [387, 554] width 288 height 18
click at [397, 597] on span "[PERSON_NAME]" at bounding box center [387, 597] width 288 height 18
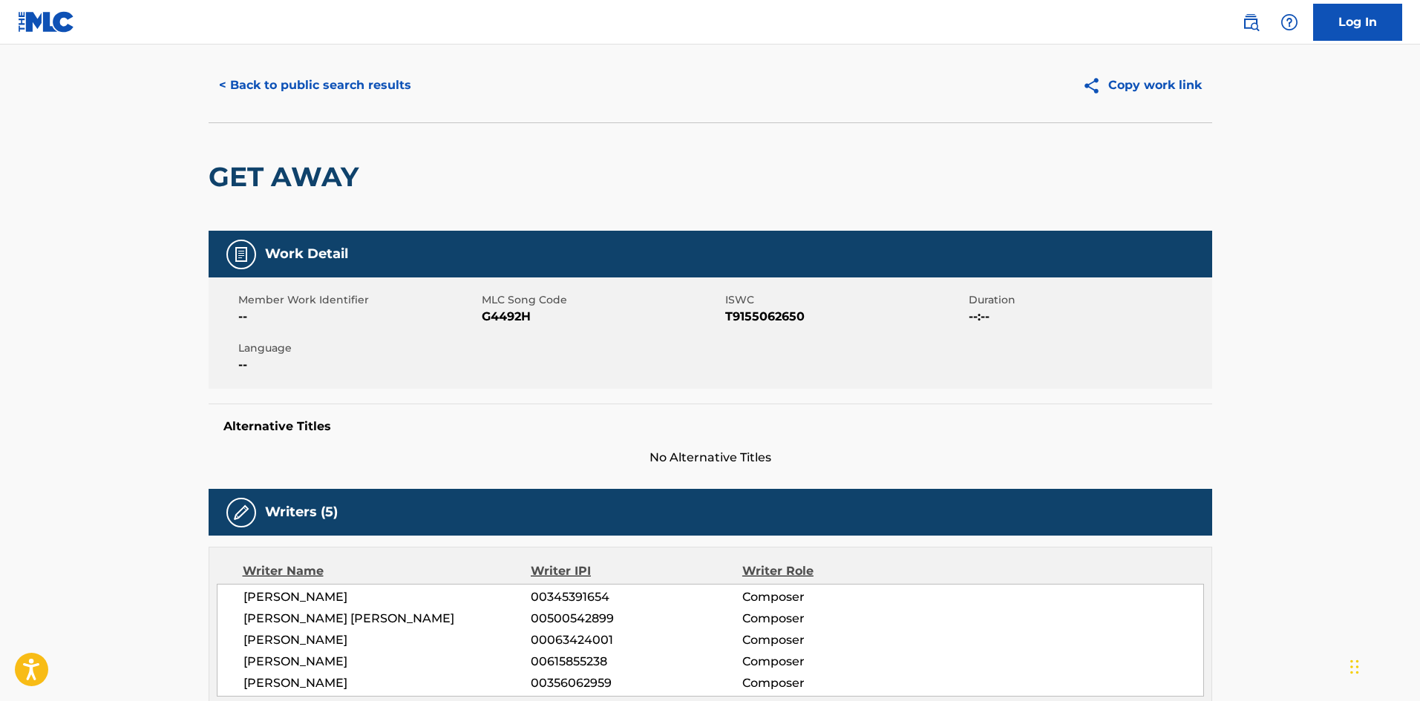
scroll to position [0, 0]
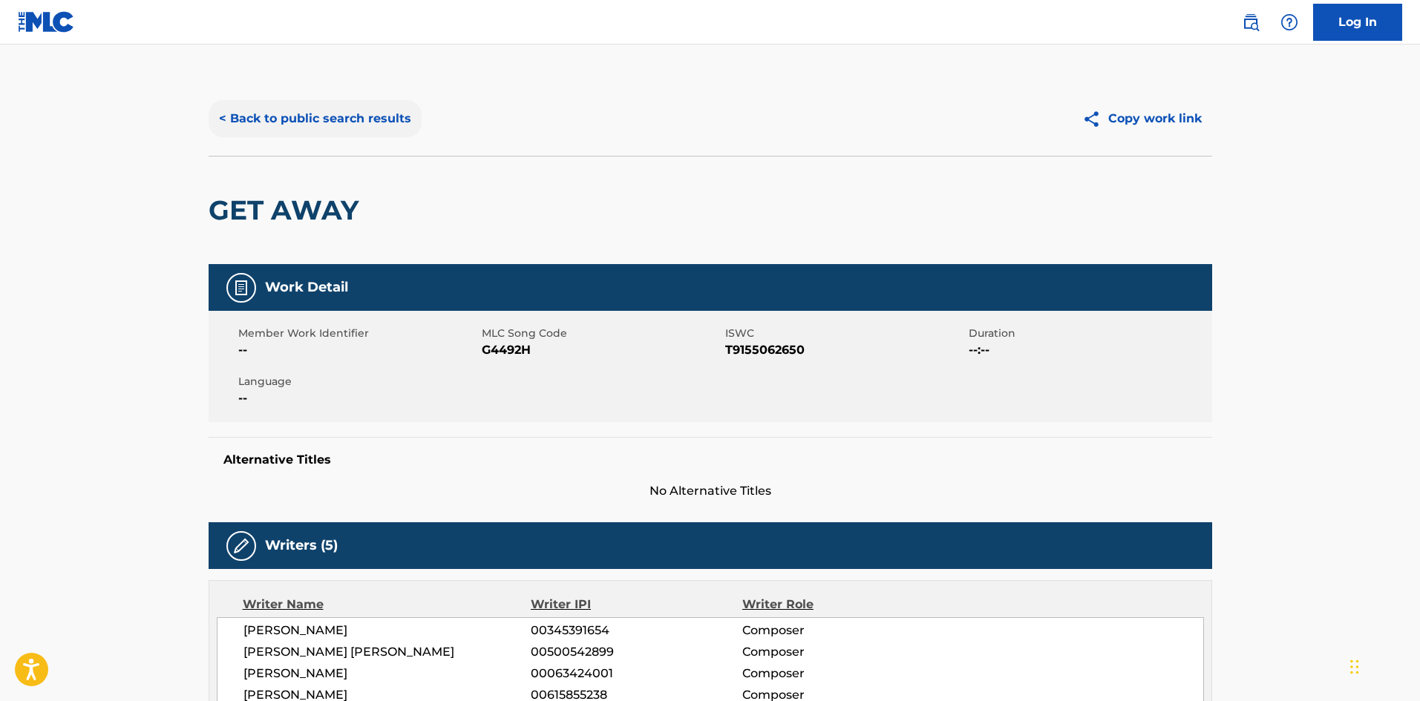
click at [341, 113] on button "< Back to public search results" at bounding box center [315, 118] width 213 height 37
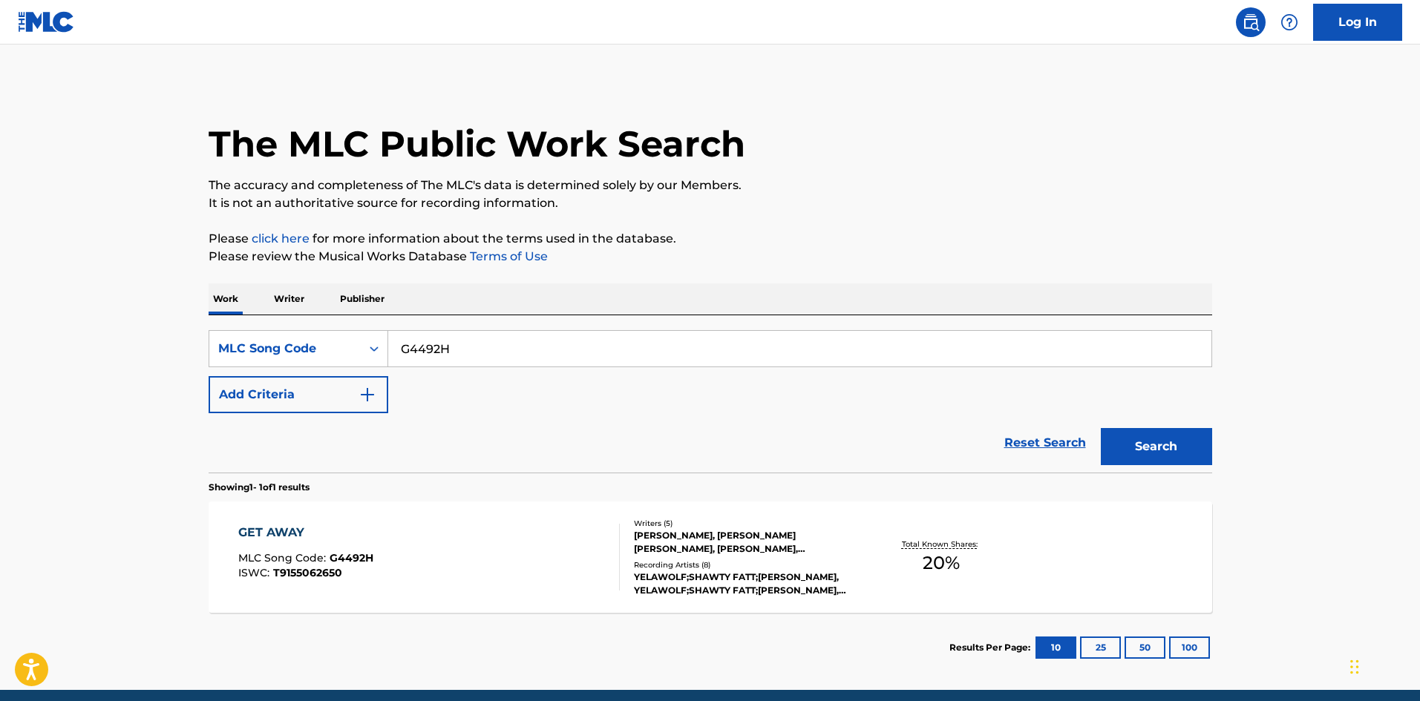
drag, startPoint x: 471, startPoint y: 346, endPoint x: 323, endPoint y: 371, distance: 149.8
click at [323, 371] on div "SearchWithCriteria934adcc0-7ddc-4ab2-87c0-5b1a2b77f070 MLC Song Code G4492H Add…" at bounding box center [710, 371] width 1003 height 83
paste input "CVB3UY"
type input "CVB3UY"
click at [1140, 439] on button "Search" at bounding box center [1156, 446] width 111 height 37
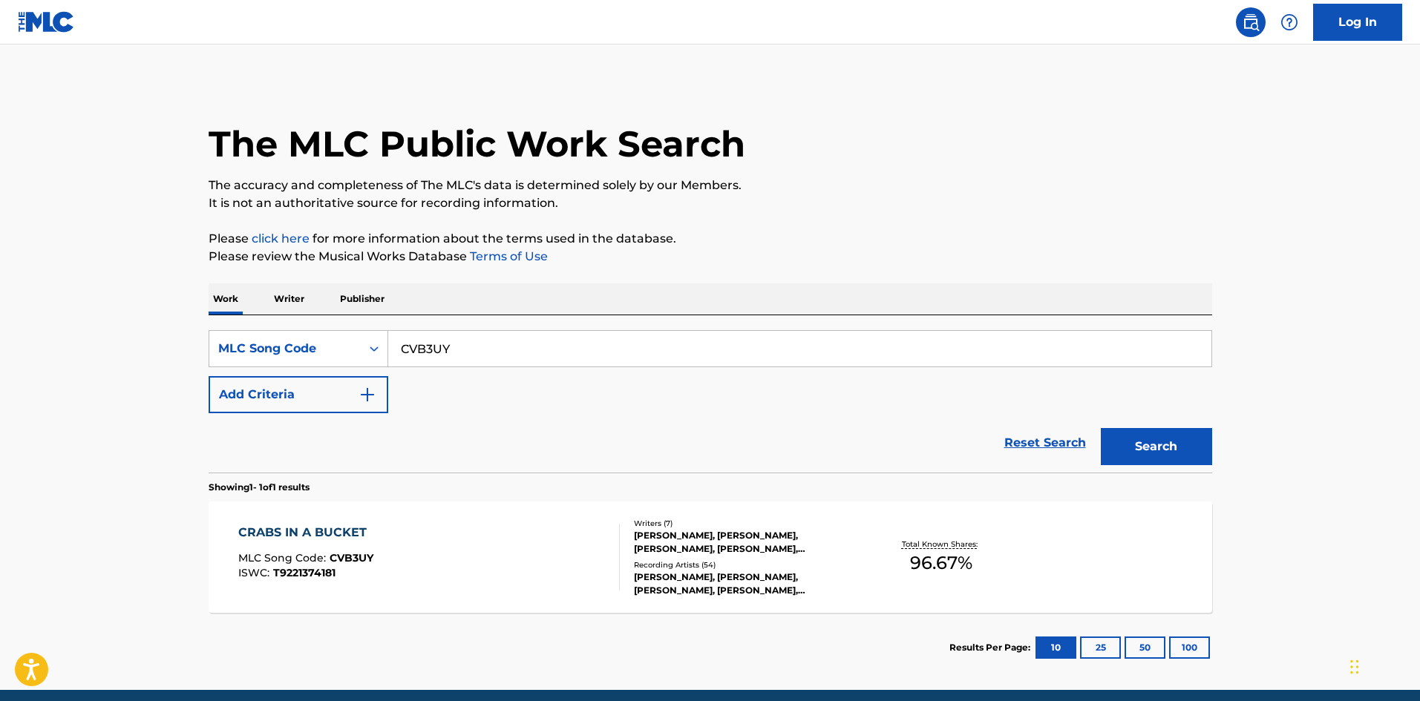
click at [700, 556] on div "Writers ( 7 ) [PERSON_NAME], [PERSON_NAME], [PERSON_NAME], [PERSON_NAME], [PERS…" at bounding box center [739, 557] width 238 height 79
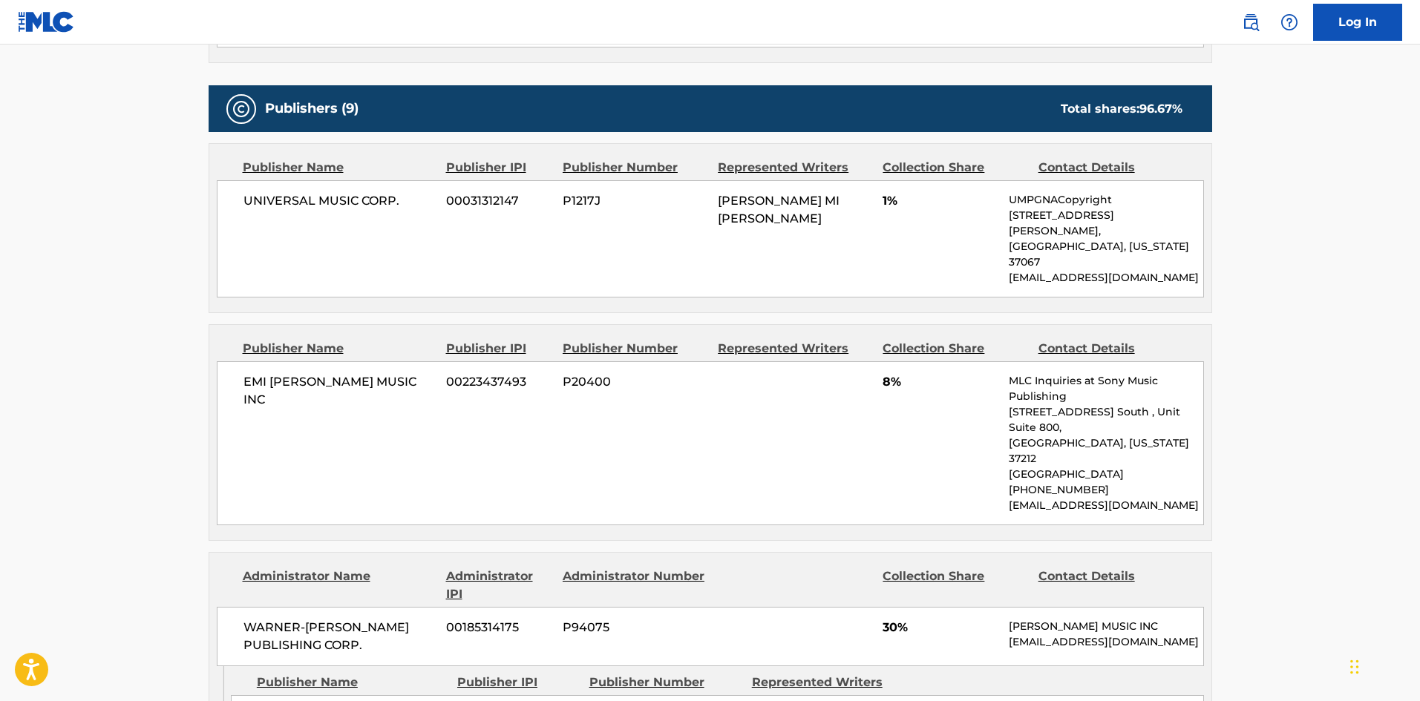
scroll to position [692, 0]
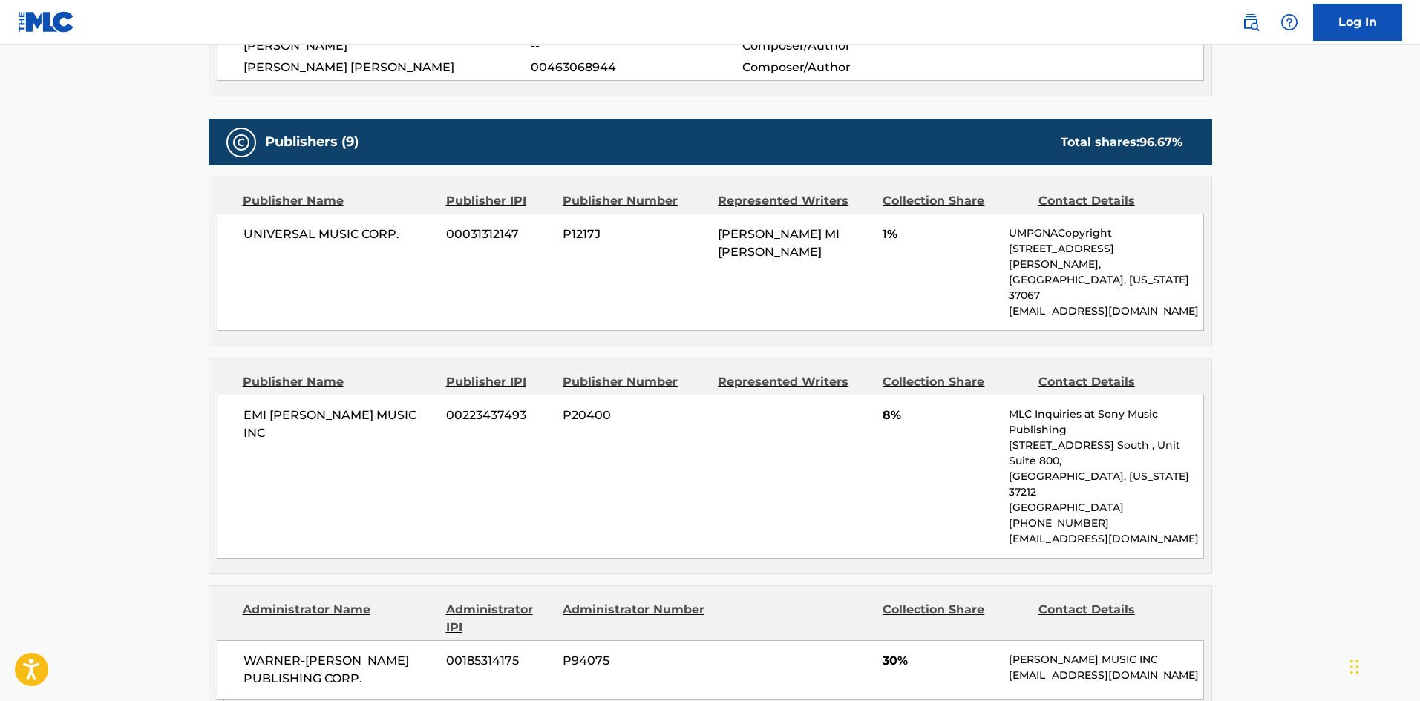
click at [853, 373] on div "Represented Writers" at bounding box center [795, 382] width 154 height 18
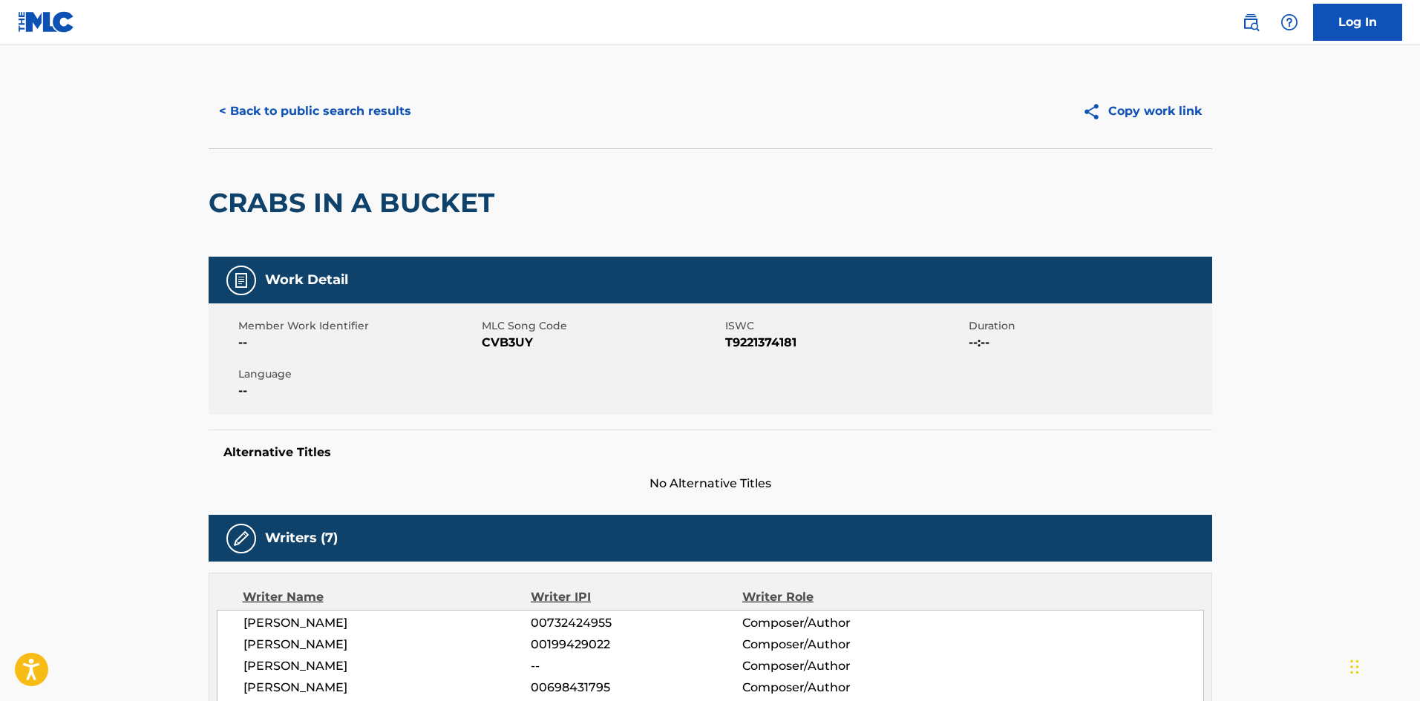
scroll to position [0, 0]
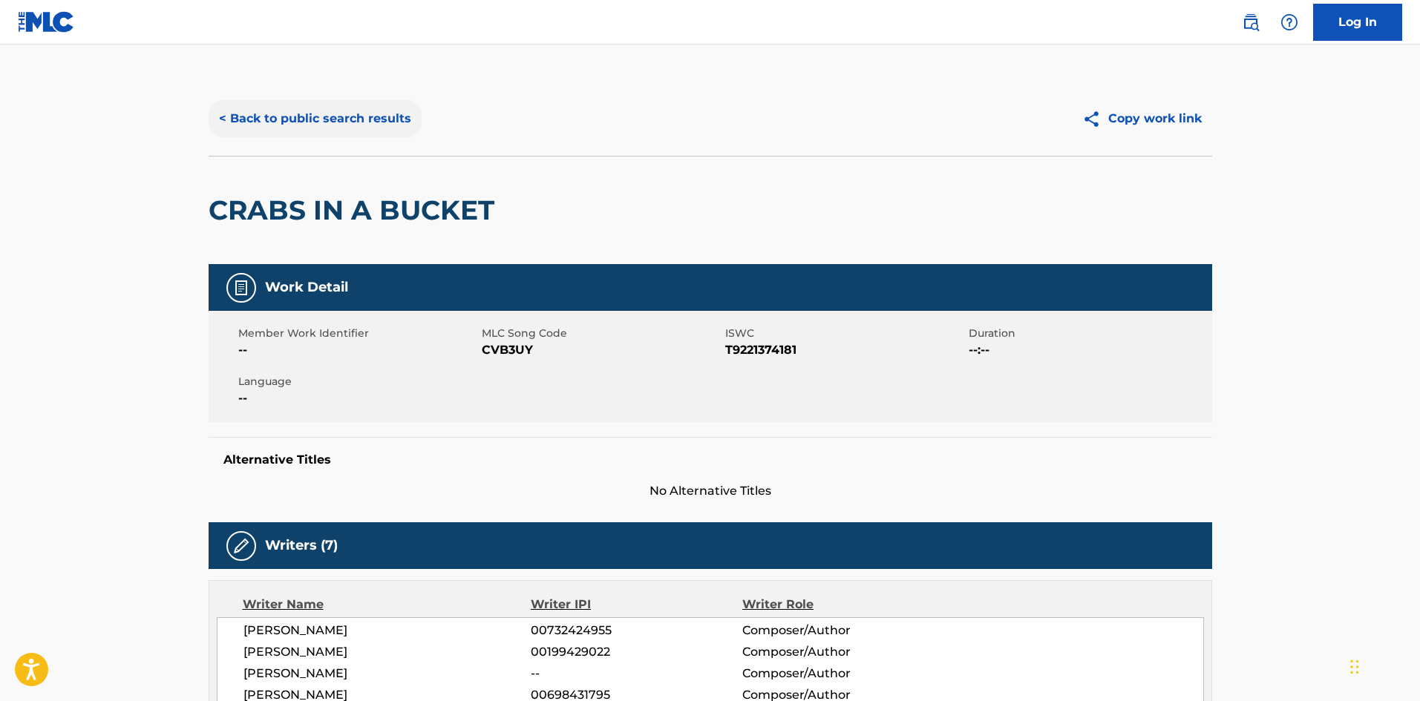
click at [330, 134] on button "< Back to public search results" at bounding box center [315, 118] width 213 height 37
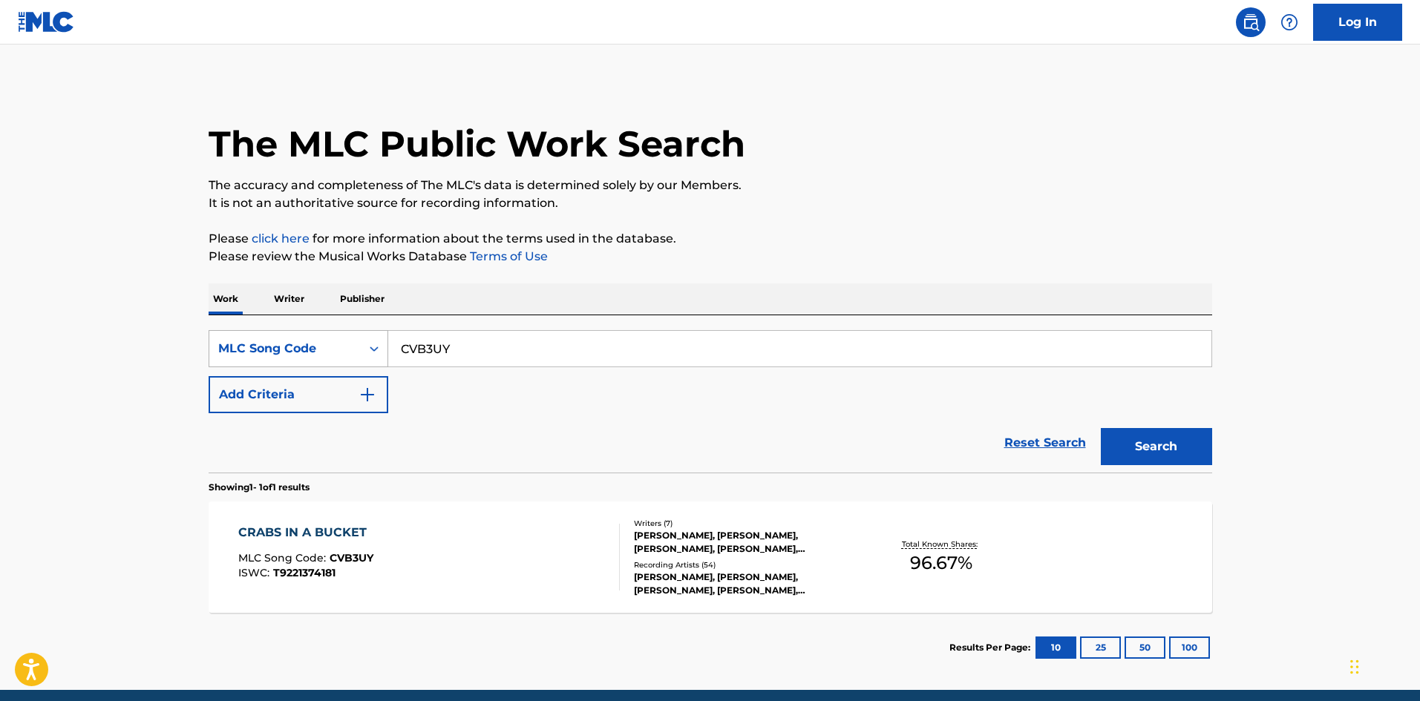
drag, startPoint x: 364, startPoint y: 353, endPoint x: 353, endPoint y: 353, distance: 10.4
click at [353, 353] on div "SearchWithCriteria934adcc0-7ddc-4ab2-87c0-5b1a2b77f070 MLC Song Code CVB3UY" at bounding box center [710, 348] width 1003 height 37
paste input "BC10EO"
type input "BC10EO"
click at [1144, 448] on button "Search" at bounding box center [1156, 446] width 111 height 37
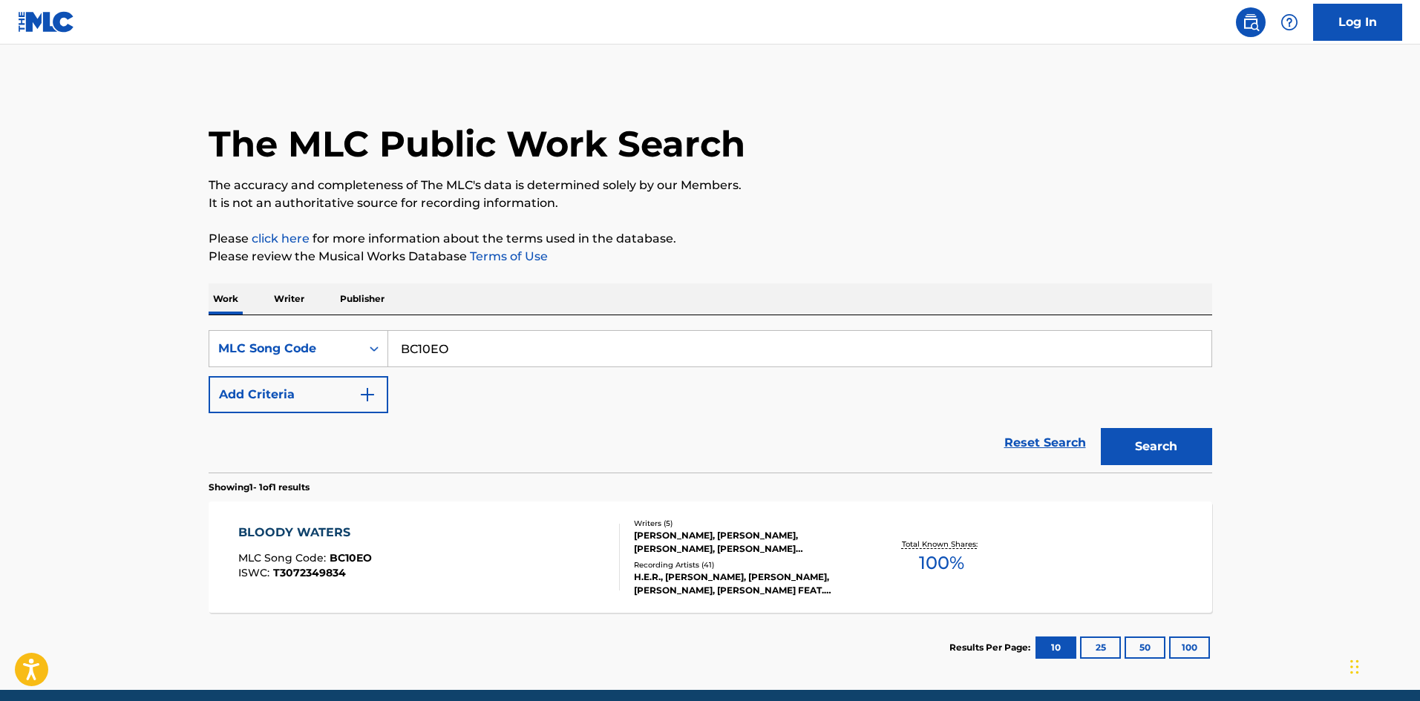
click at [728, 555] on div "[PERSON_NAME], [PERSON_NAME], [PERSON_NAME], [PERSON_NAME] [PERSON_NAME] [PERSO…" at bounding box center [746, 542] width 224 height 27
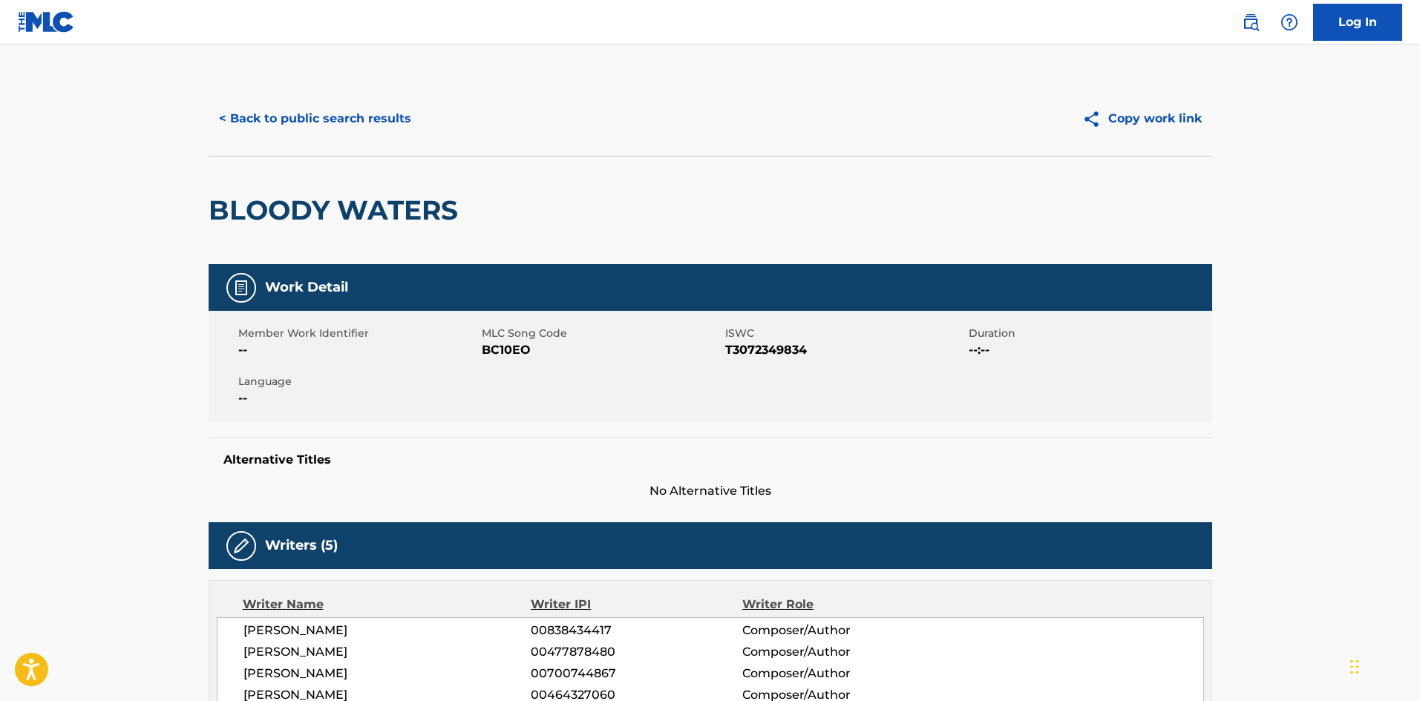
click at [309, 94] on div "< Back to public search results Copy work link" at bounding box center [710, 119] width 1003 height 74
click at [311, 109] on button "< Back to public search results" at bounding box center [315, 118] width 213 height 37
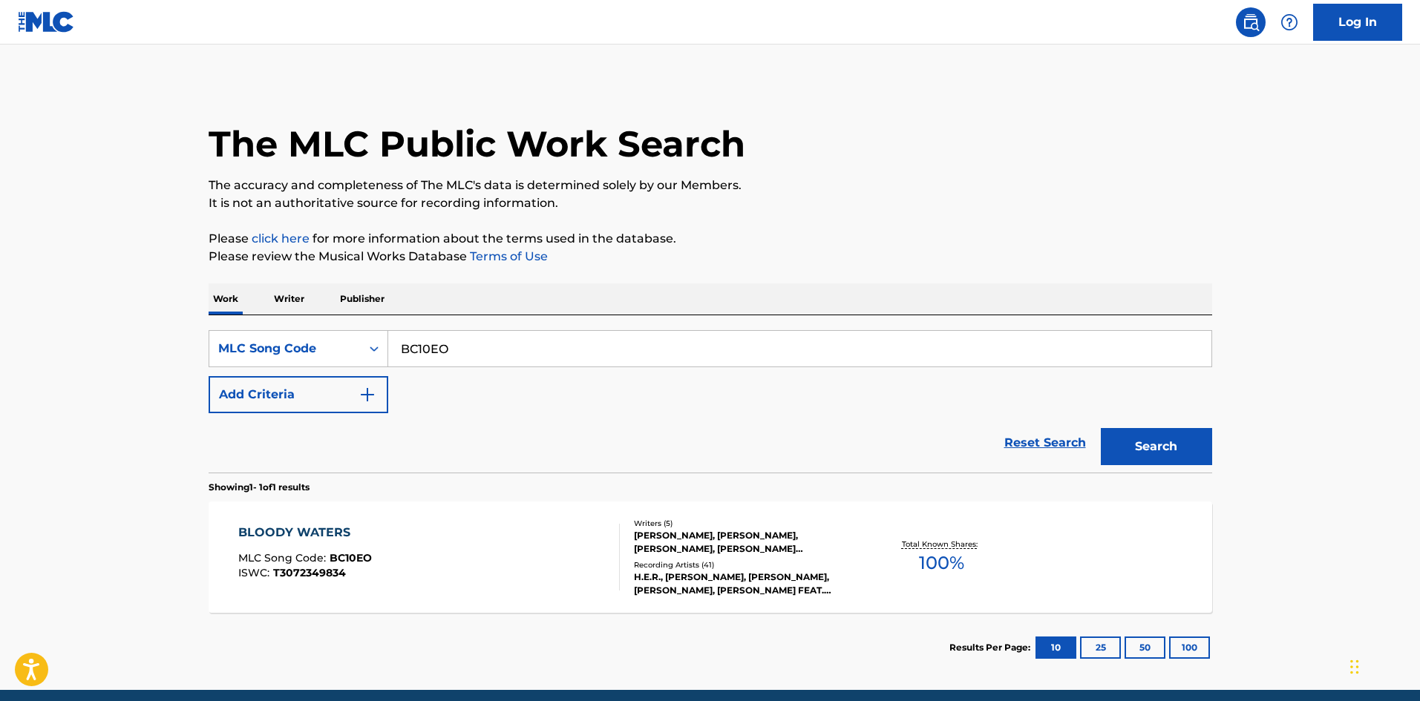
drag, startPoint x: 522, startPoint y: 345, endPoint x: 427, endPoint y: 344, distance: 95.0
click at [255, 370] on div "SearchWithCriteria934adcc0-7ddc-4ab2-87c0-5b1a2b77f070 MLC Song Code BC10EO Add…" at bounding box center [710, 371] width 1003 height 83
paste input "F11375"
type input "F11375"
click at [1182, 445] on button "Search" at bounding box center [1156, 446] width 111 height 37
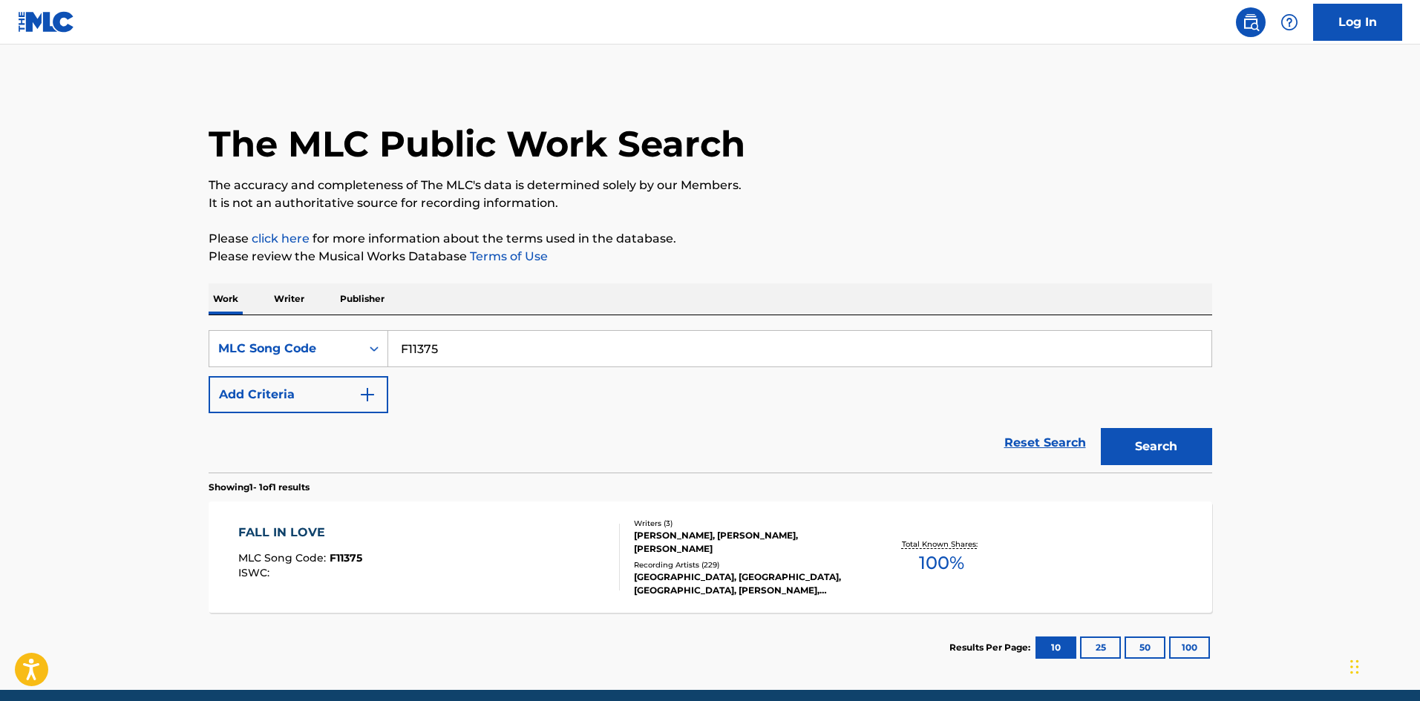
click at [769, 577] on div "[GEOGRAPHIC_DATA], [GEOGRAPHIC_DATA], [GEOGRAPHIC_DATA], [PERSON_NAME], [GEOGRA…" at bounding box center [746, 584] width 224 height 27
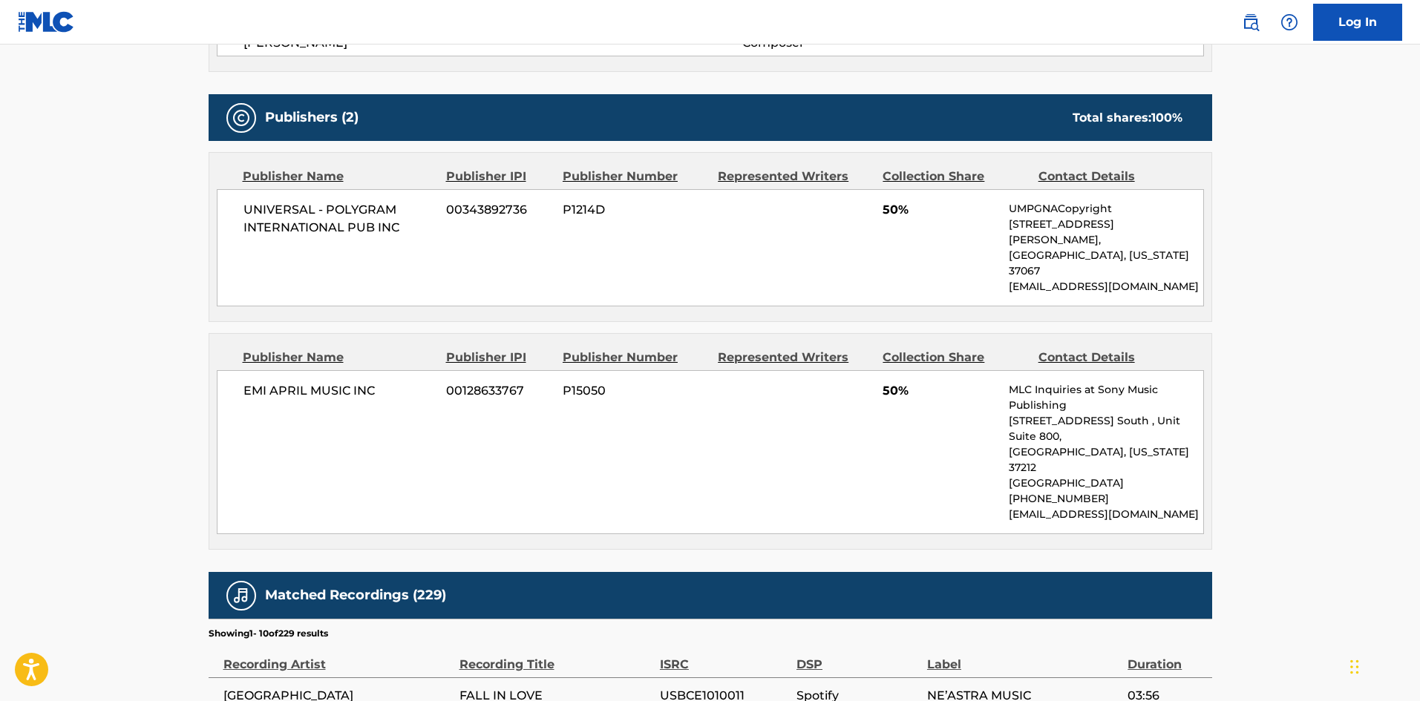
scroll to position [594, 0]
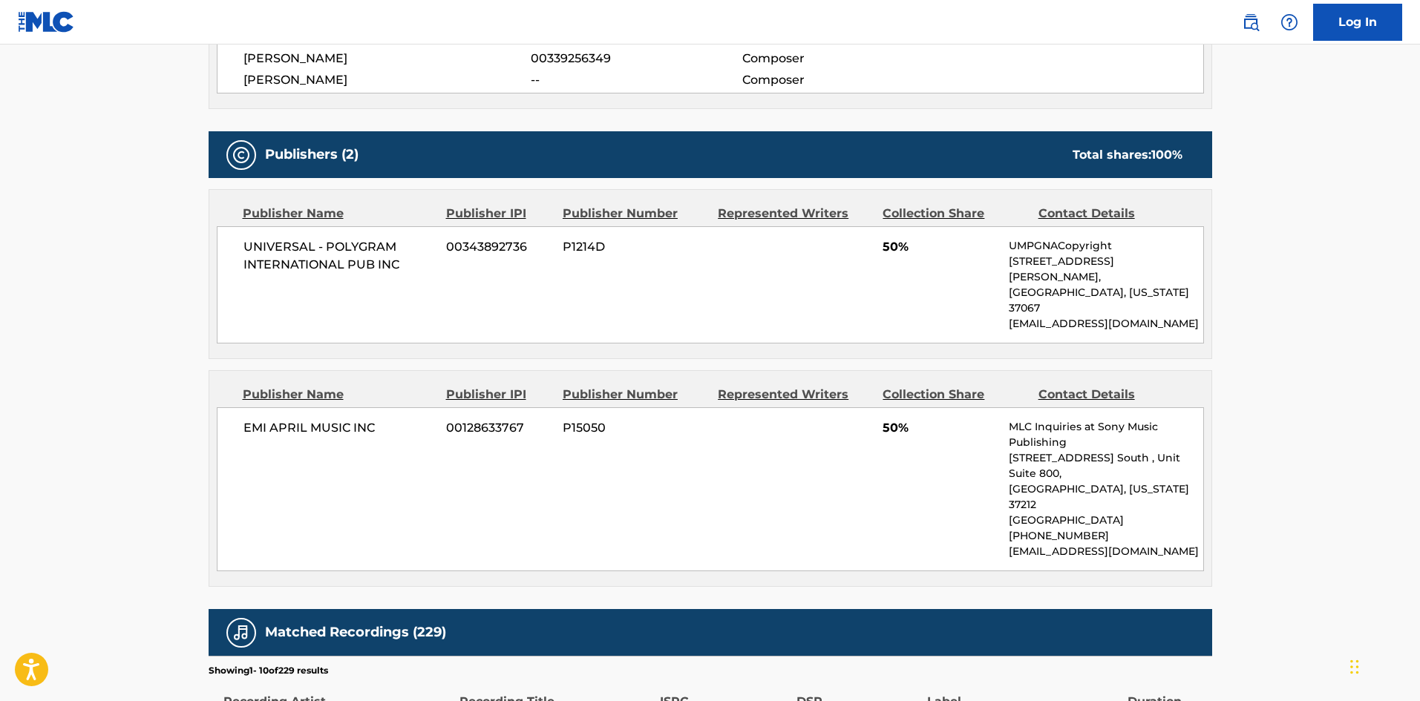
click at [482, 437] on div "EMI APRIL MUSIC INC 00128633767 P15050 50% MLC Inquiries at Sony Music Publishi…" at bounding box center [710, 489] width 987 height 164
